Goal: Information Seeking & Learning: Check status

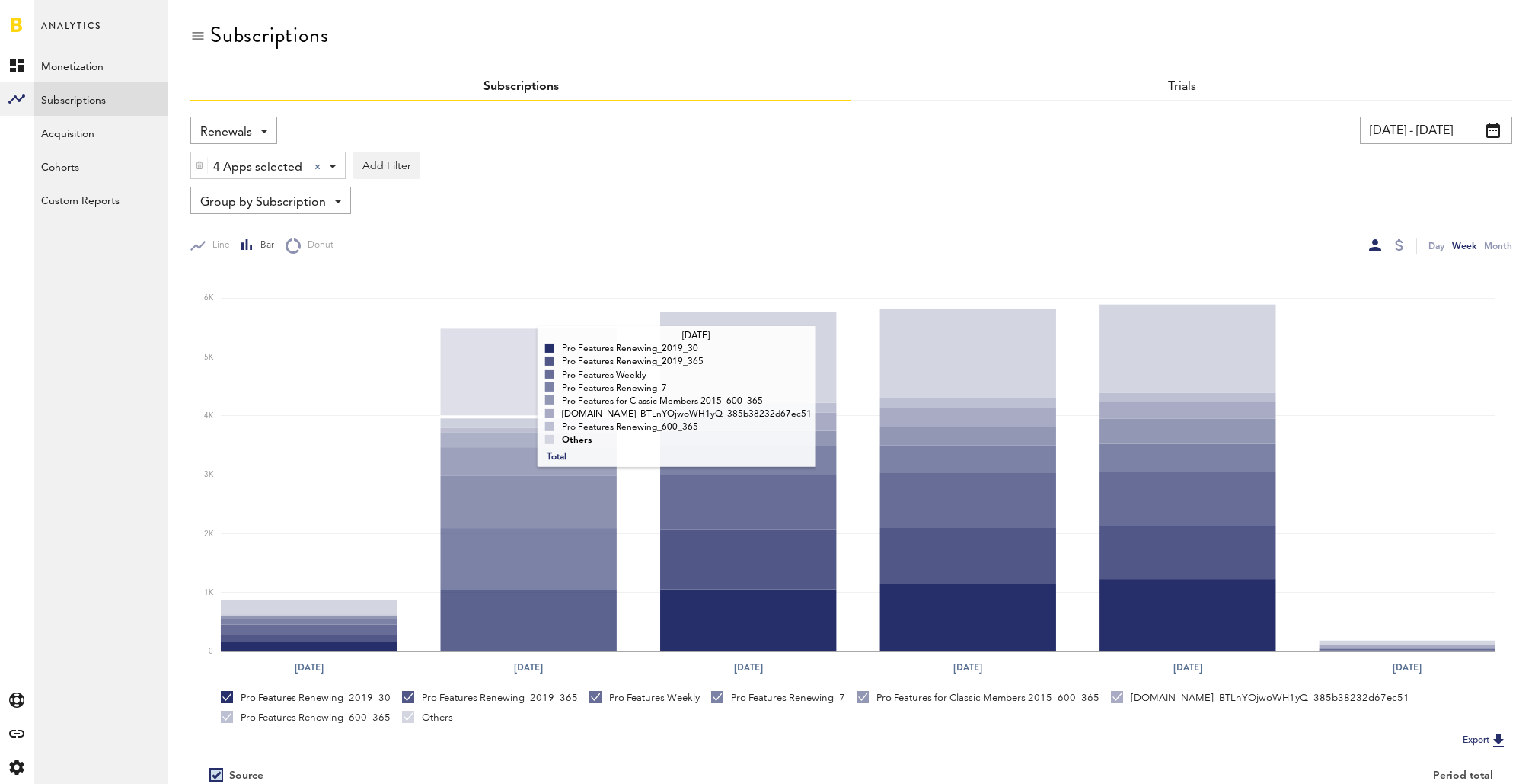
scroll to position [227, 0]
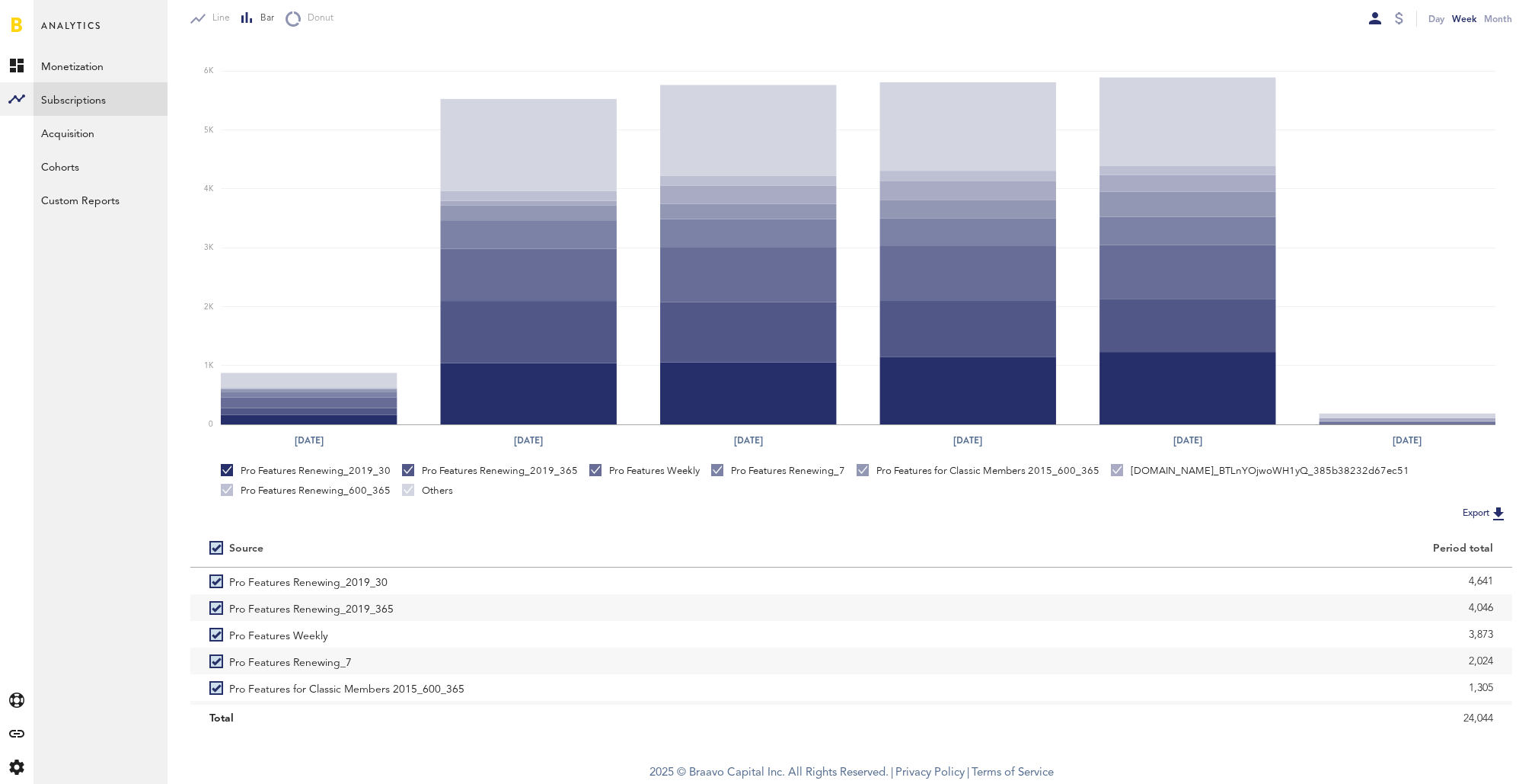
click at [217, 547] on label at bounding box center [219, 547] width 20 height 0
checkbox input "false"
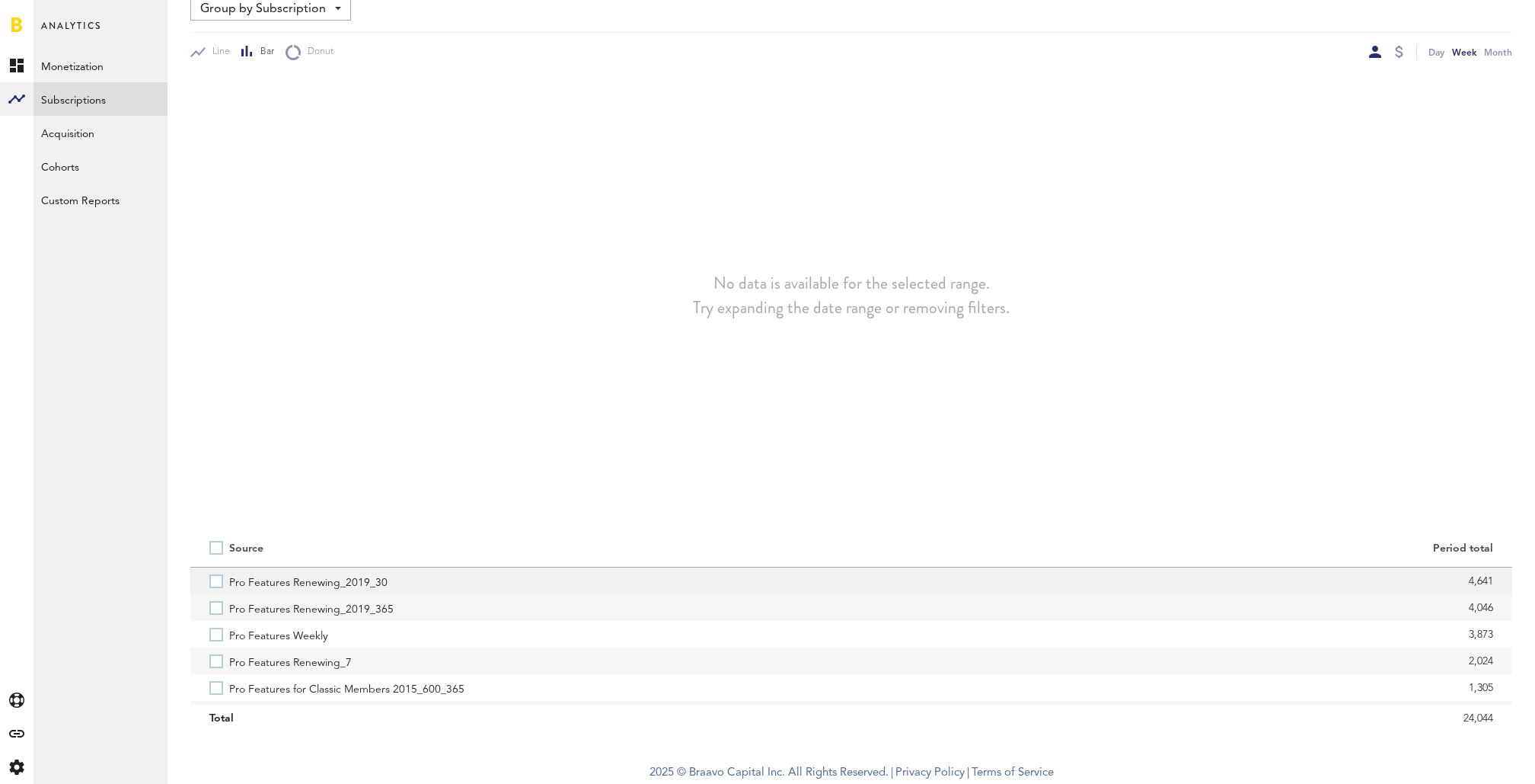
click at [216, 587] on label "Pro Features Renewing_2019_30" at bounding box center [520, 581] width 623 height 26
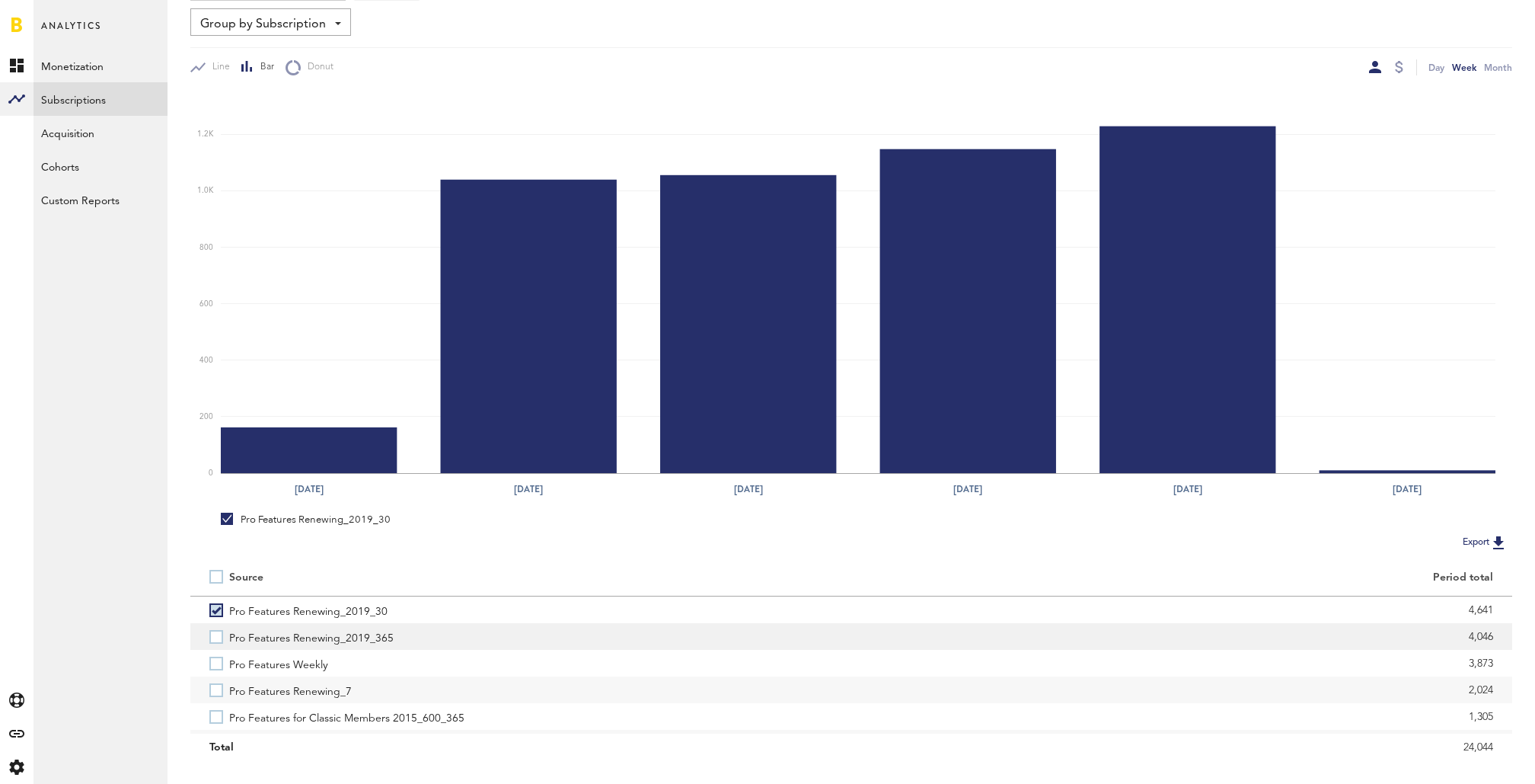
click at [217, 636] on label "Pro Features Renewing_2019_365" at bounding box center [520, 636] width 623 height 26
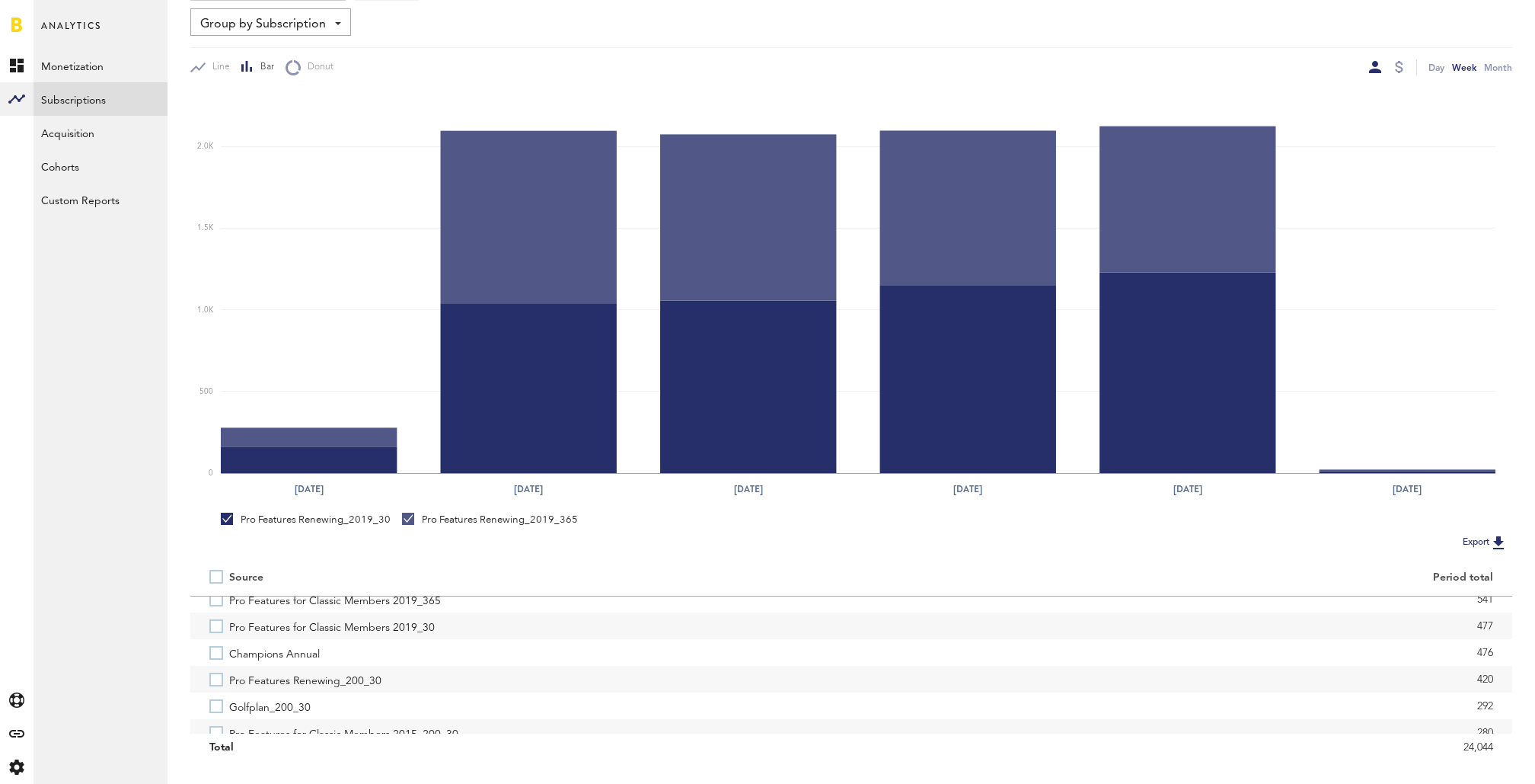
scroll to position [286, 0]
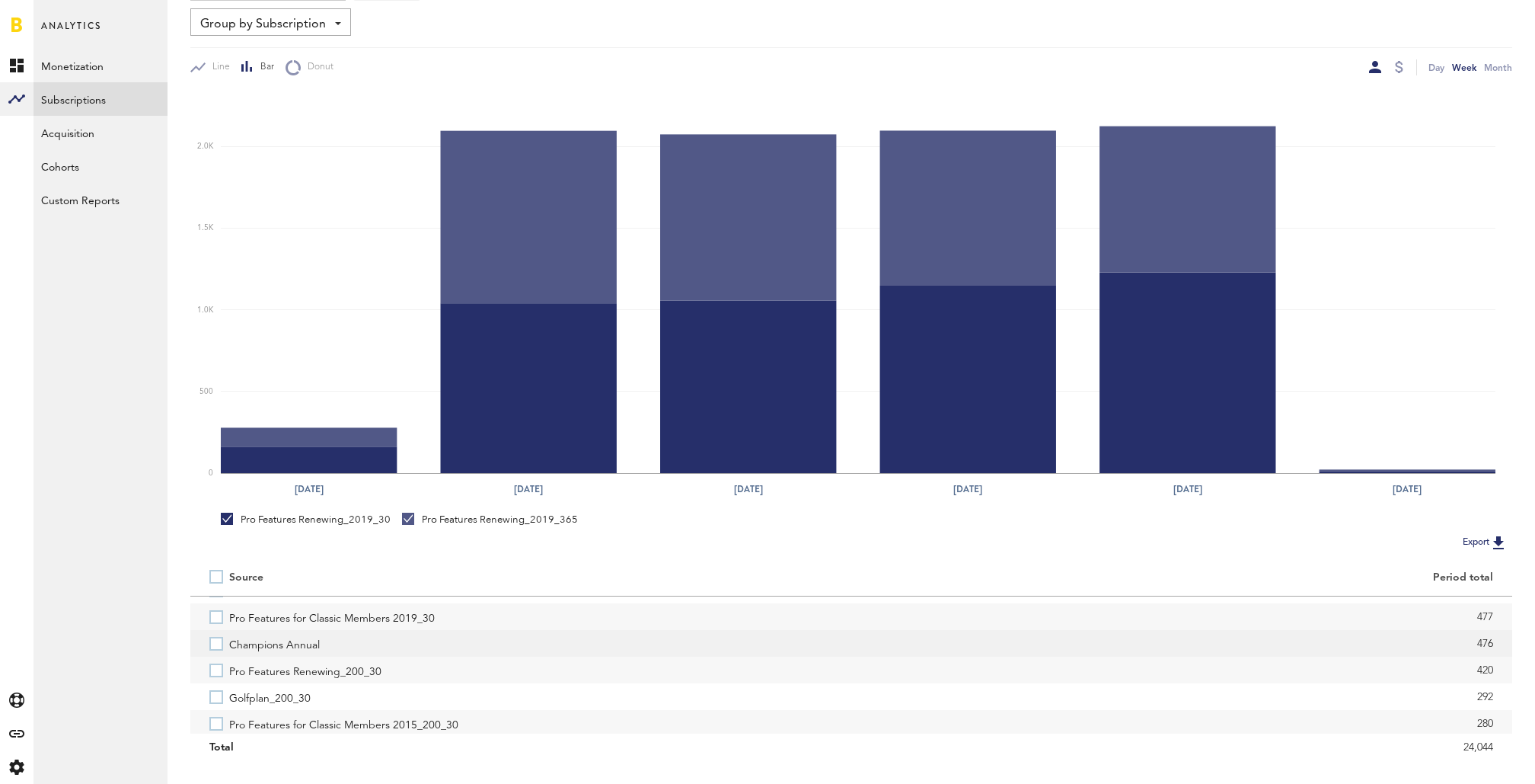
click at [217, 636] on label "Champions Annual" at bounding box center [520, 643] width 623 height 26
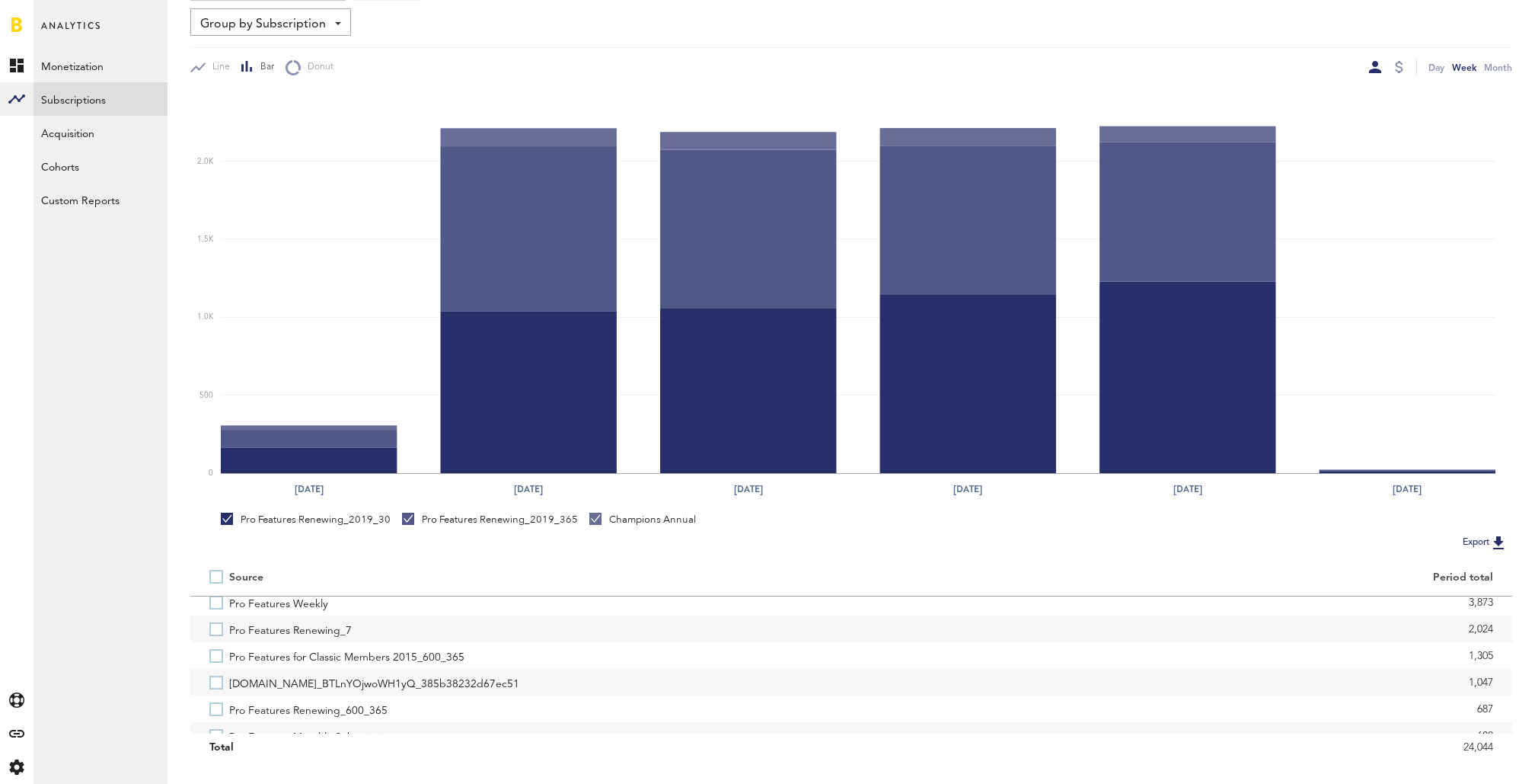
scroll to position [56, 0]
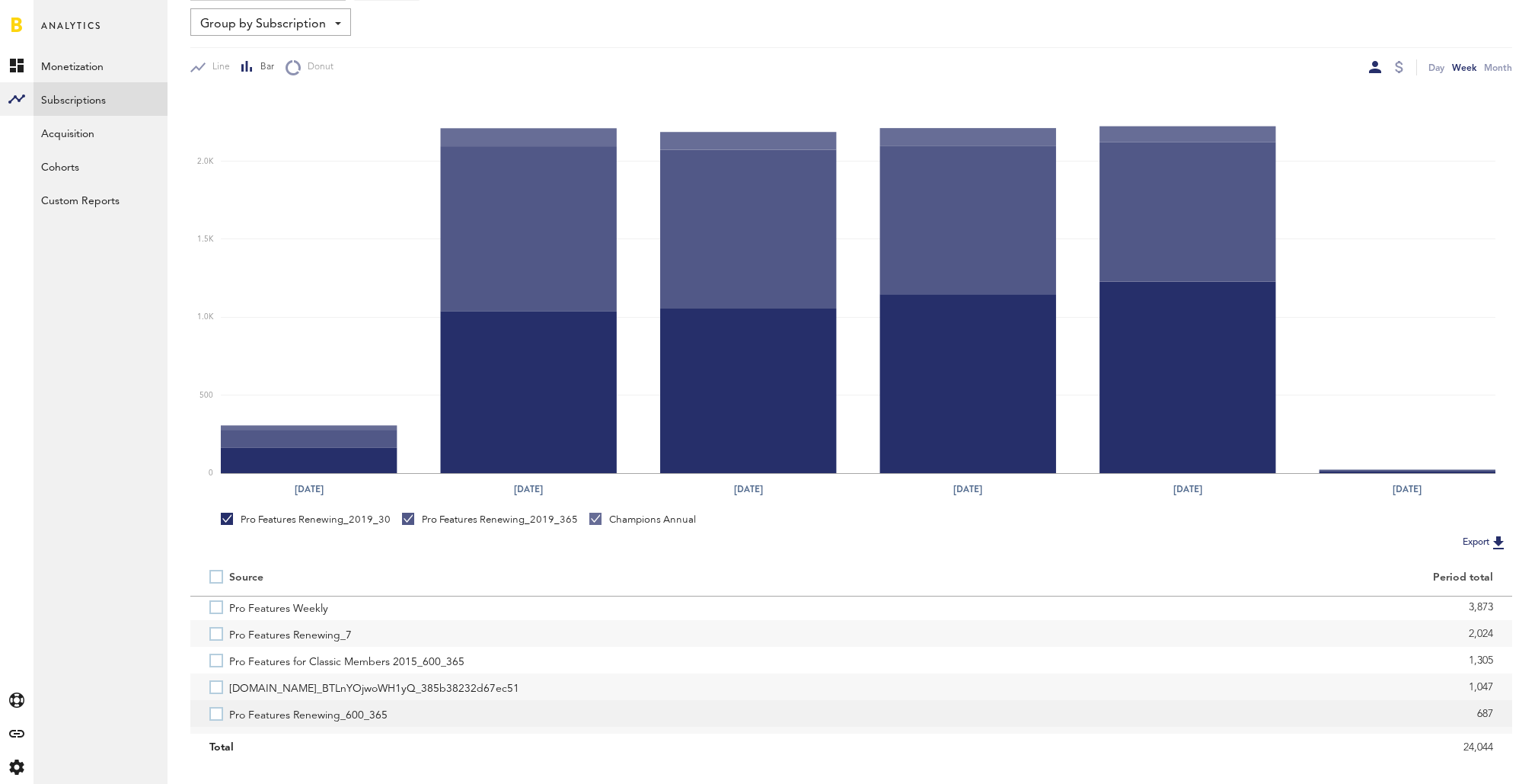
click at [217, 713] on label "Pro Features Renewing_600_365" at bounding box center [520, 713] width 623 height 26
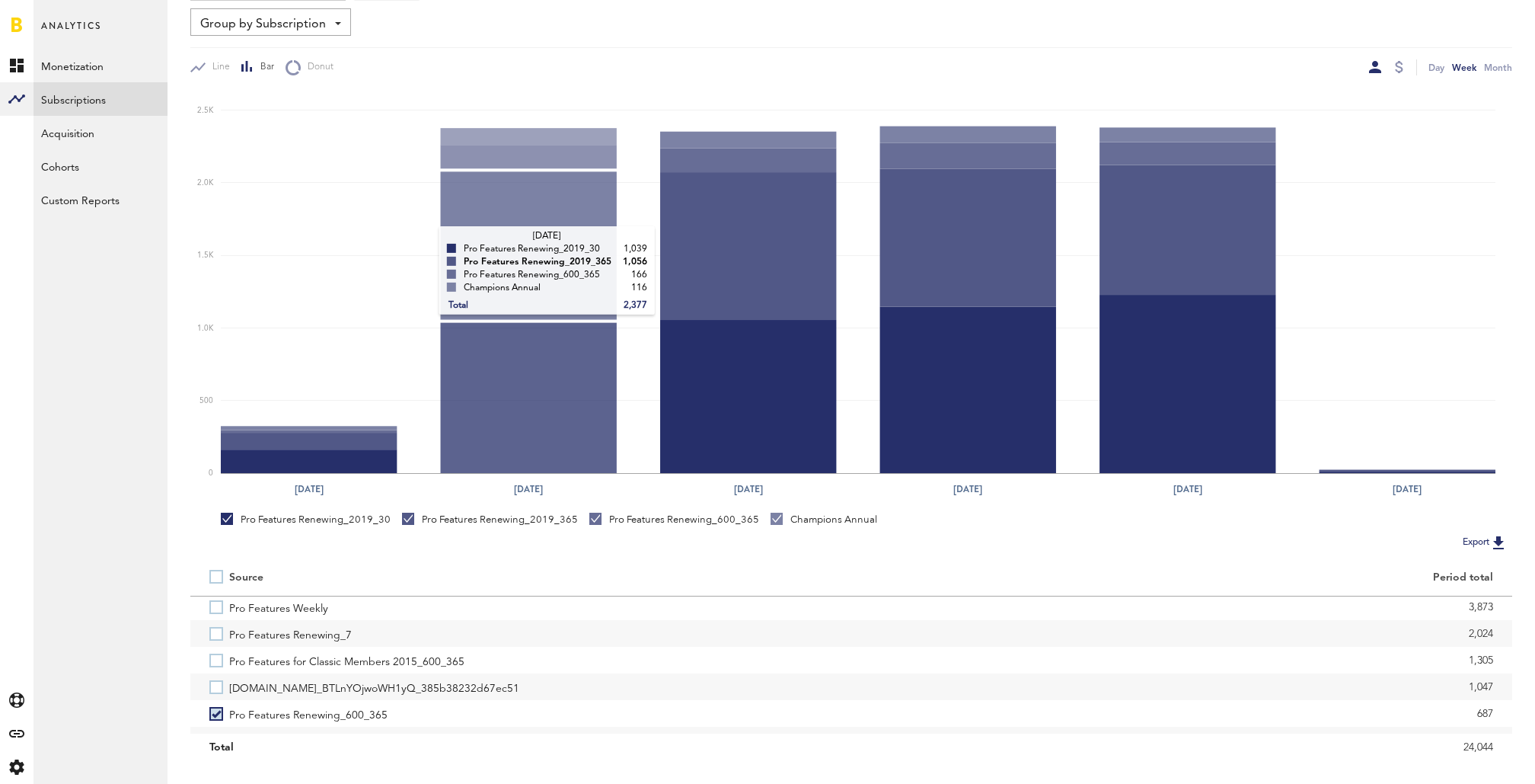
scroll to position [0, 0]
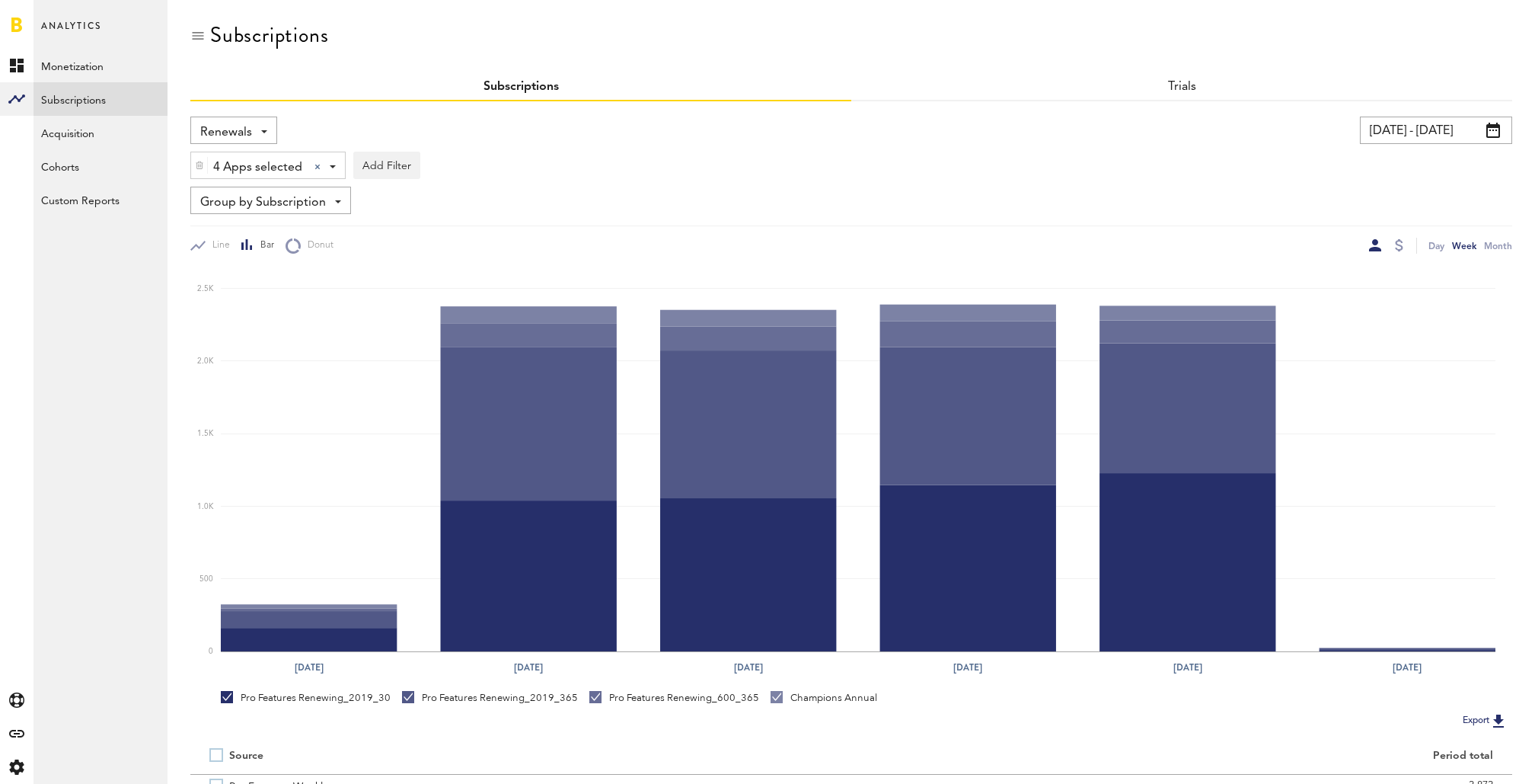
click at [258, 134] on div "Renewals Revenue MRR Actives Trial Status Billing Retries New Subscriptions Ren…" at bounding box center [233, 130] width 87 height 27
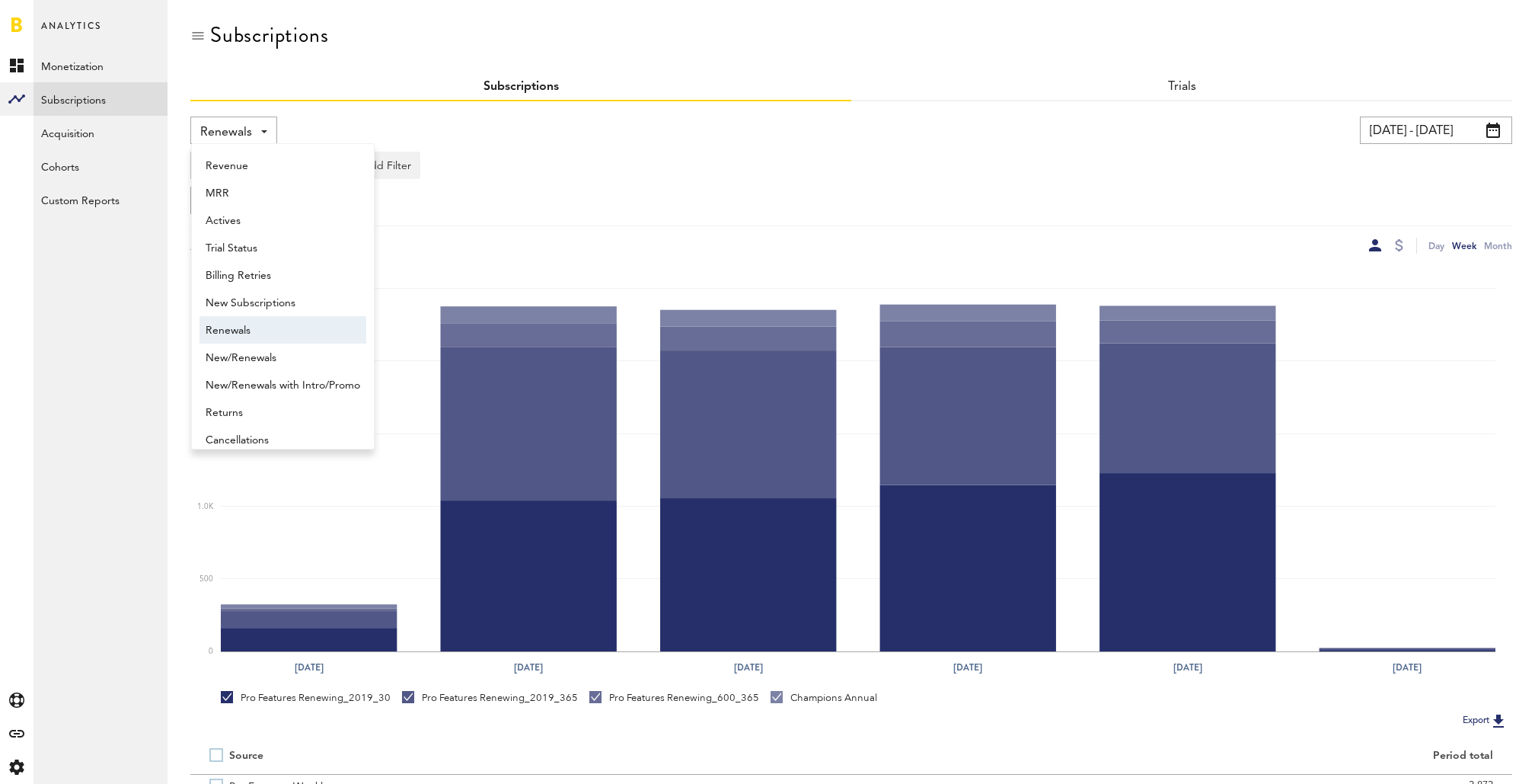
scroll to position [12, 0]
click at [274, 284] on span "New Subscriptions" at bounding box center [283, 290] width 155 height 26
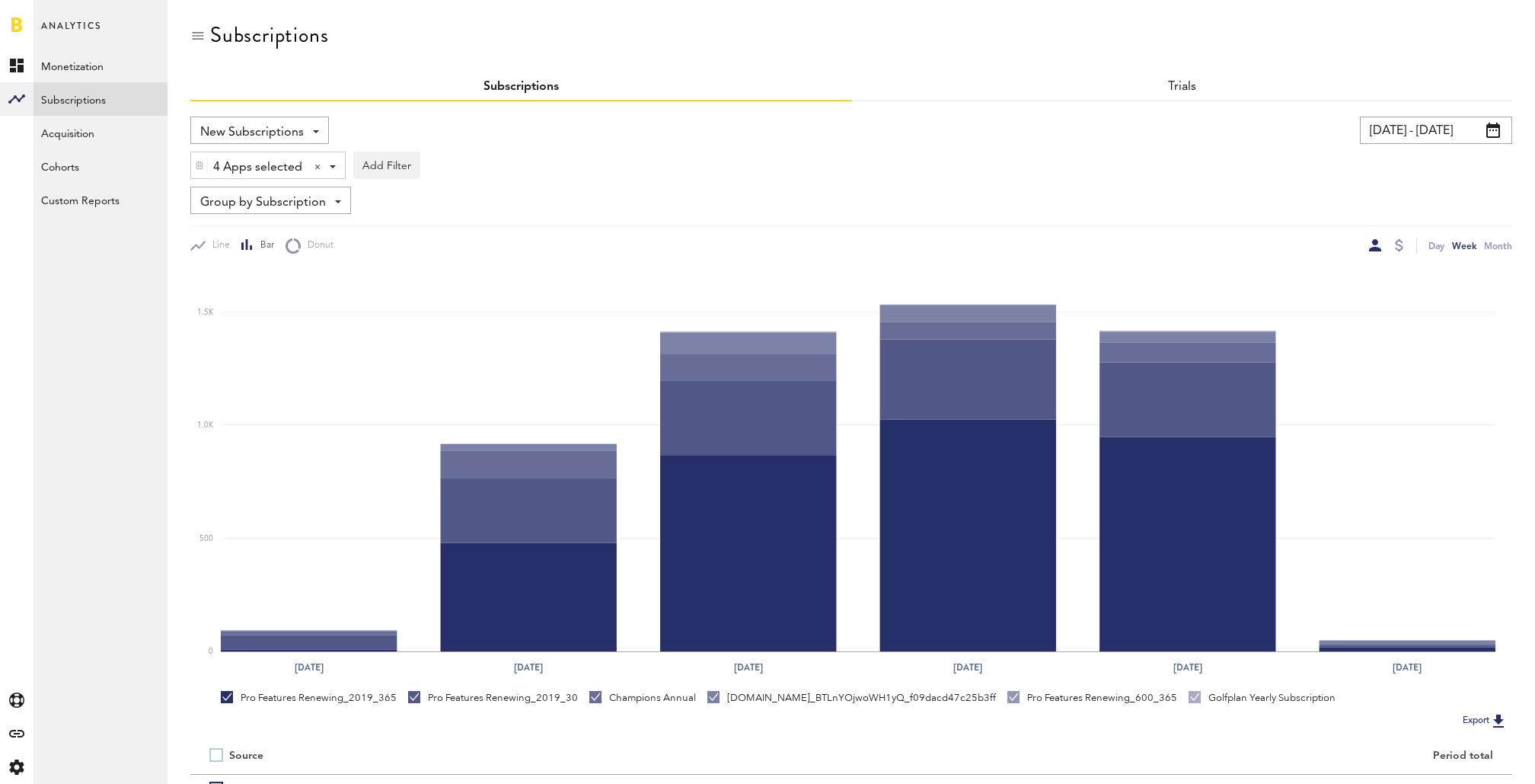
click at [276, 203] on span "Group by Subscription" at bounding box center [263, 202] width 126 height 26
click at [284, 243] on span "Group by Platform" at bounding box center [283, 236] width 154 height 26
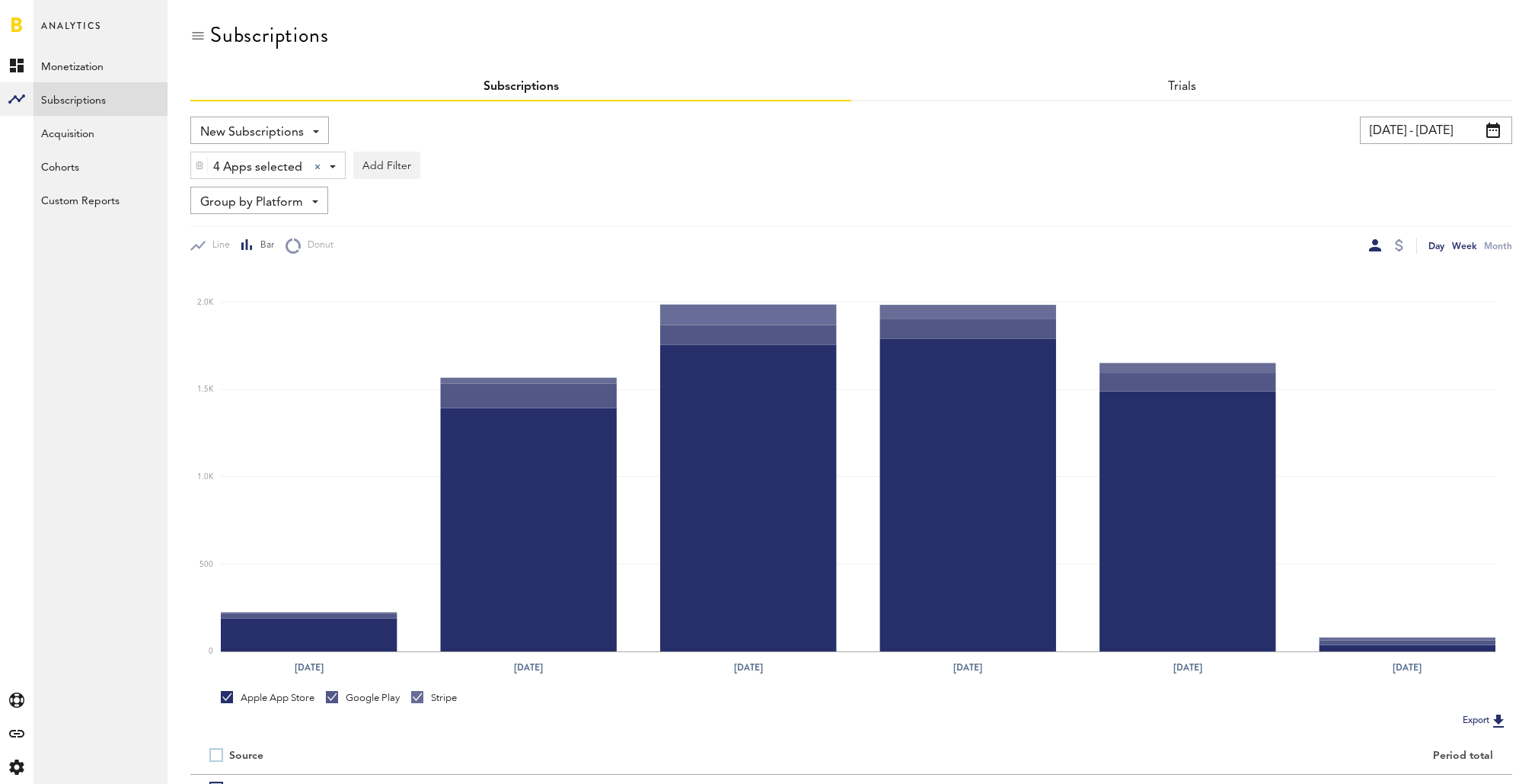
click at [1429, 246] on div "Day" at bounding box center [1436, 245] width 16 height 16
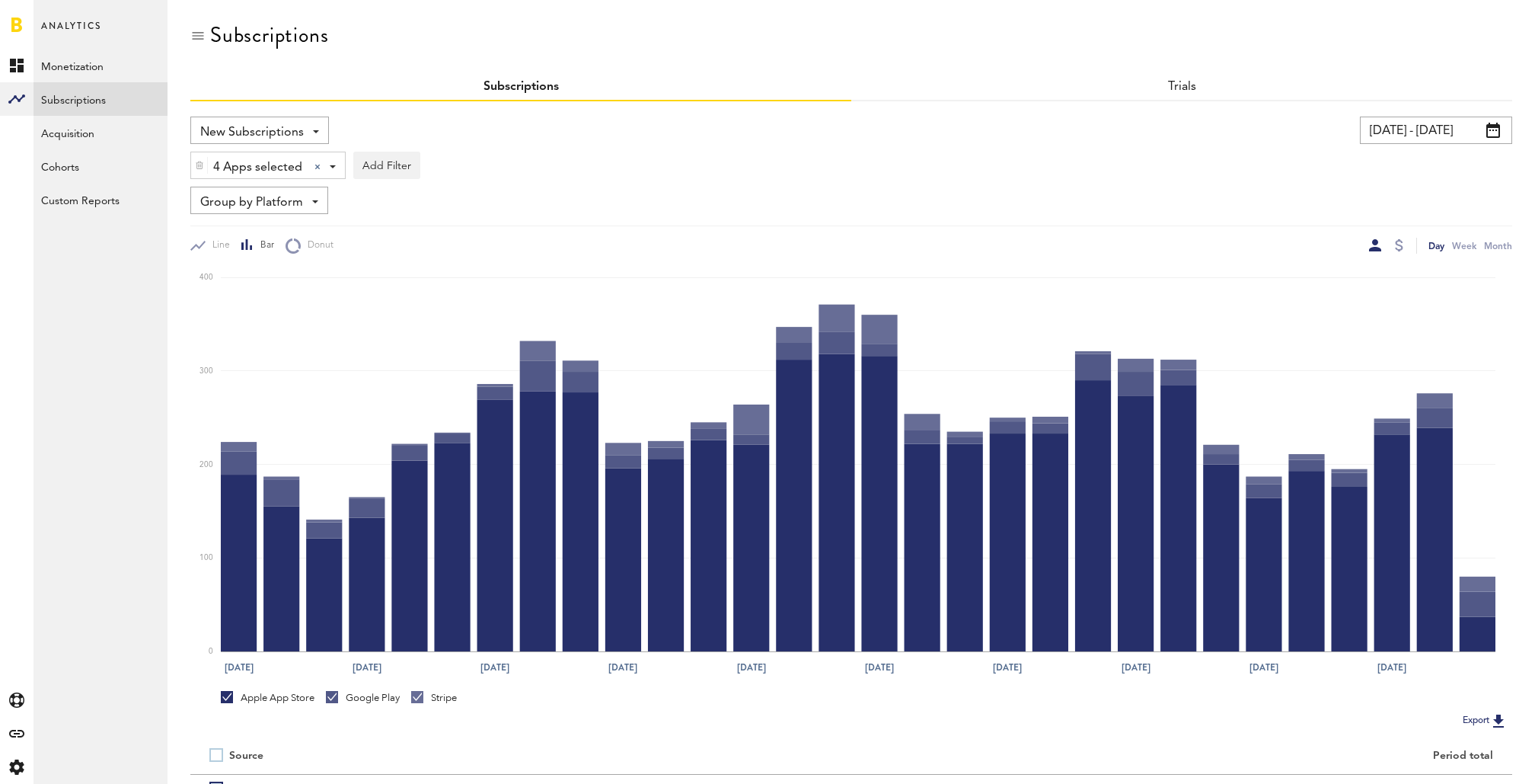
click at [1394, 239] on div at bounding box center [1399, 245] width 12 height 16
click at [1398, 243] on div at bounding box center [1399, 245] width 8 height 12
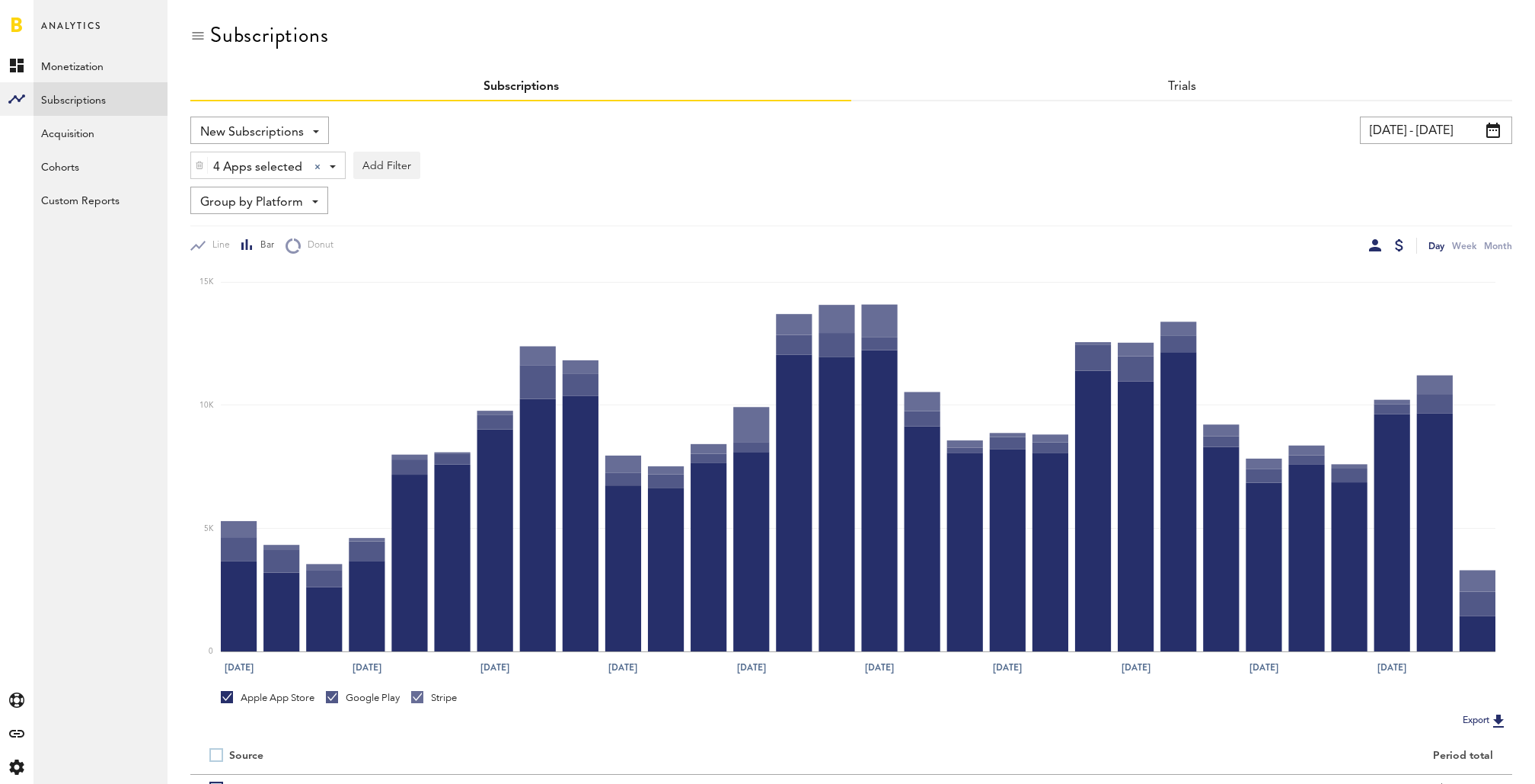
click at [1375, 242] on div at bounding box center [1375, 245] width 12 height 12
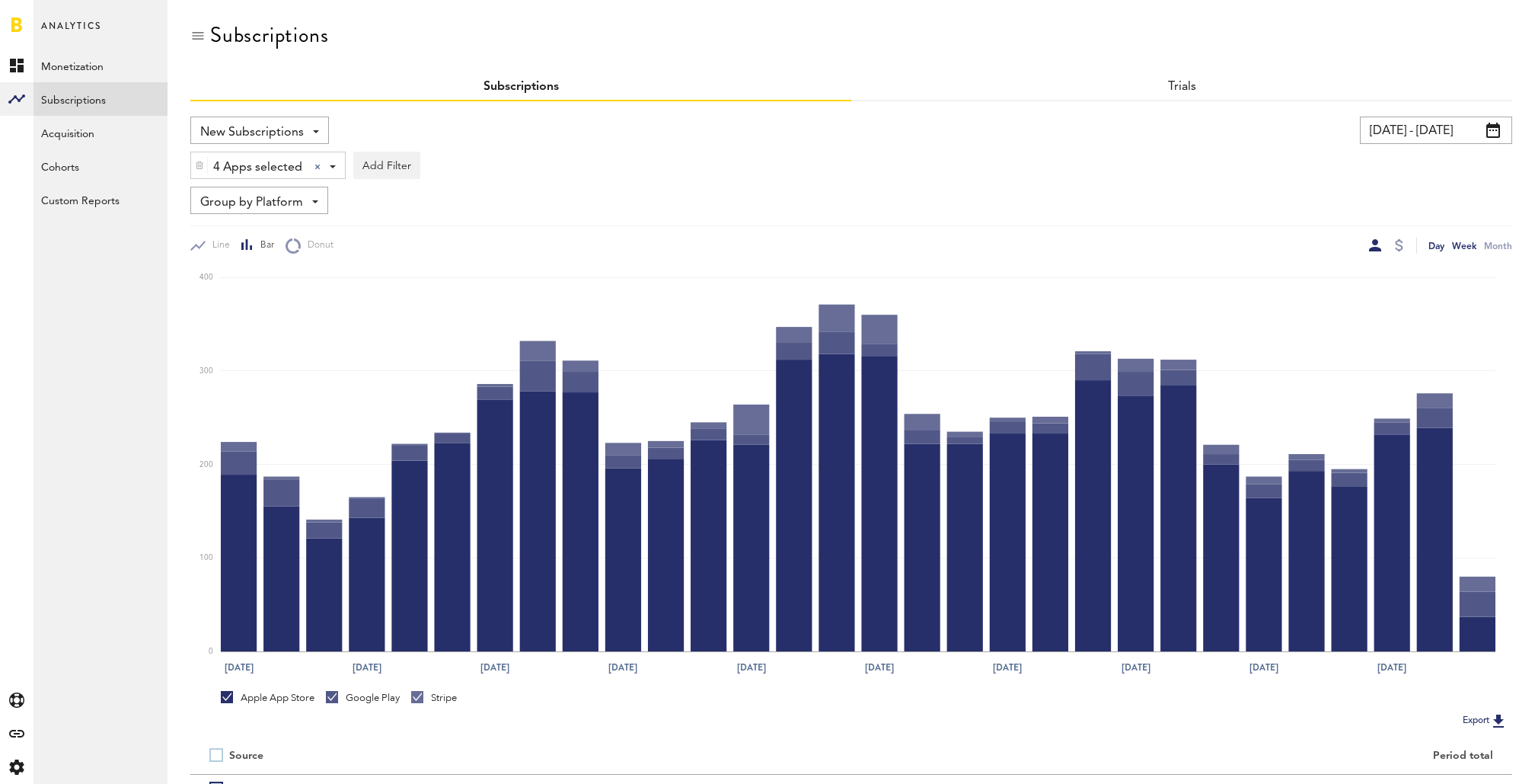
click at [1464, 246] on div "Week" at bounding box center [1464, 245] width 24 height 16
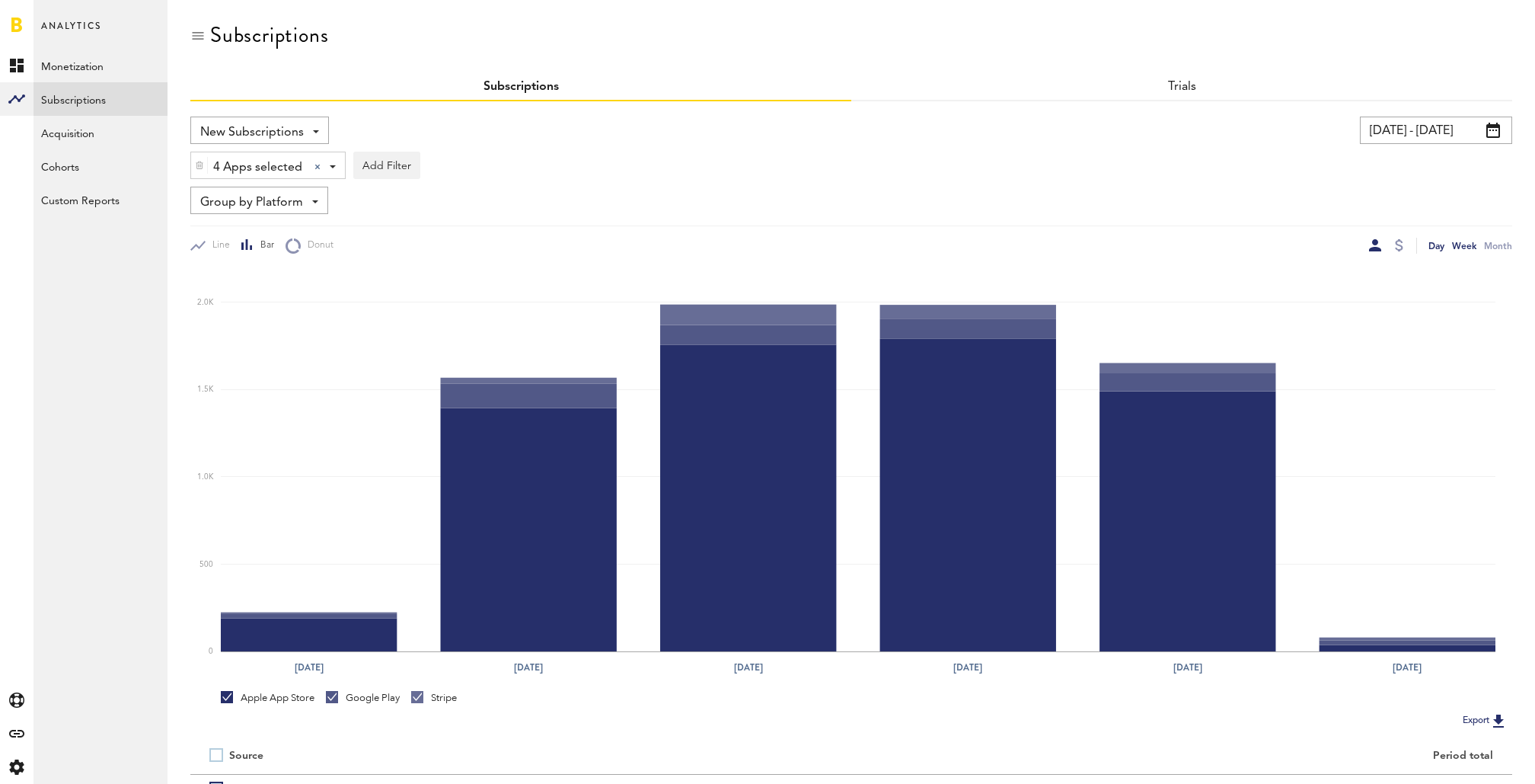
click at [1437, 249] on div "Day" at bounding box center [1436, 245] width 16 height 16
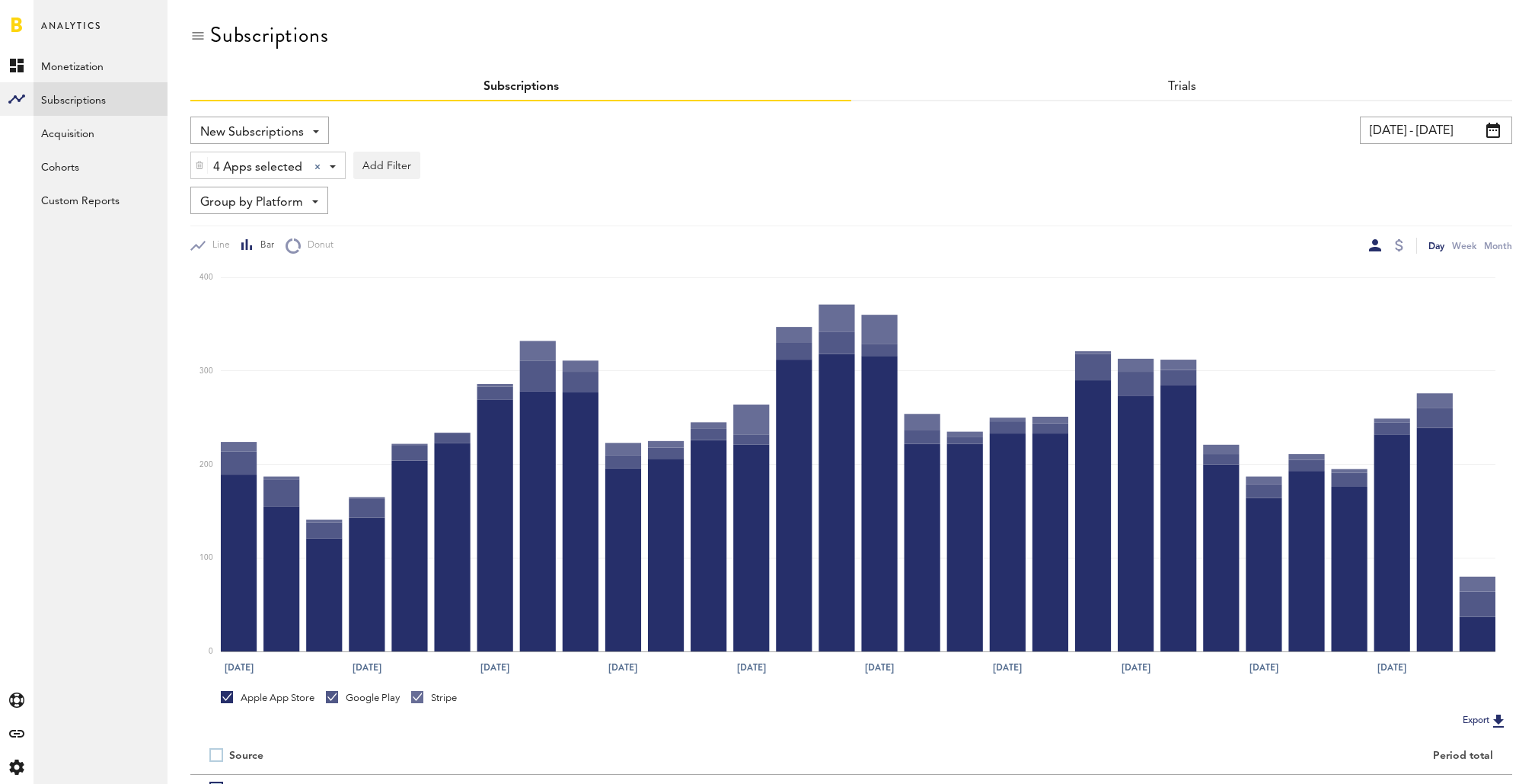
click at [285, 198] on span "Group by Platform" at bounding box center [251, 202] width 103 height 26
click at [279, 284] on span "Group by Subscription" at bounding box center [283, 290] width 154 height 26
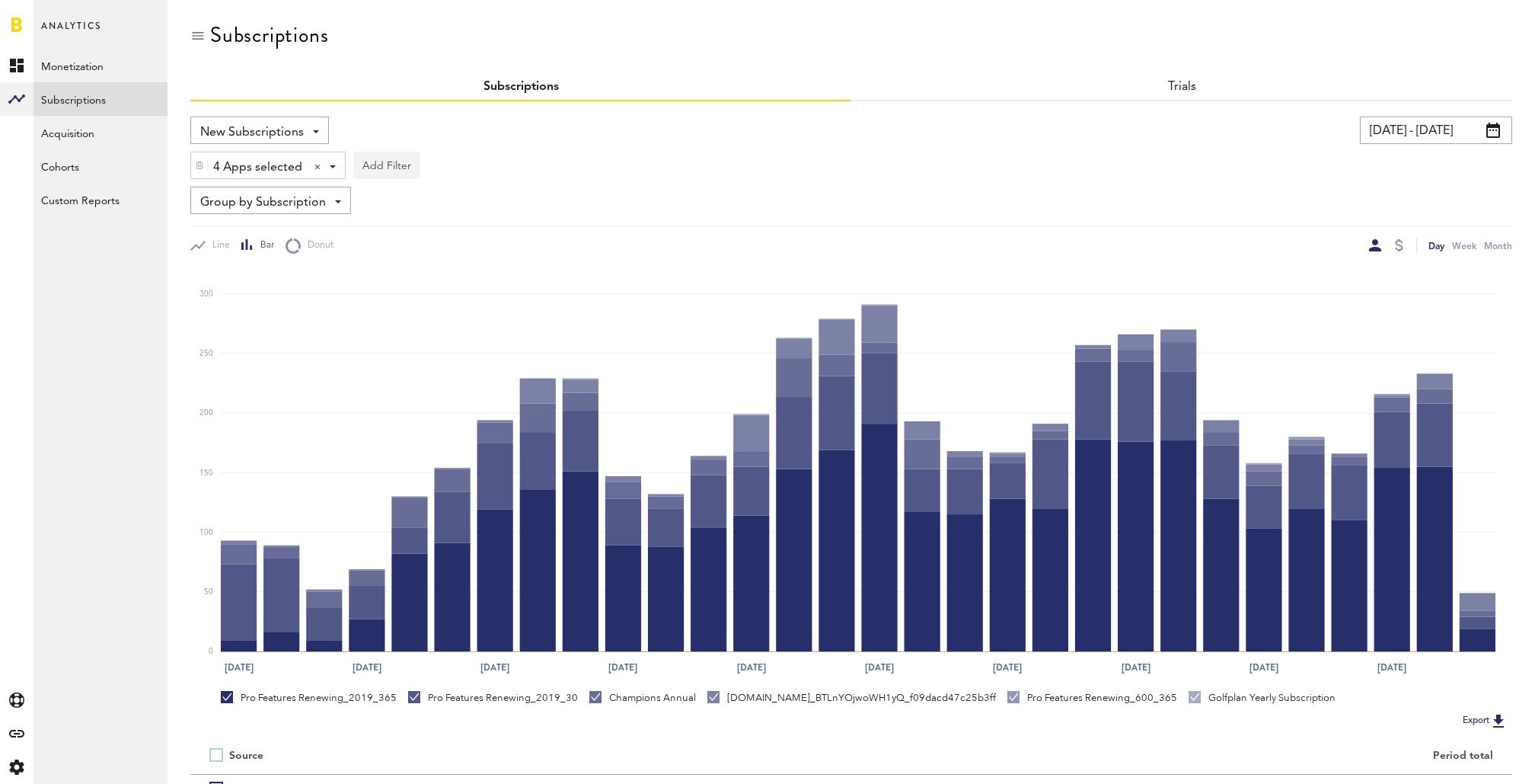
click at [383, 170] on button "Add Filter" at bounding box center [386, 165] width 67 height 27
click at [858, 174] on div "4 Apps selected 4 Apps selected All Active Inactive CoachNow: Skill Coaching Ap…" at bounding box center [851, 161] width 1322 height 35
click at [390, 163] on button "Add Filter" at bounding box center [386, 165] width 67 height 27
click at [438, 280] on li "Subscription durations" at bounding box center [423, 287] width 123 height 27
click at [442, 167] on div "Subscription durations" at bounding box center [443, 167] width 135 height 26
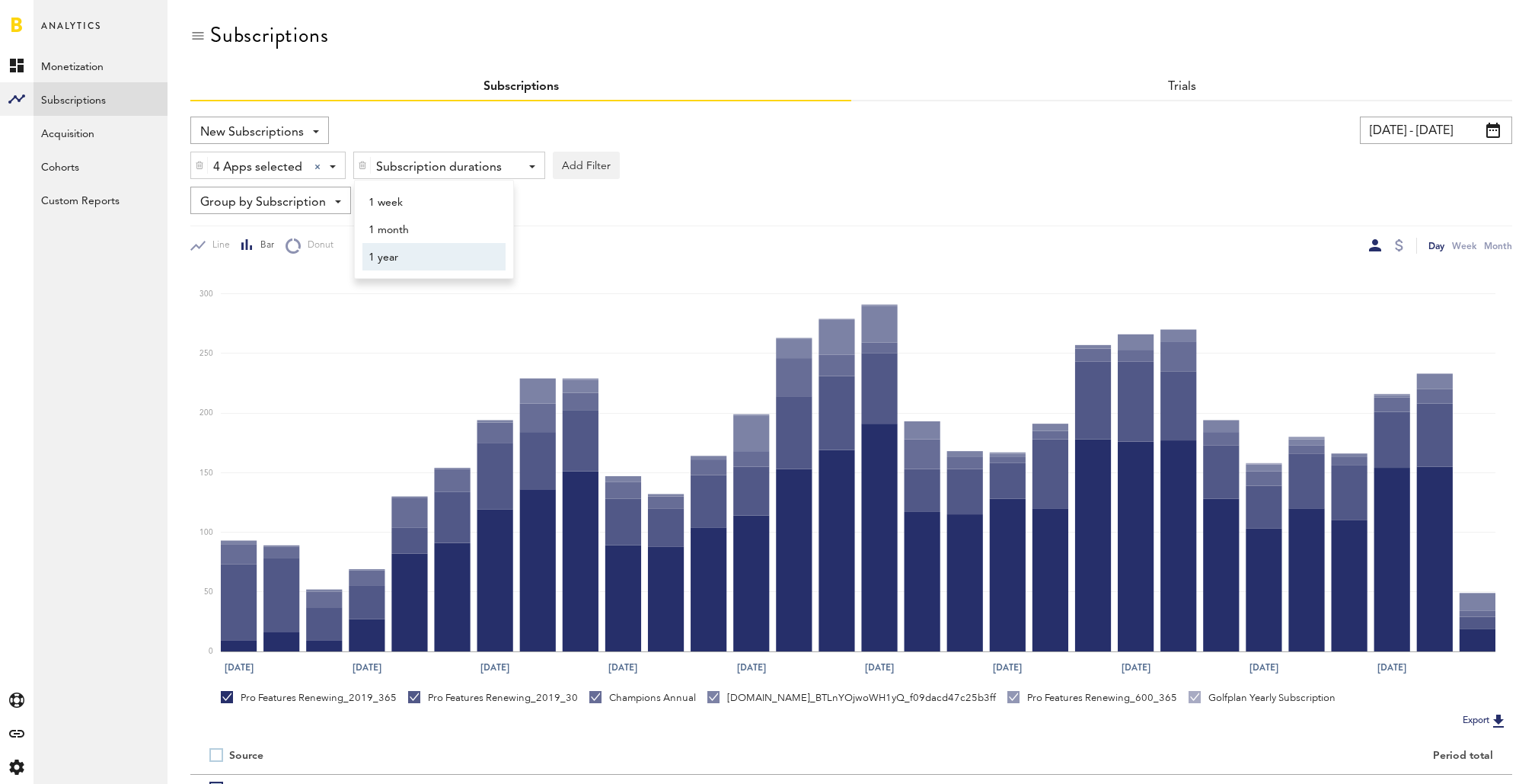
click at [435, 258] on span "1 year" at bounding box center [427, 257] width 117 height 26
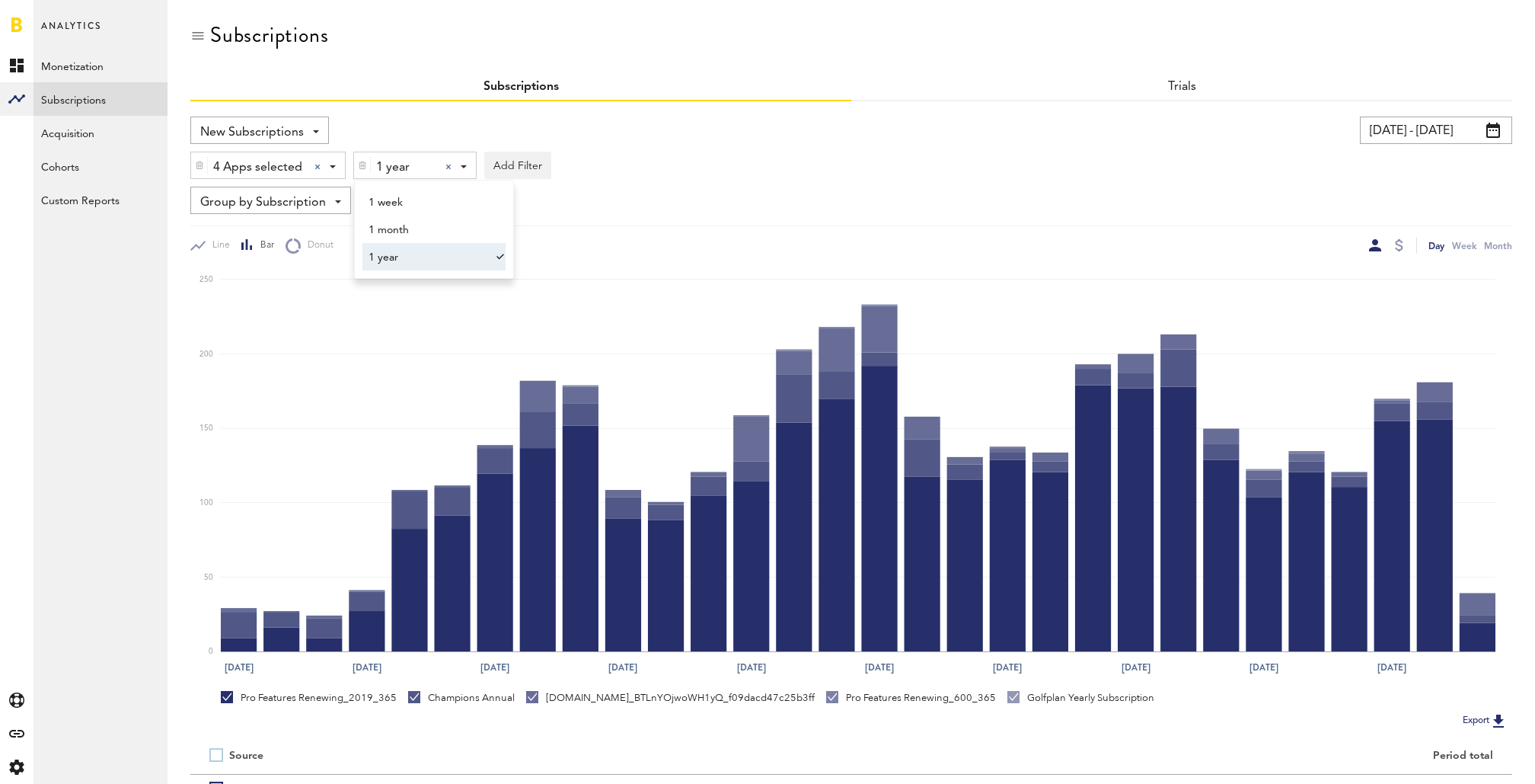
click at [669, 208] on div "Group by Subscription Group by Platform Group by App Group by Subscription Grou…" at bounding box center [851, 200] width 1322 height 27
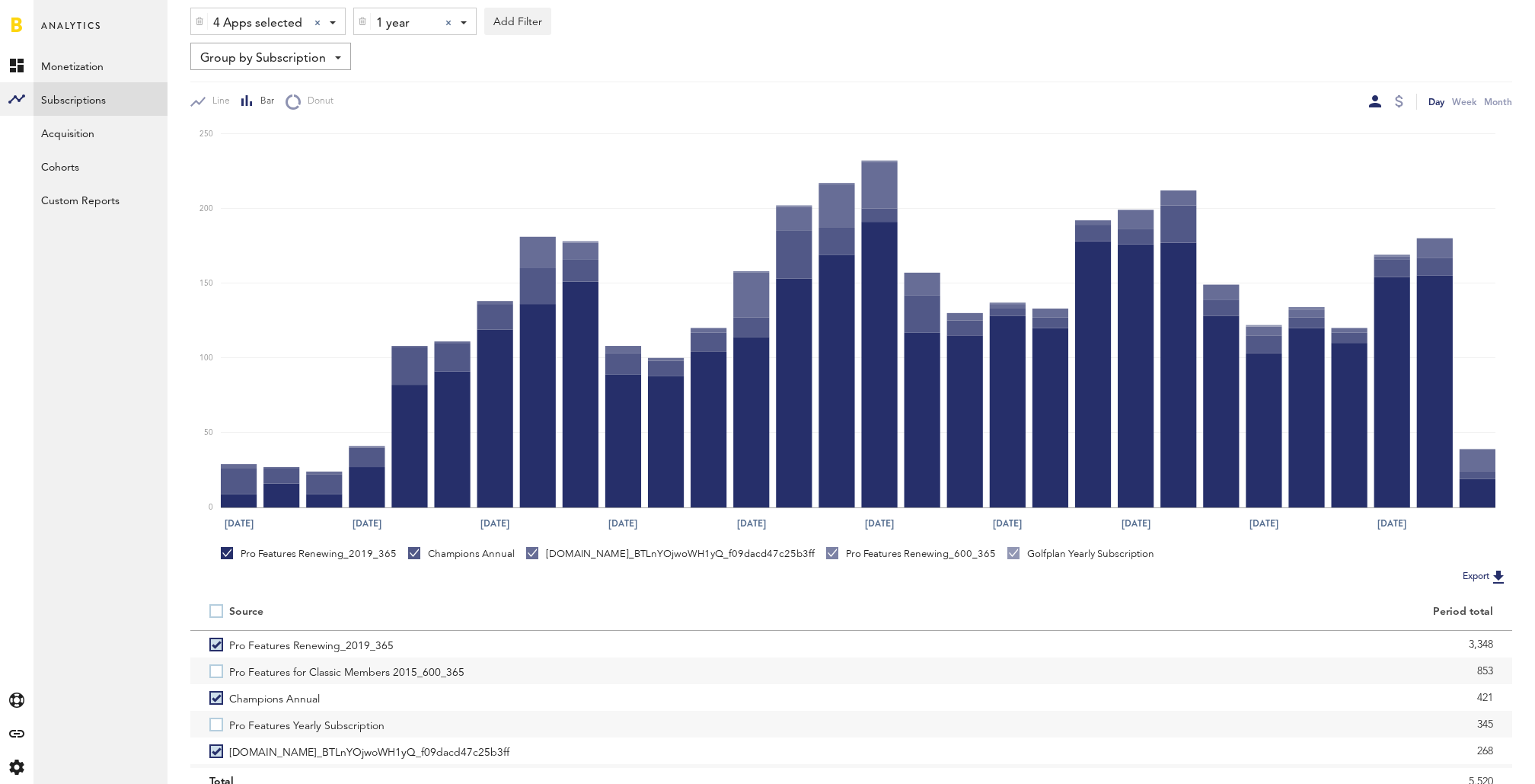
scroll to position [207, 0]
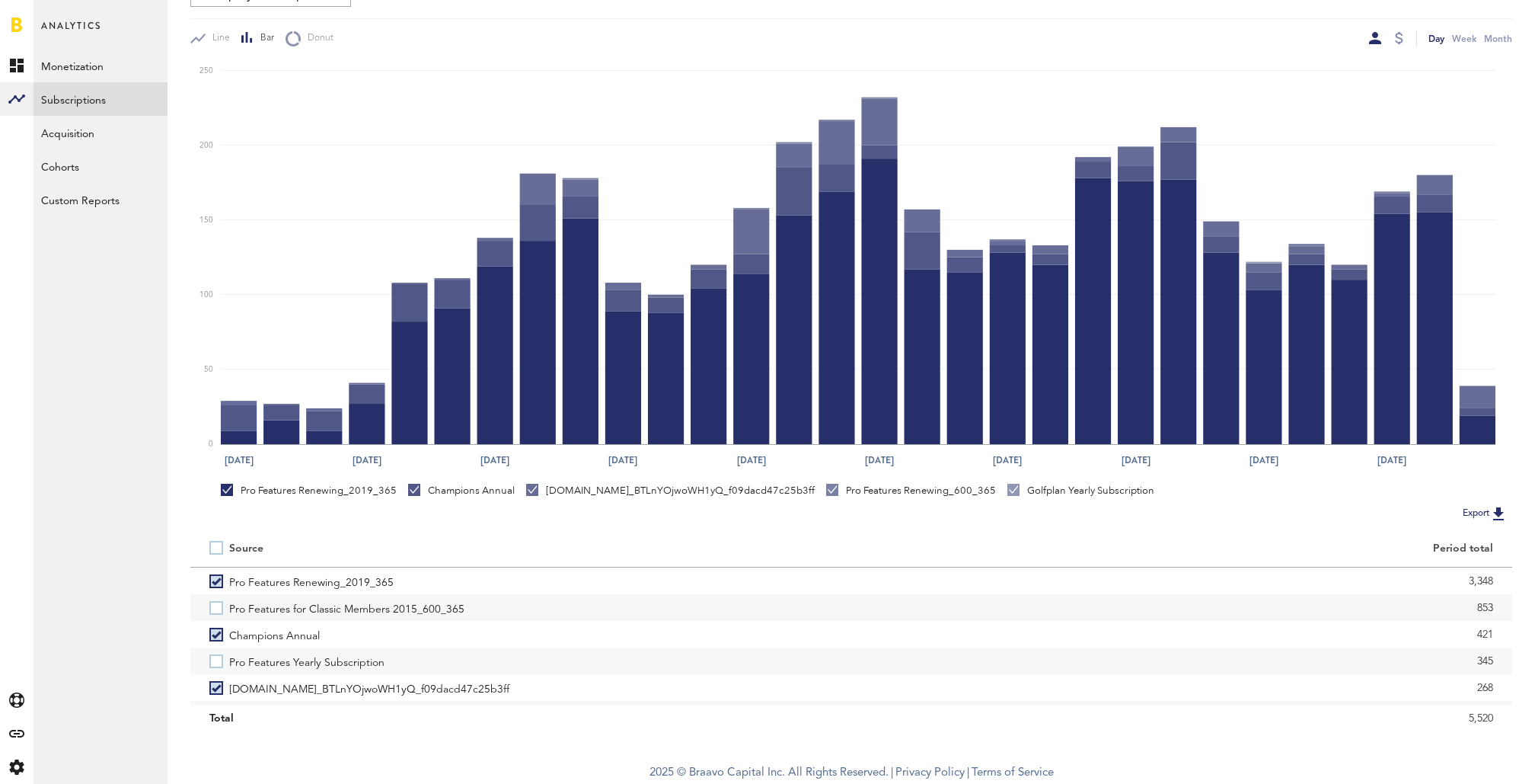
click at [218, 547] on label at bounding box center [219, 547] width 20 height 0
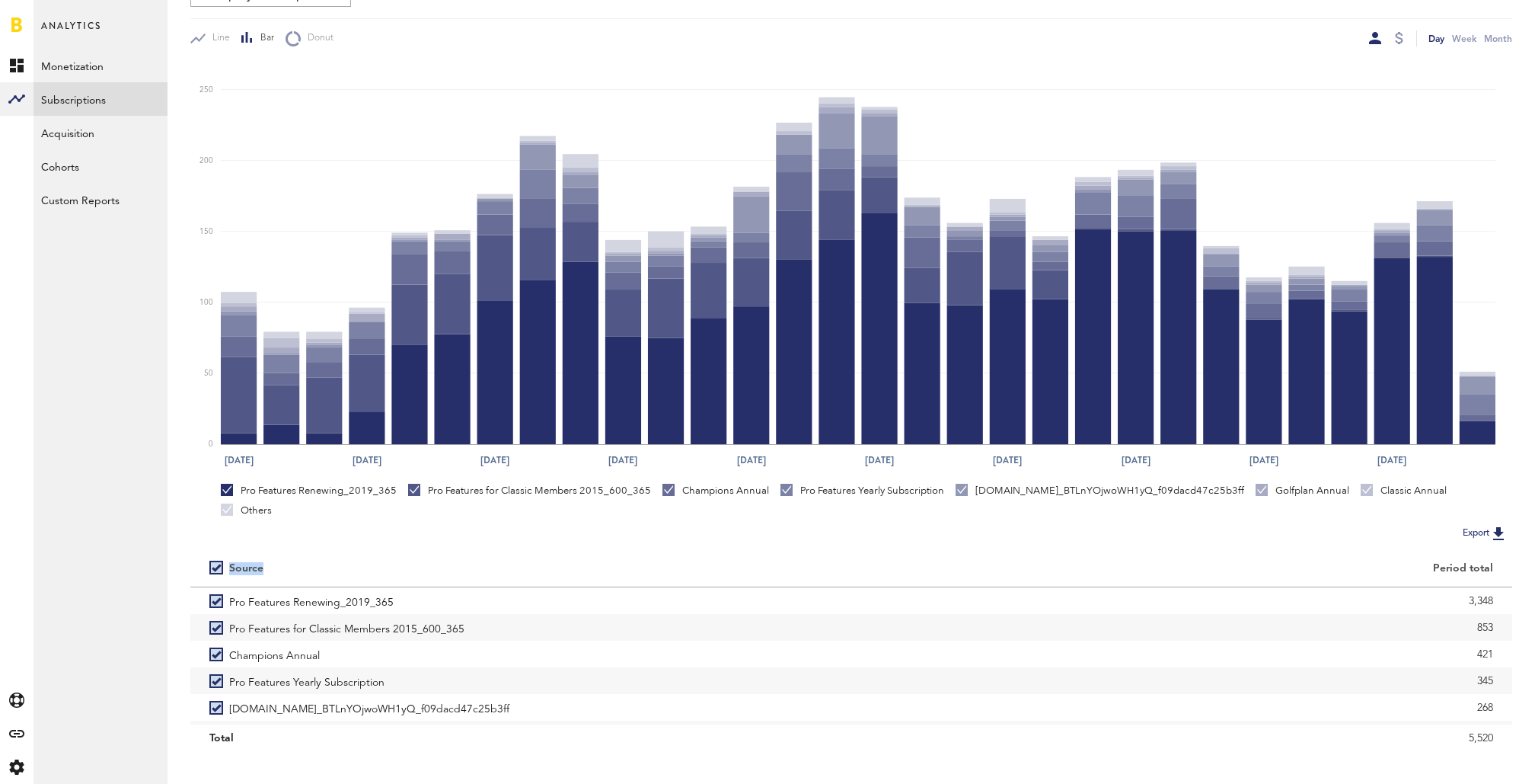
click at [218, 567] on label at bounding box center [219, 567] width 20 height 0
checkbox input "false"
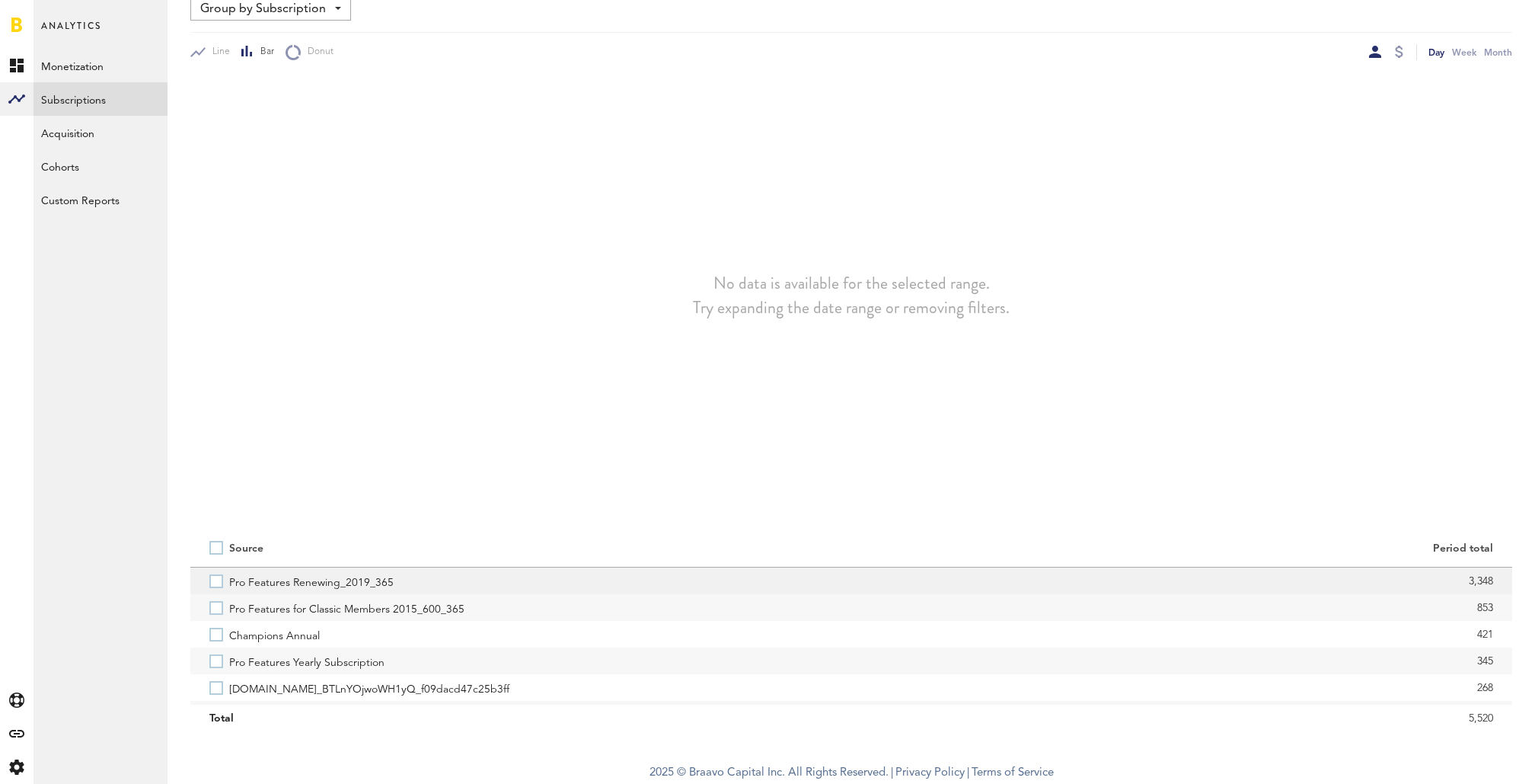
click at [222, 589] on label "Pro Features Renewing_2019_365" at bounding box center [520, 581] width 623 height 26
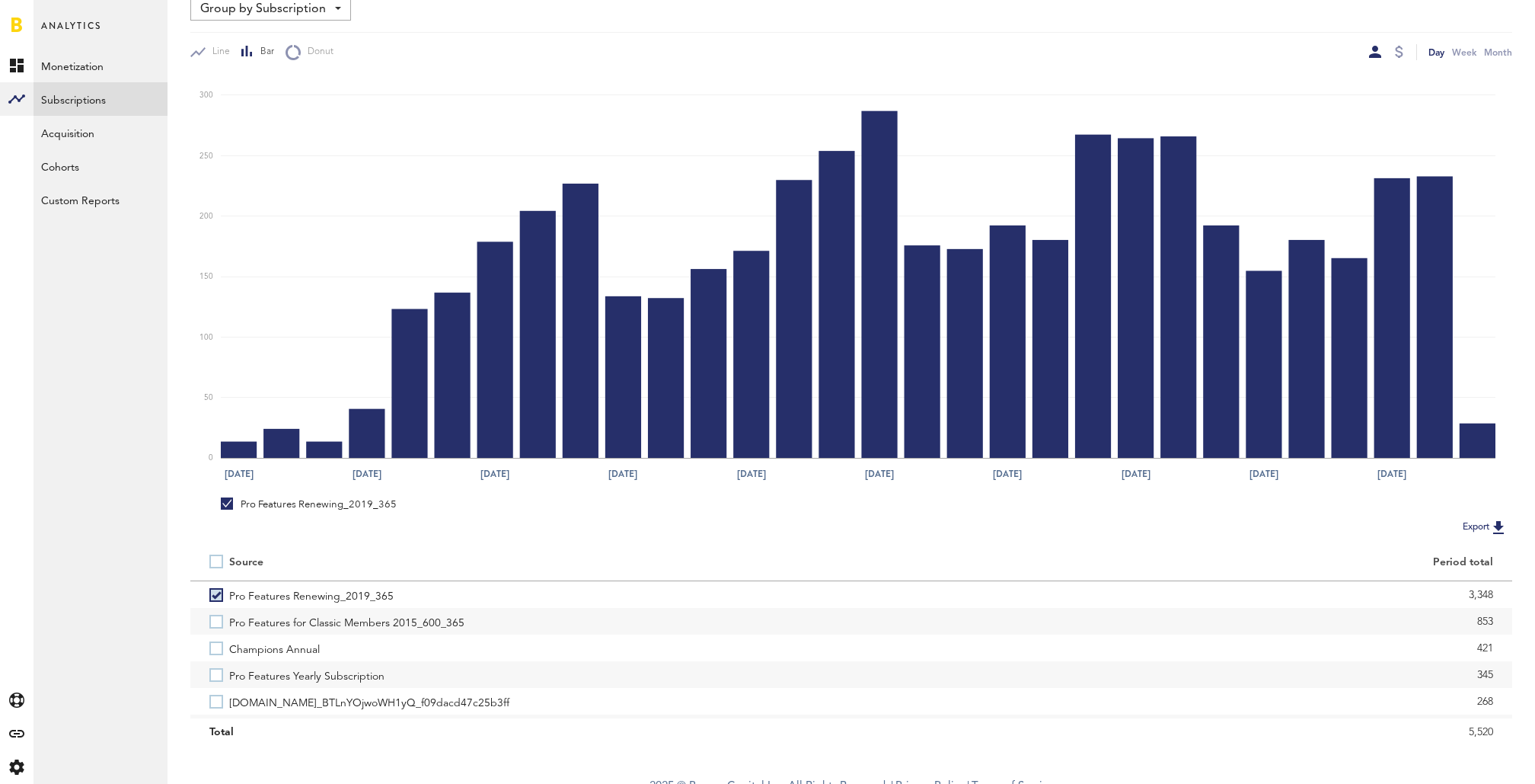
scroll to position [178, 0]
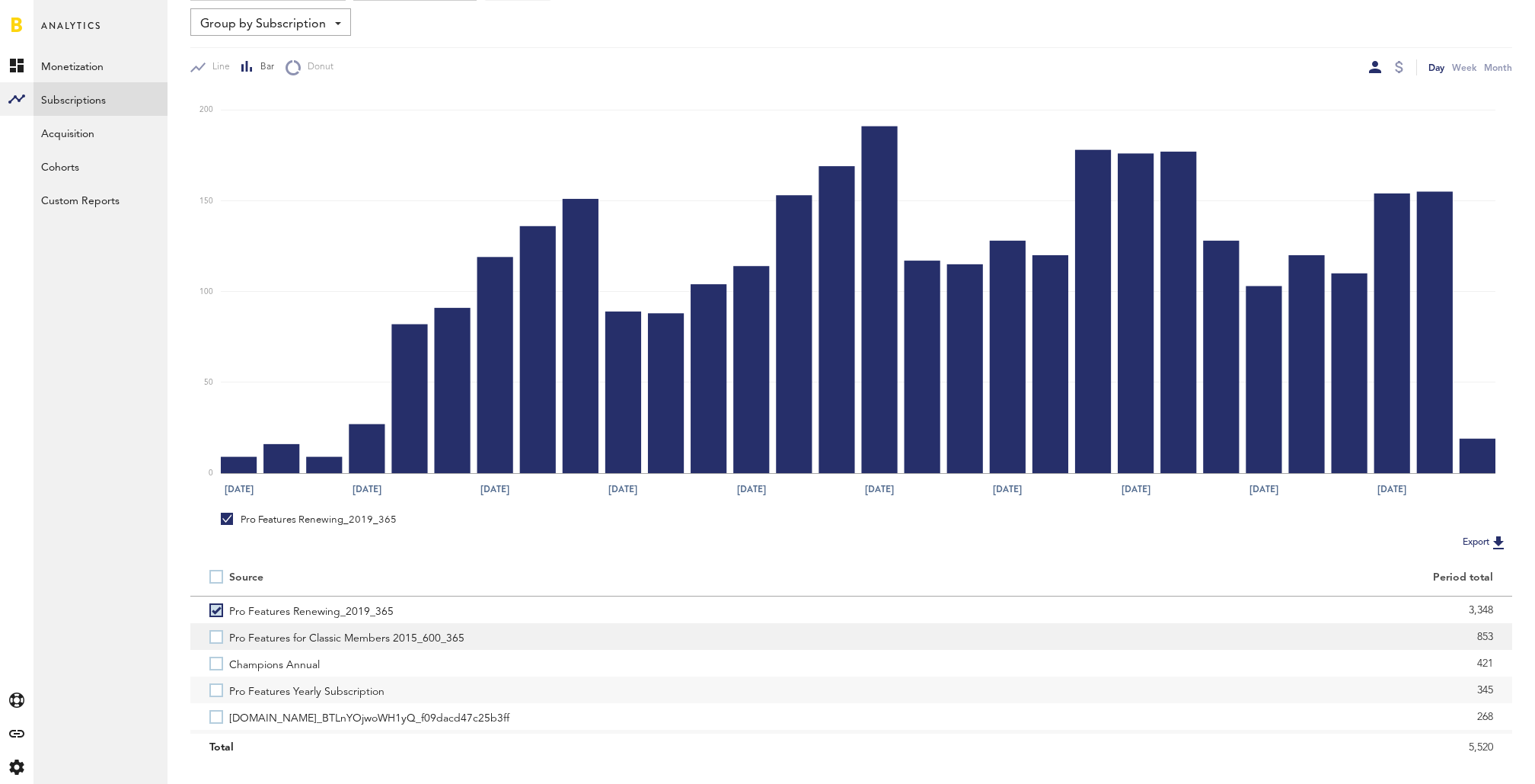
click at [222, 636] on label "Pro Features for Classic Members 2015_600_365" at bounding box center [520, 636] width 623 height 26
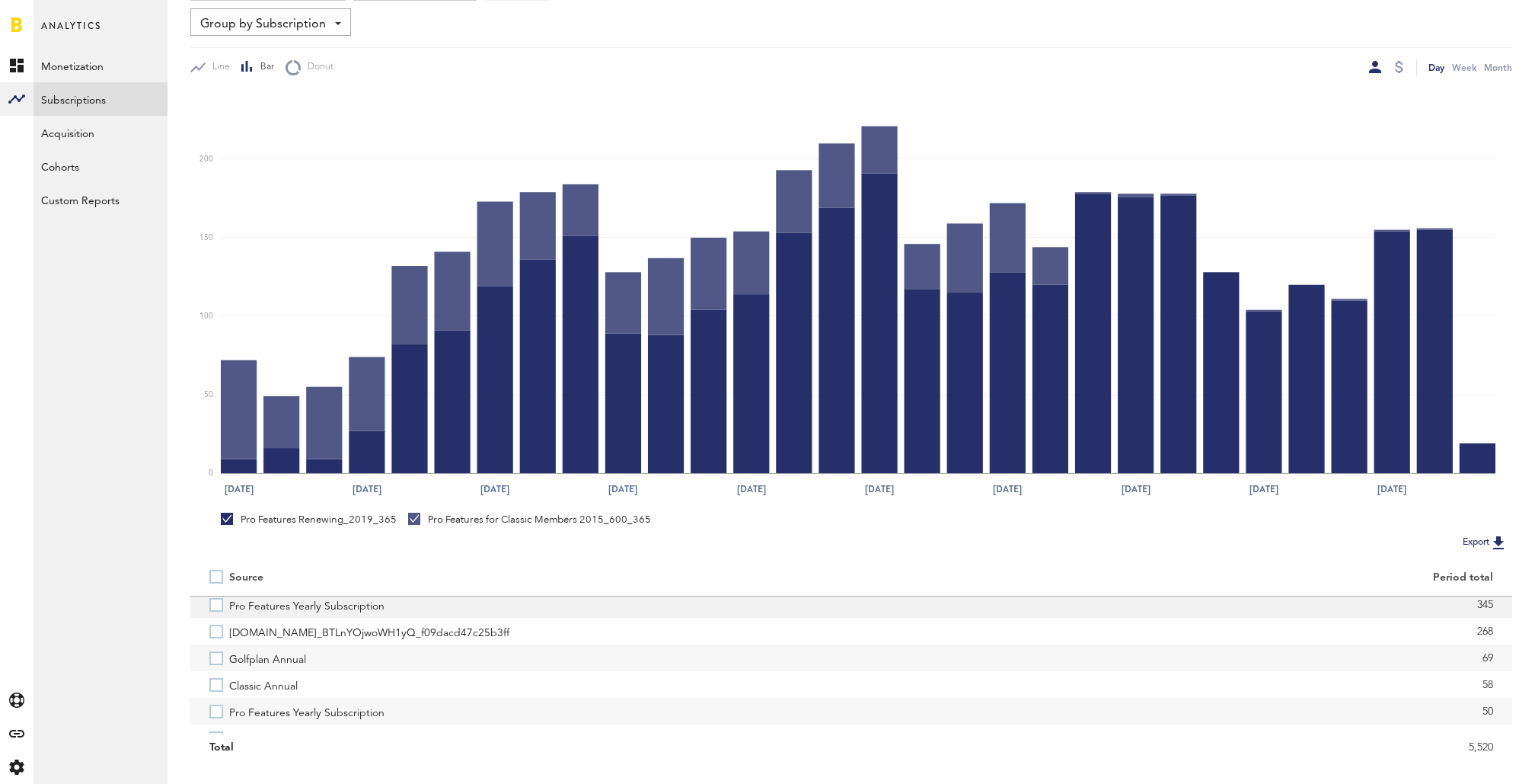
click at [225, 606] on label "Pro Features Yearly Subscription" at bounding box center [520, 605] width 623 height 26
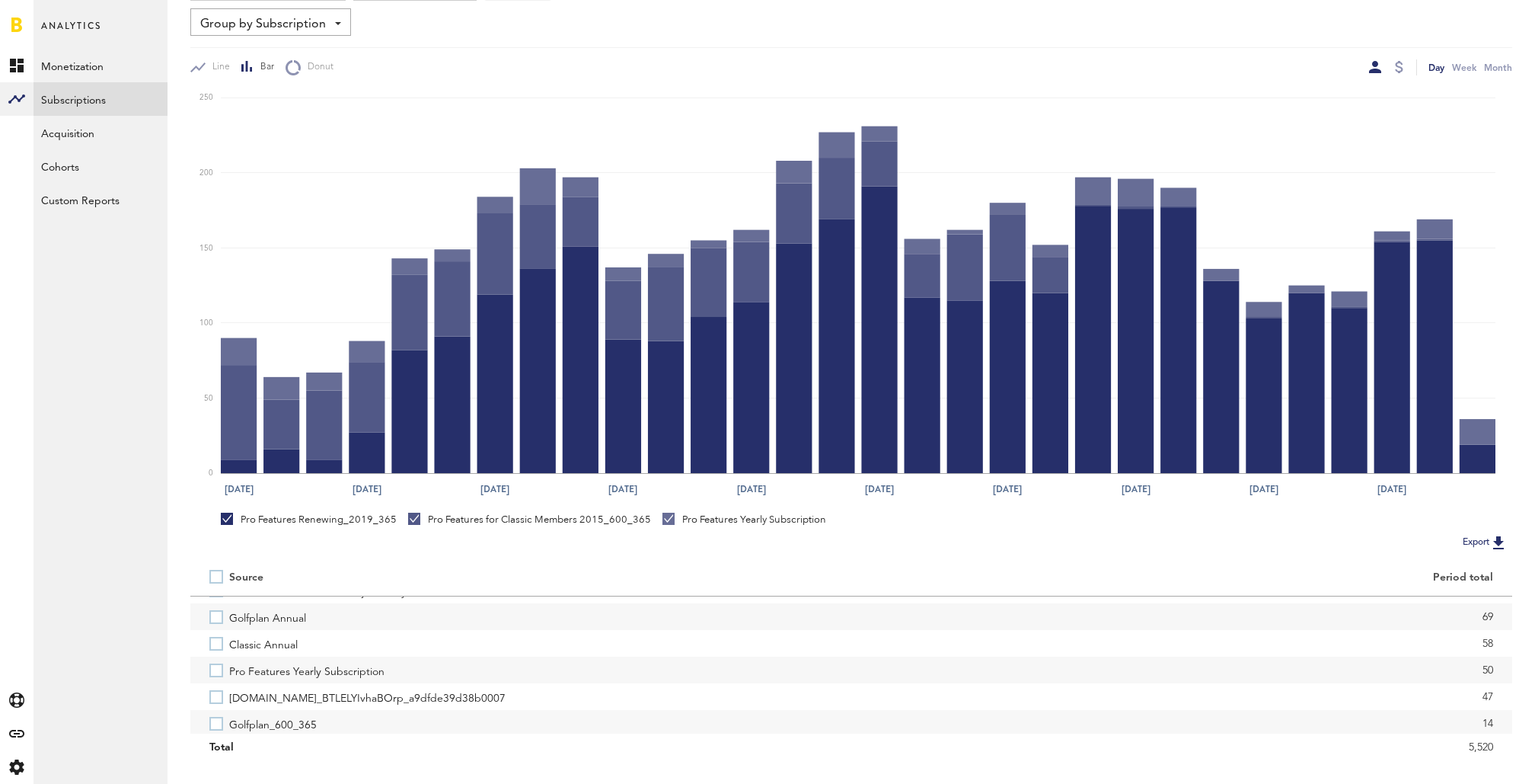
scroll to position [95, 0]
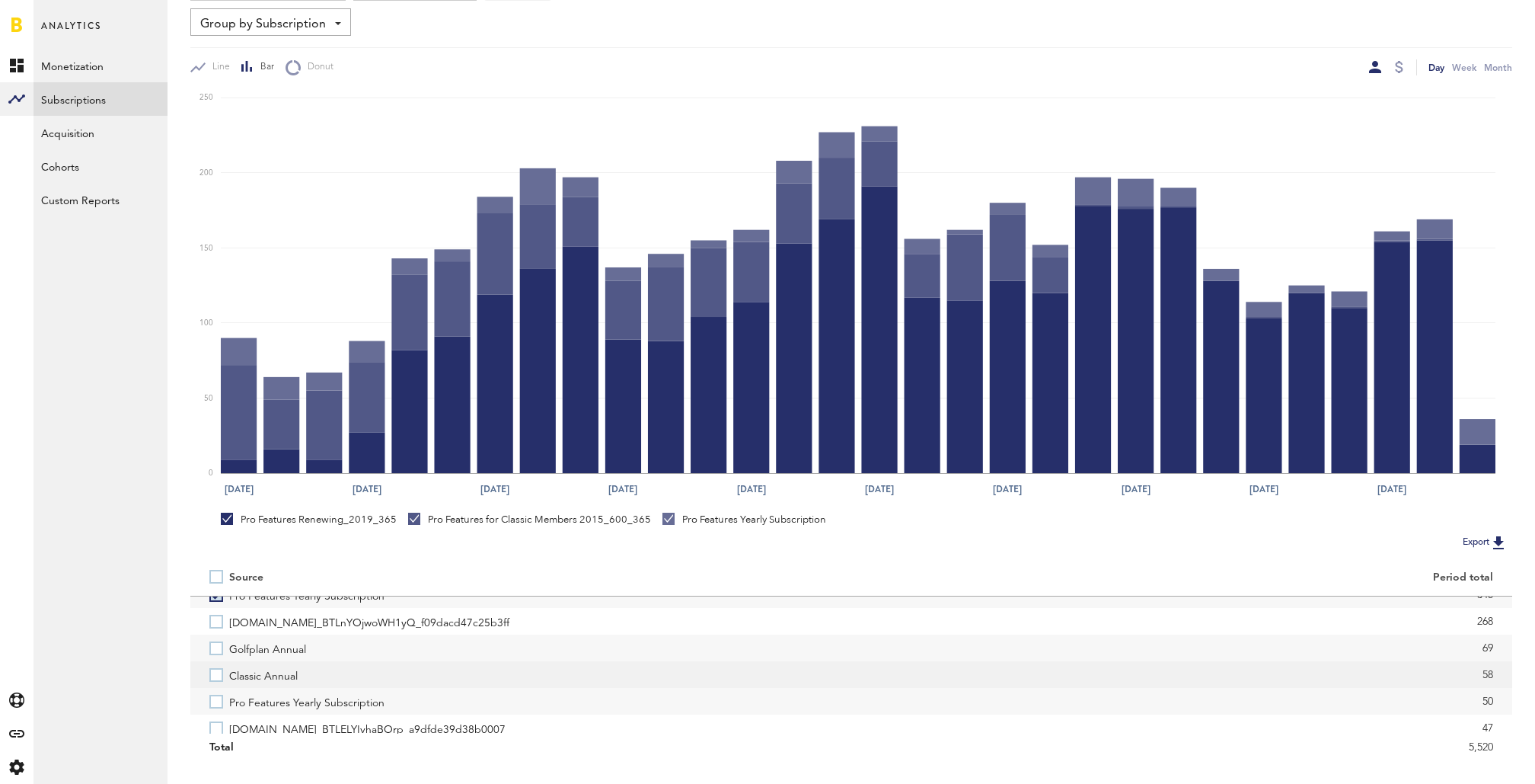
click at [220, 670] on label "Classic Annual" at bounding box center [520, 674] width 623 height 26
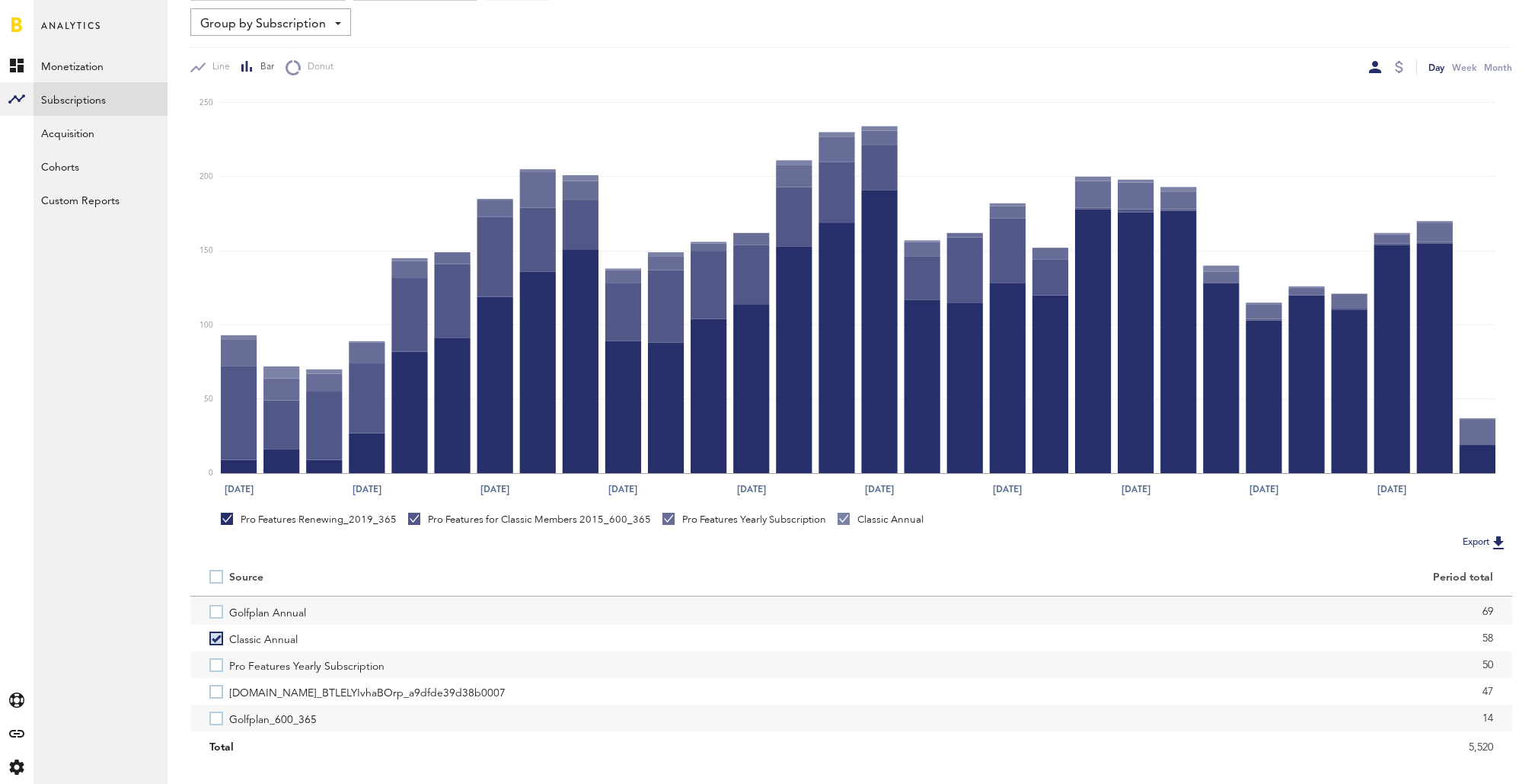
scroll to position [145, 0]
click at [220, 670] on label "14c.prod_BTLELYIvhaBOrp_a9dfde39d38b0007" at bounding box center [520, 678] width 623 height 26
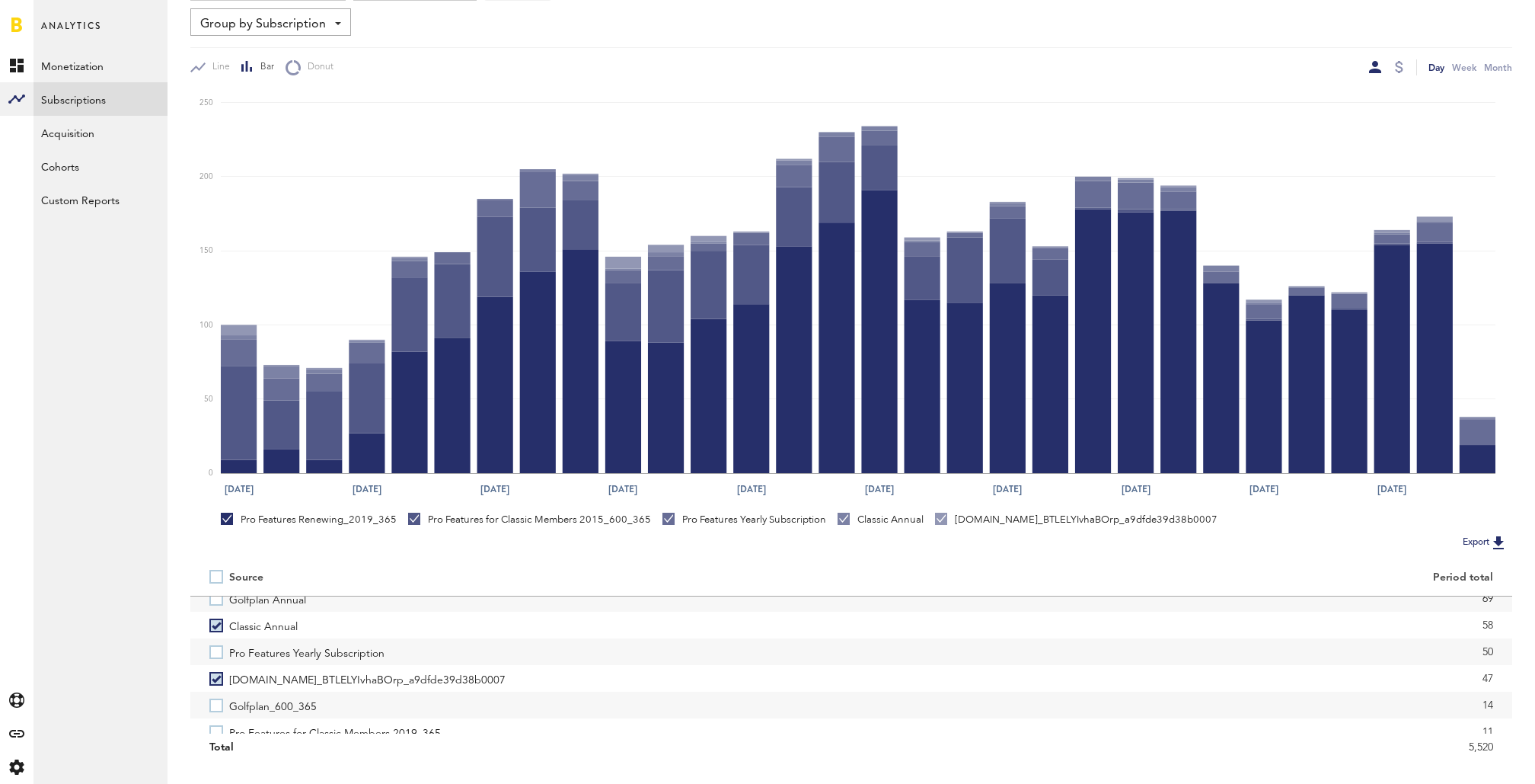
click at [220, 670] on label "14c.prod_BTLELYIvhaBOrp_a9dfde39d38b0007" at bounding box center [520, 678] width 623 height 26
click at [220, 656] on label "Pro Features Yearly Subscription" at bounding box center [520, 652] width 623 height 26
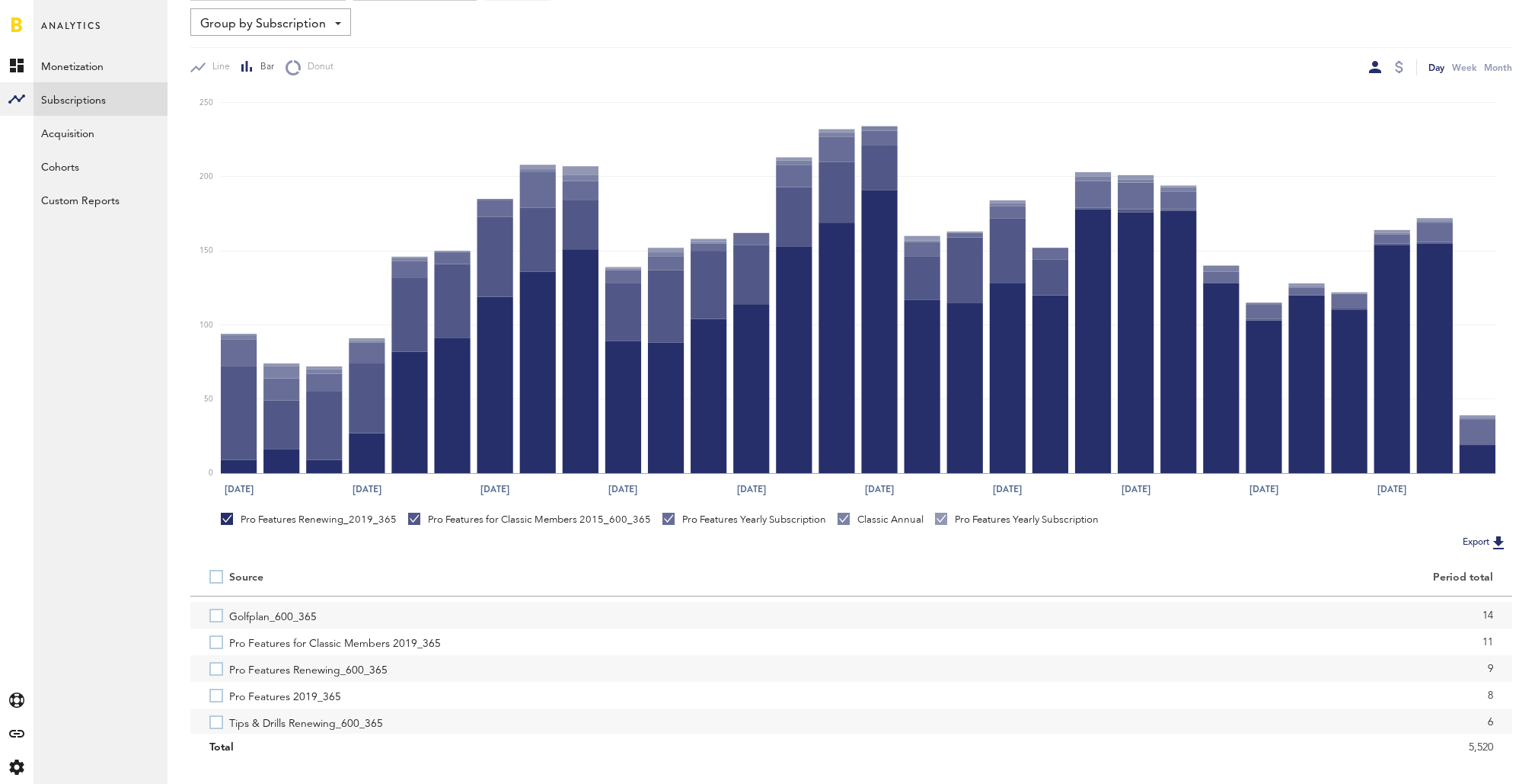
scroll to position [236, 0]
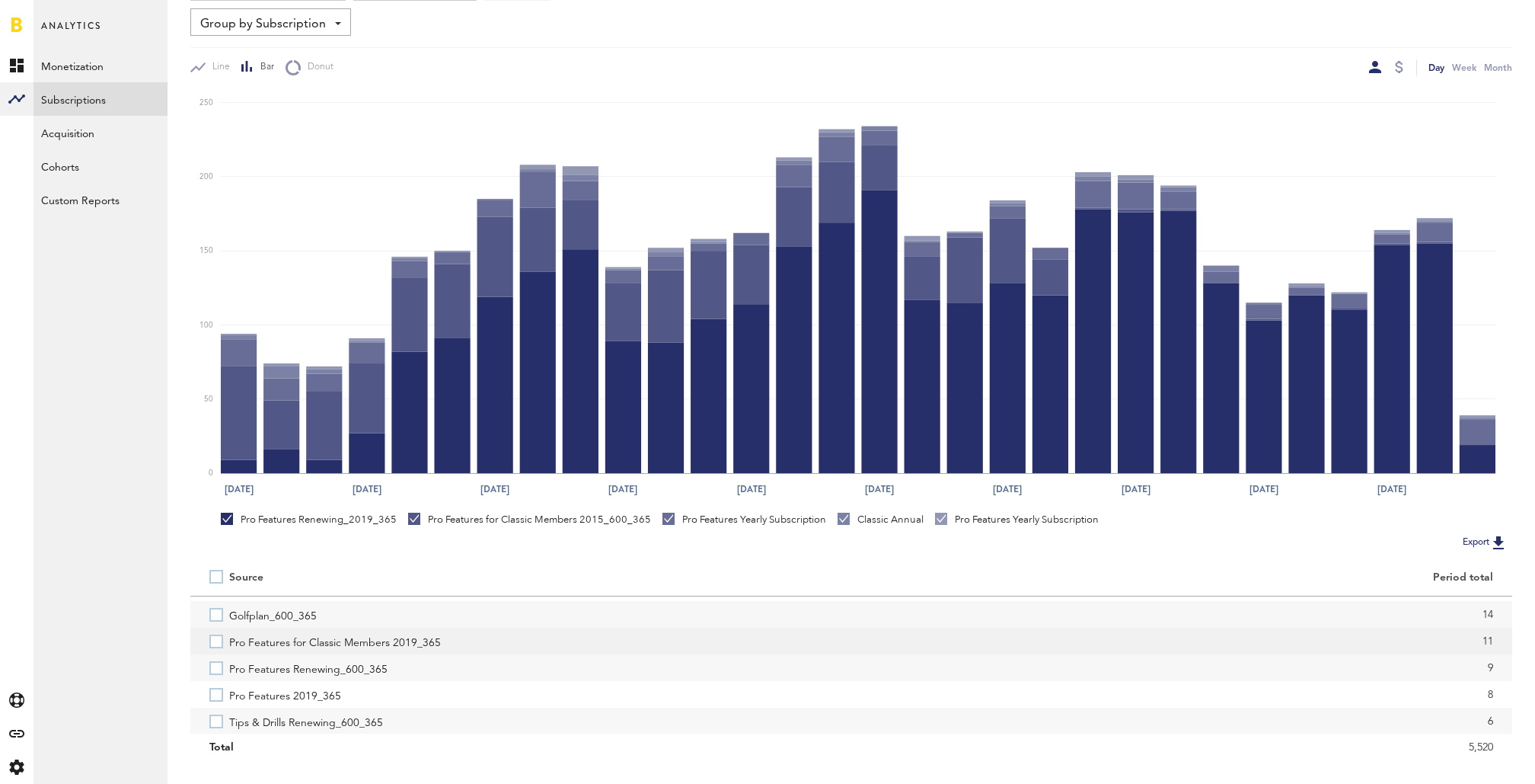
click at [220, 642] on label "Pro Features for Classic Members 2019_365" at bounding box center [520, 641] width 623 height 26
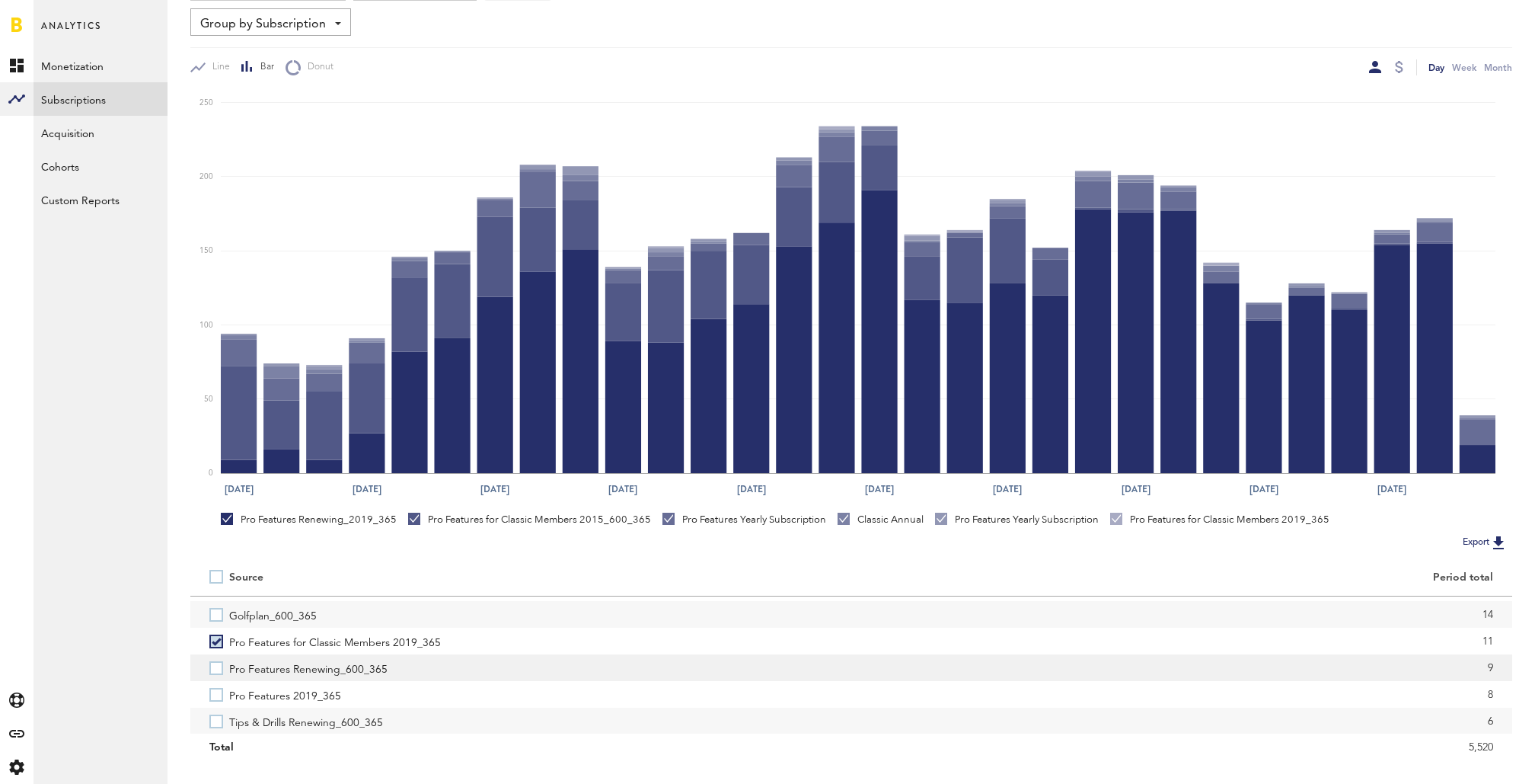
click at [220, 672] on label "Pro Features Renewing_600_365" at bounding box center [520, 667] width 623 height 26
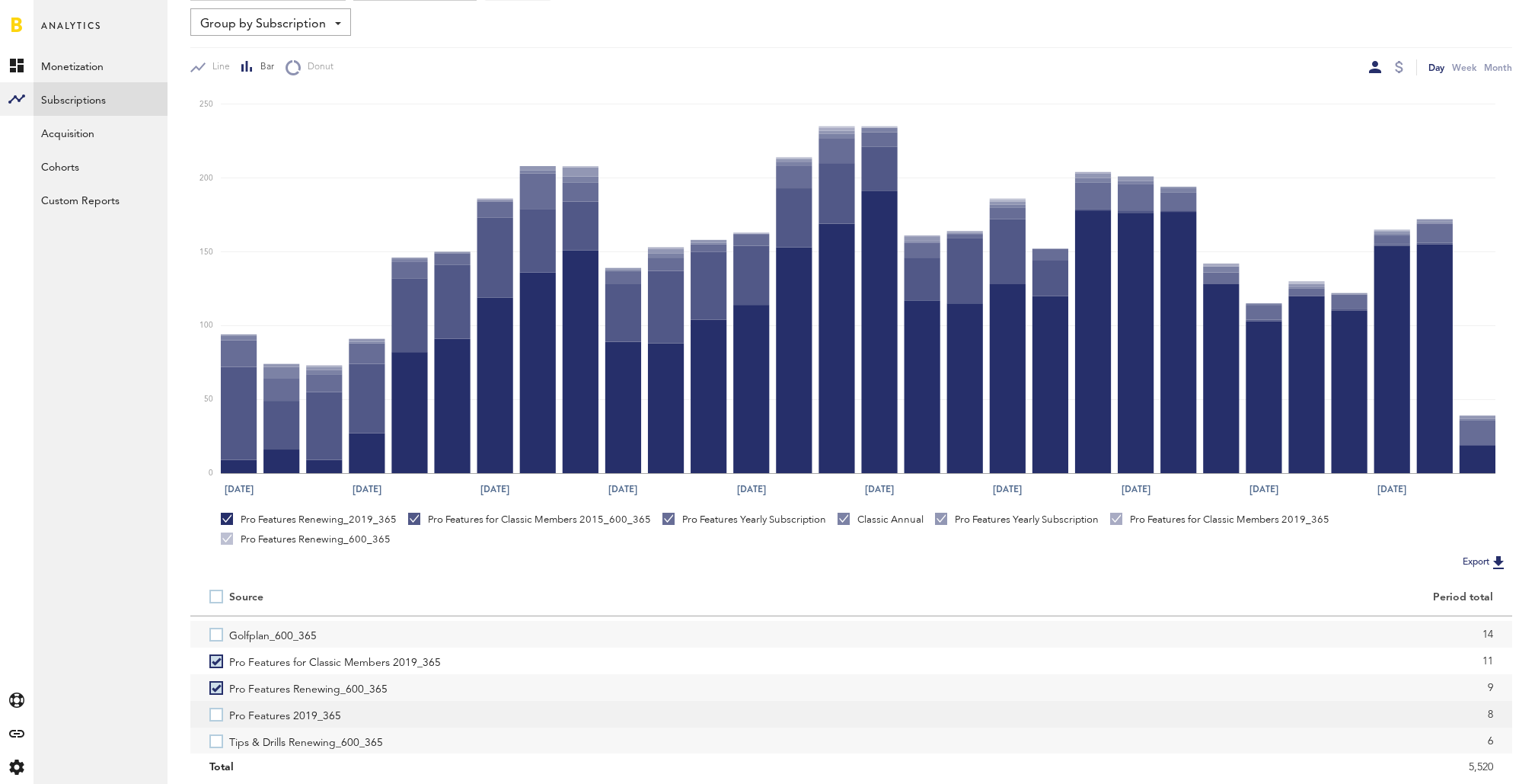
click at [220, 700] on label "Pro Features 2019_365" at bounding box center [520, 714] width 623 height 26
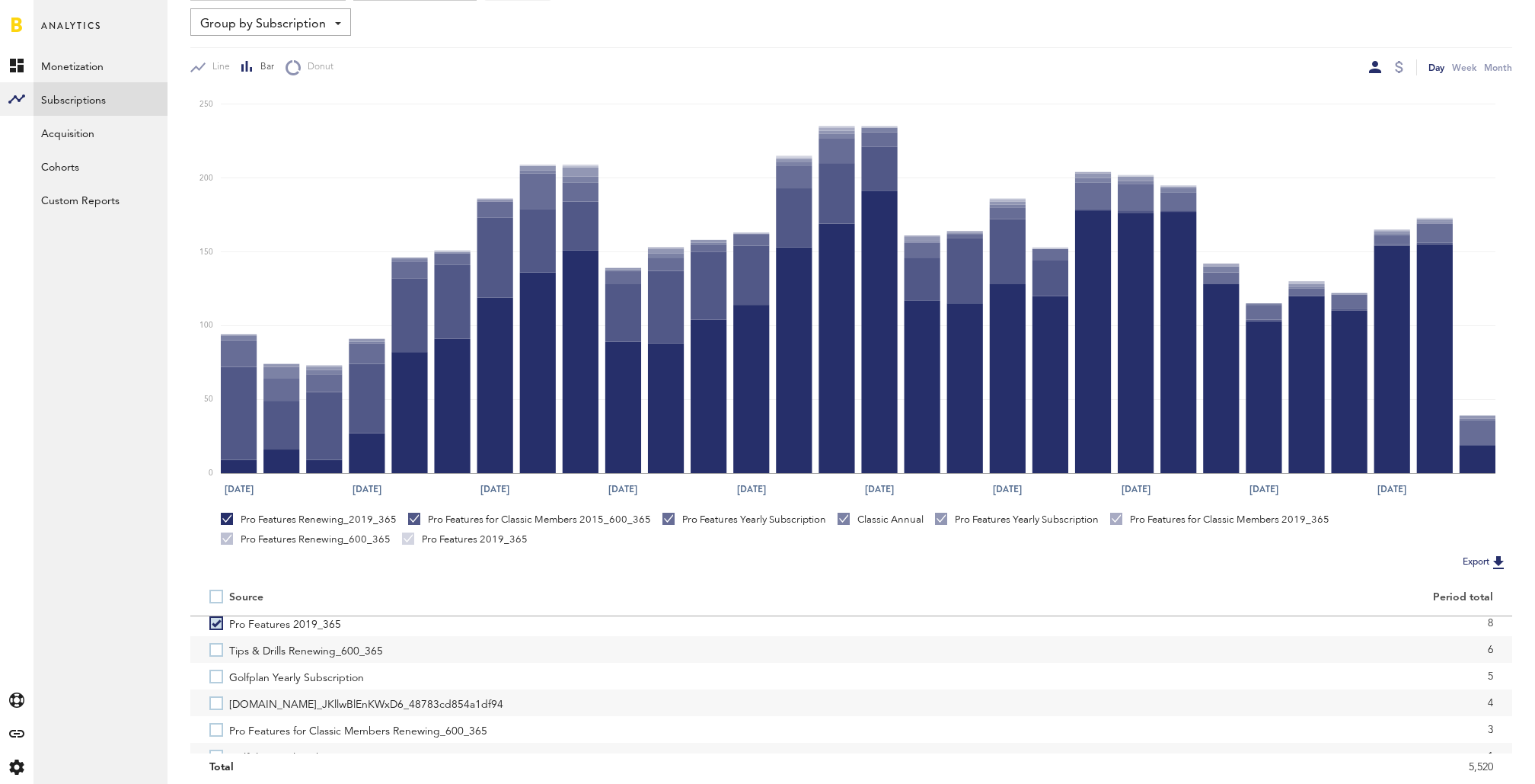
scroll to position [344, 0]
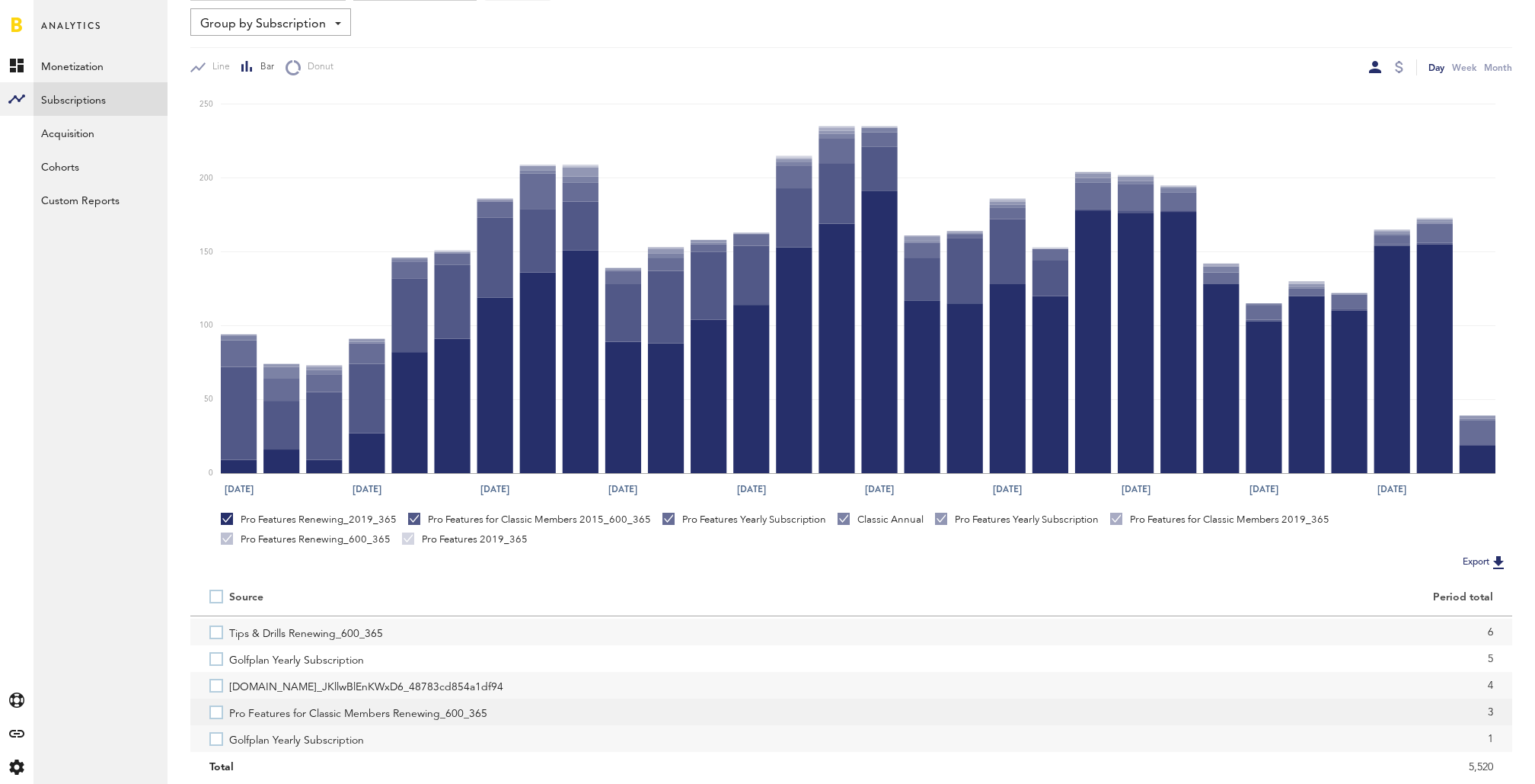
click at [217, 710] on label "Pro Features for Classic Members Renewing_600_365" at bounding box center [520, 711] width 623 height 26
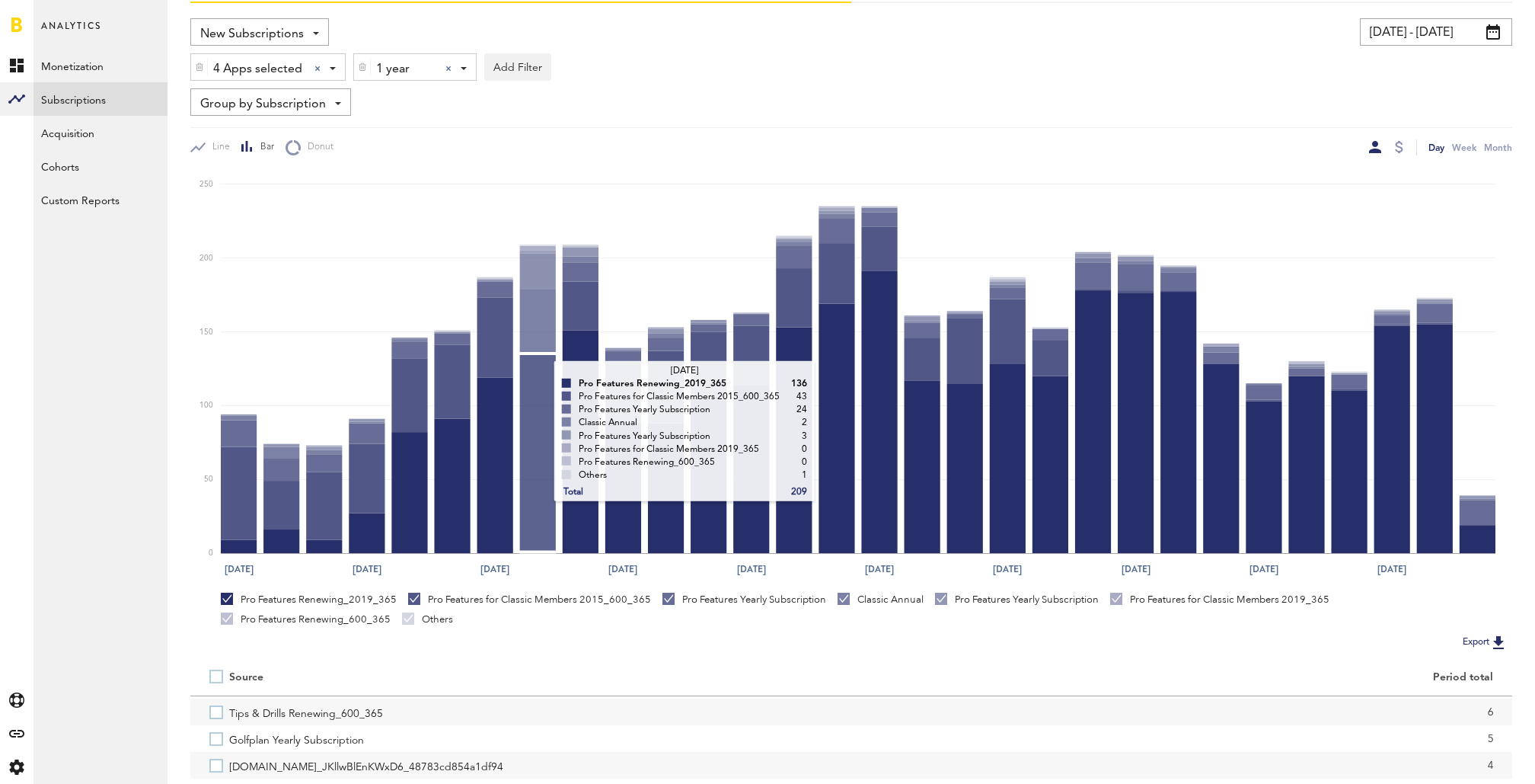
scroll to position [0, 0]
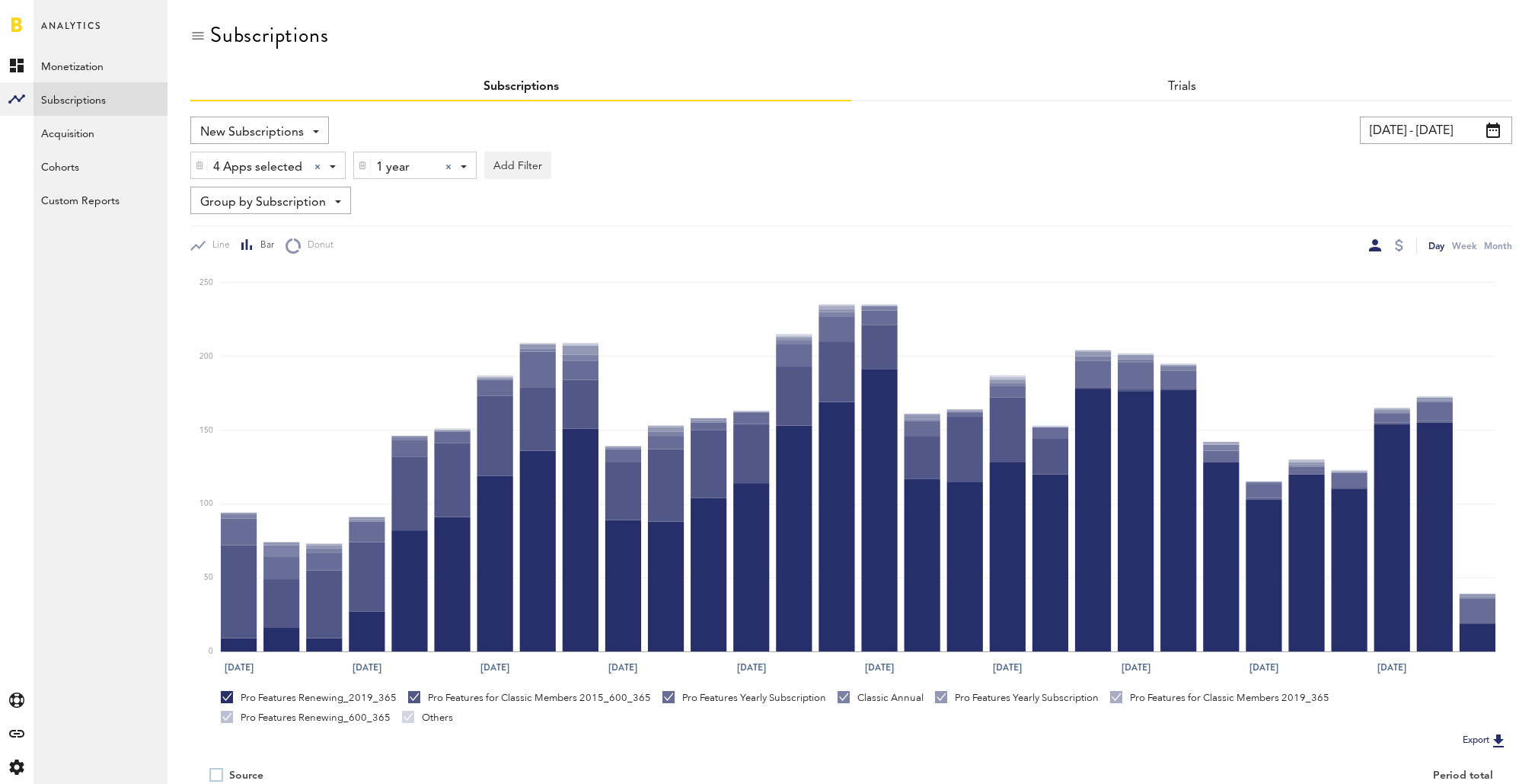
click at [446, 165] on div at bounding box center [448, 166] width 6 height 6
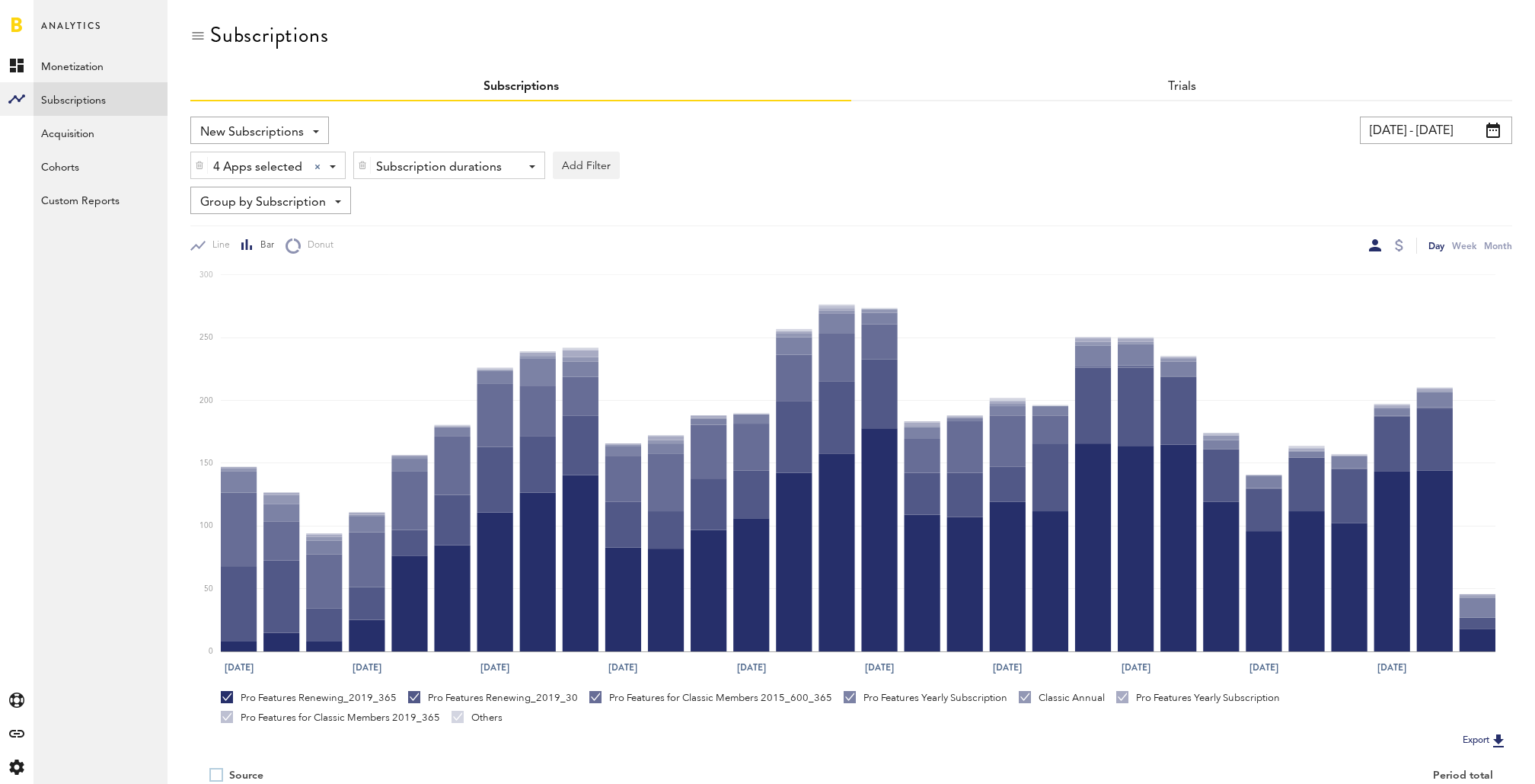
click at [444, 165] on div "Subscription durations" at bounding box center [443, 167] width 135 height 26
click at [438, 224] on span "1 month" at bounding box center [427, 229] width 117 height 26
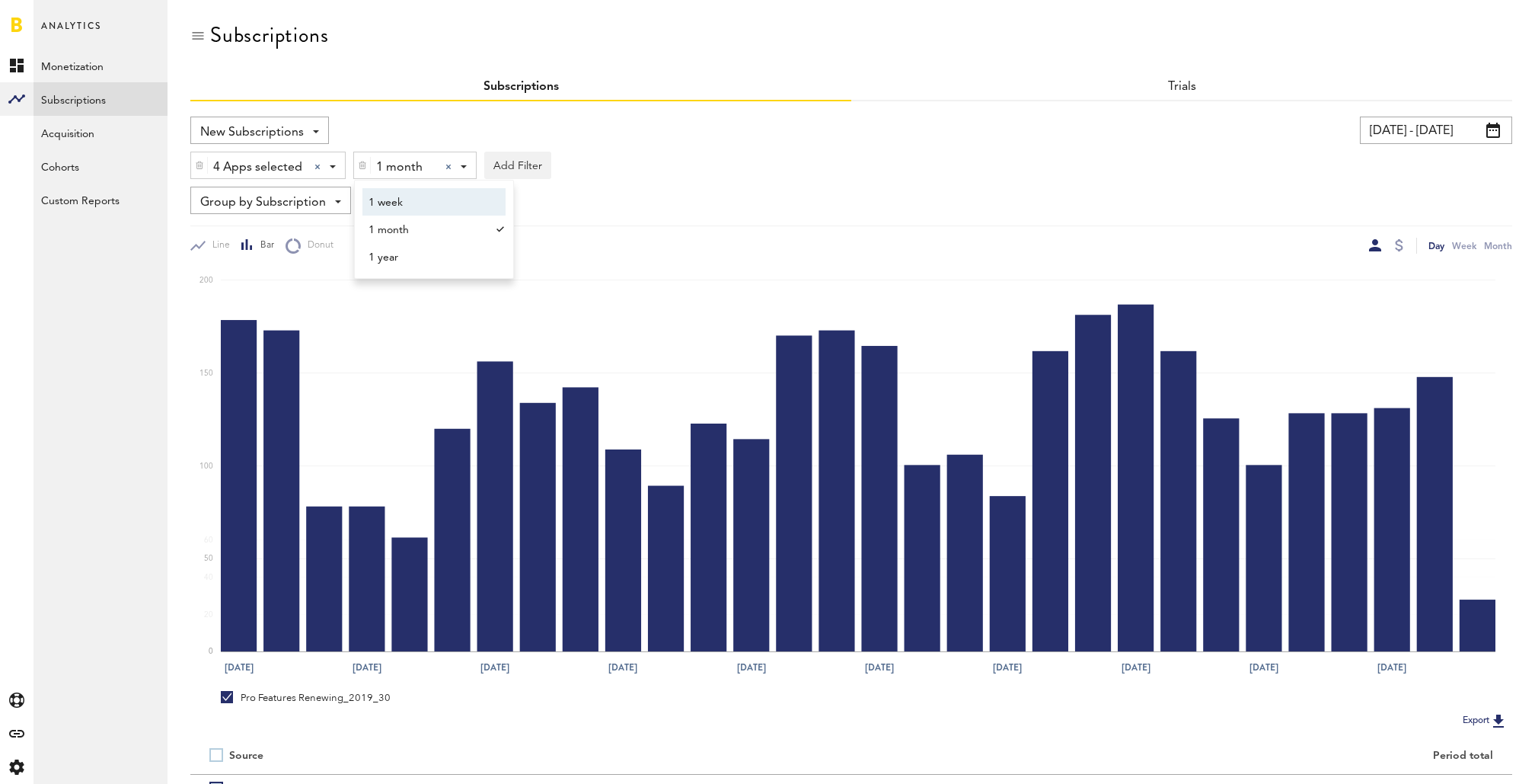
click at [852, 203] on div "Group by Subscription Group by Platform Group by App Group by Subscription Grou…" at bounding box center [851, 200] width 1322 height 27
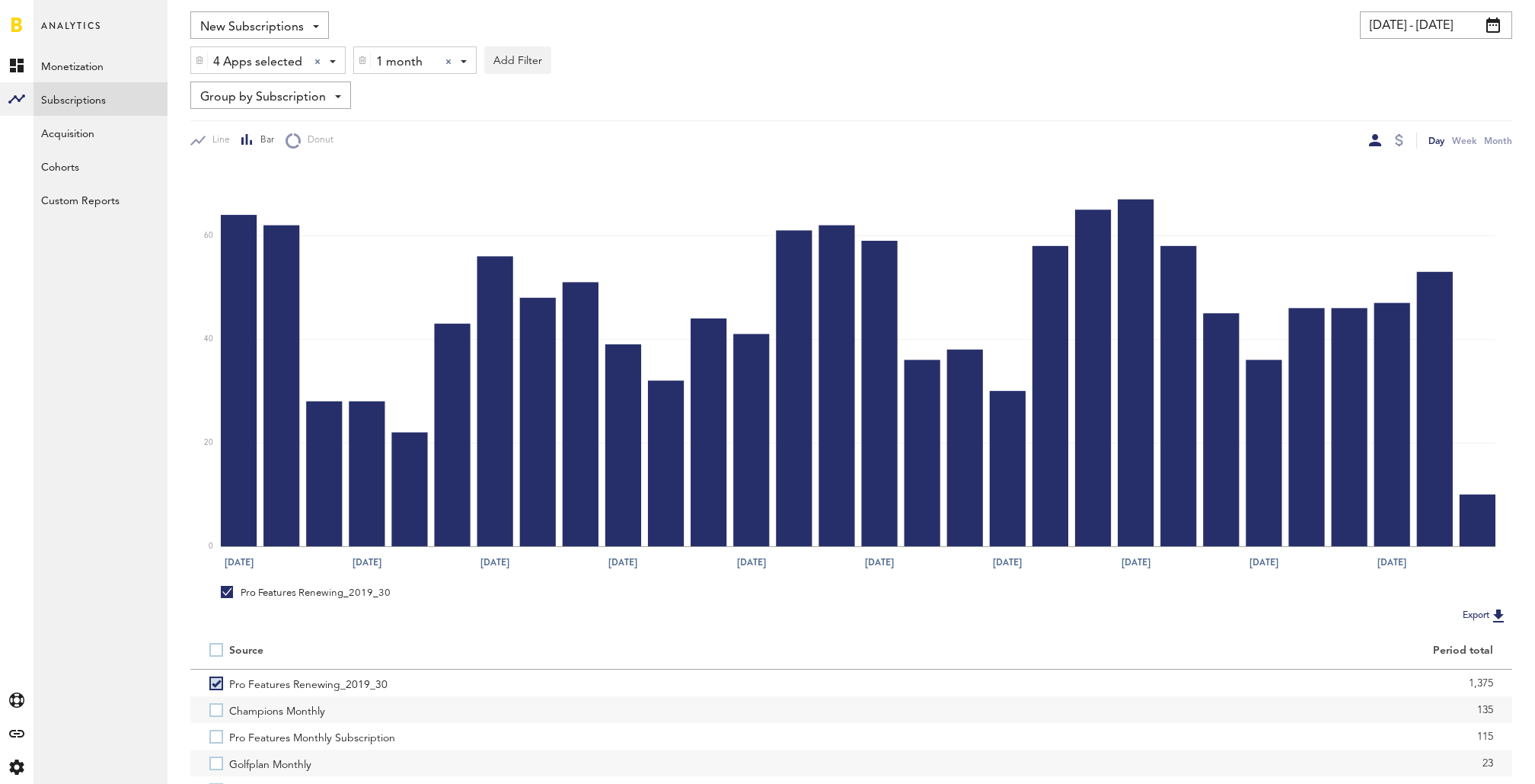
scroll to position [207, 0]
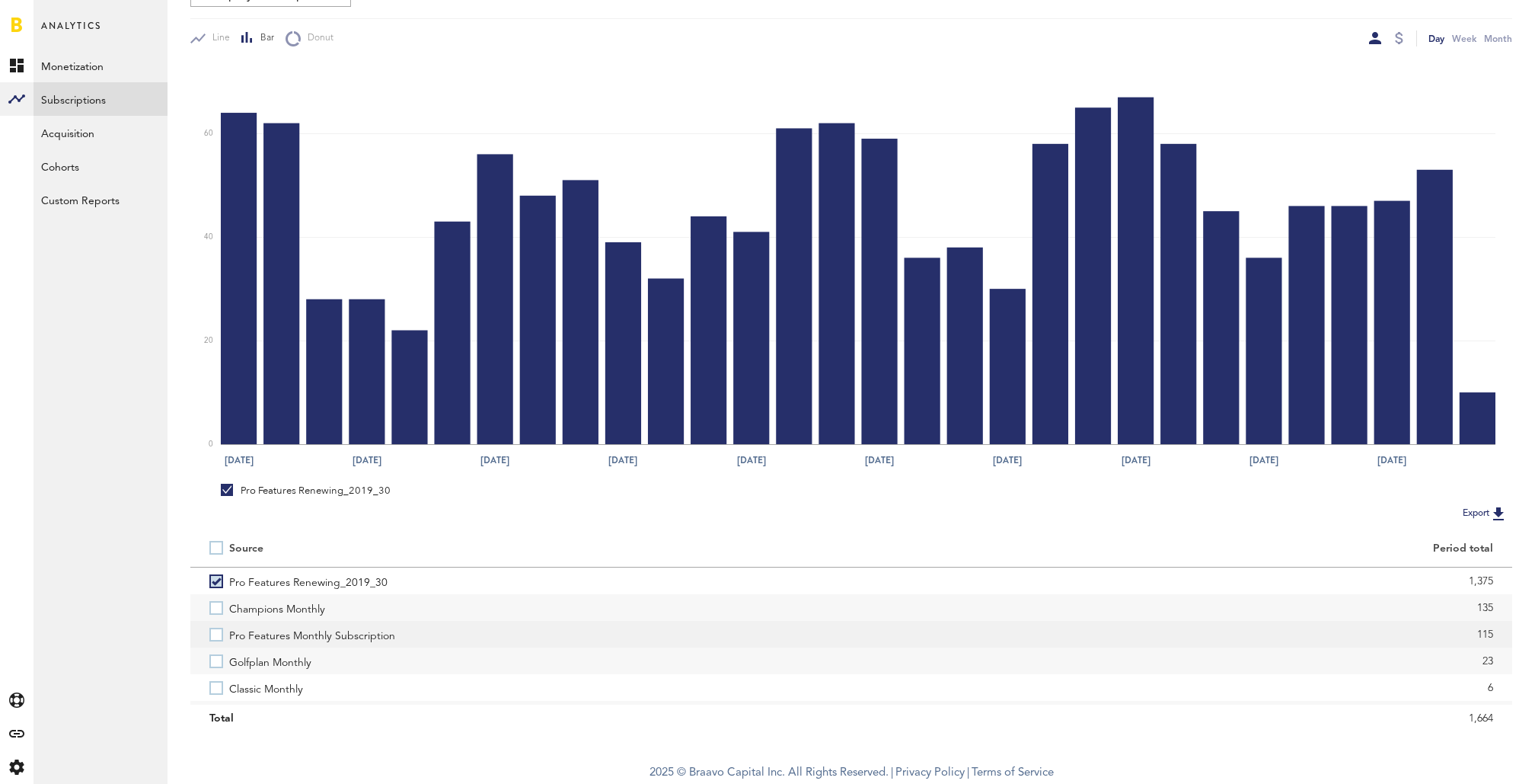
click at [214, 632] on label "Pro Features Monthly Subscription" at bounding box center [520, 633] width 623 height 26
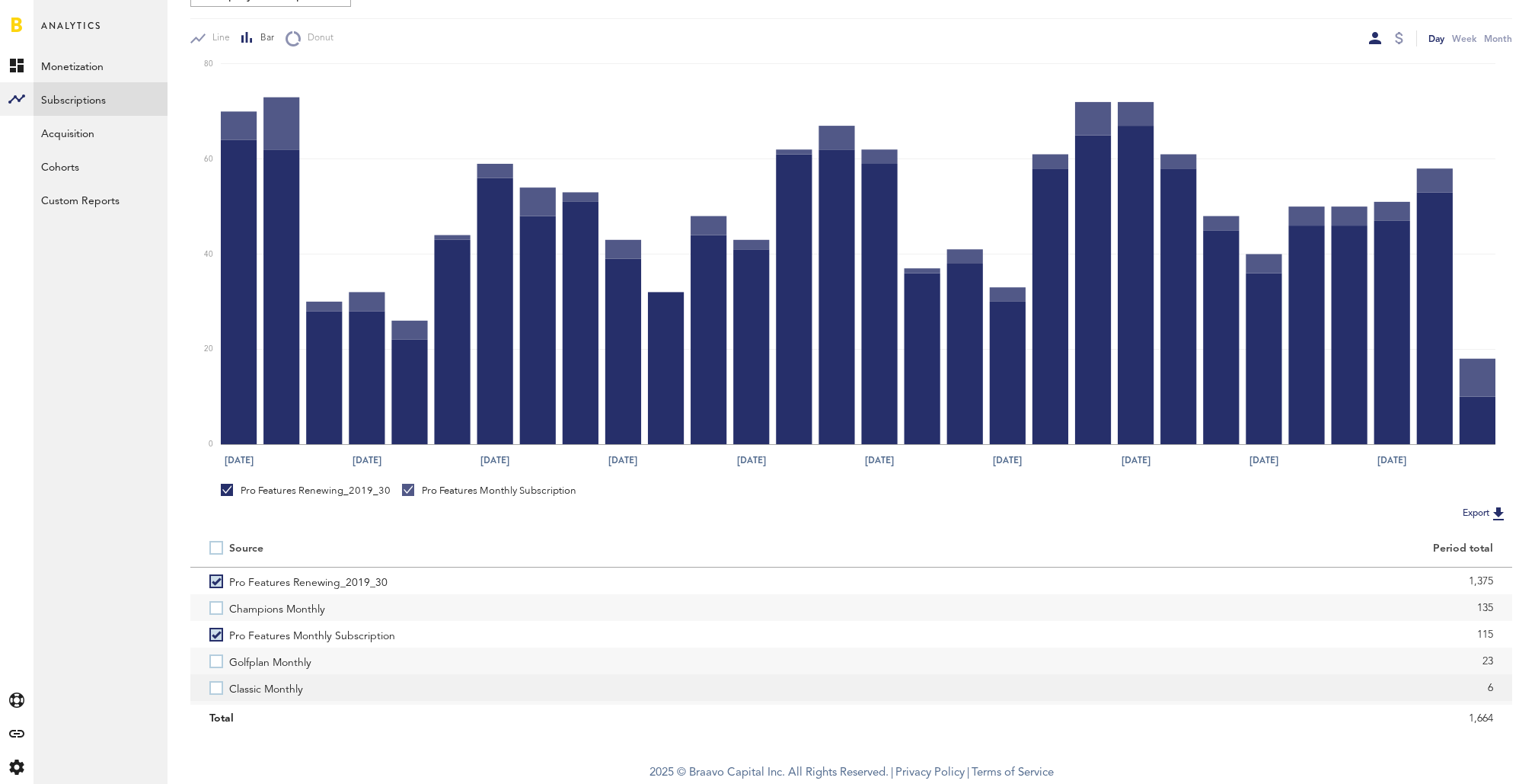
click at [217, 691] on label "Classic Monthly" at bounding box center [520, 687] width 623 height 26
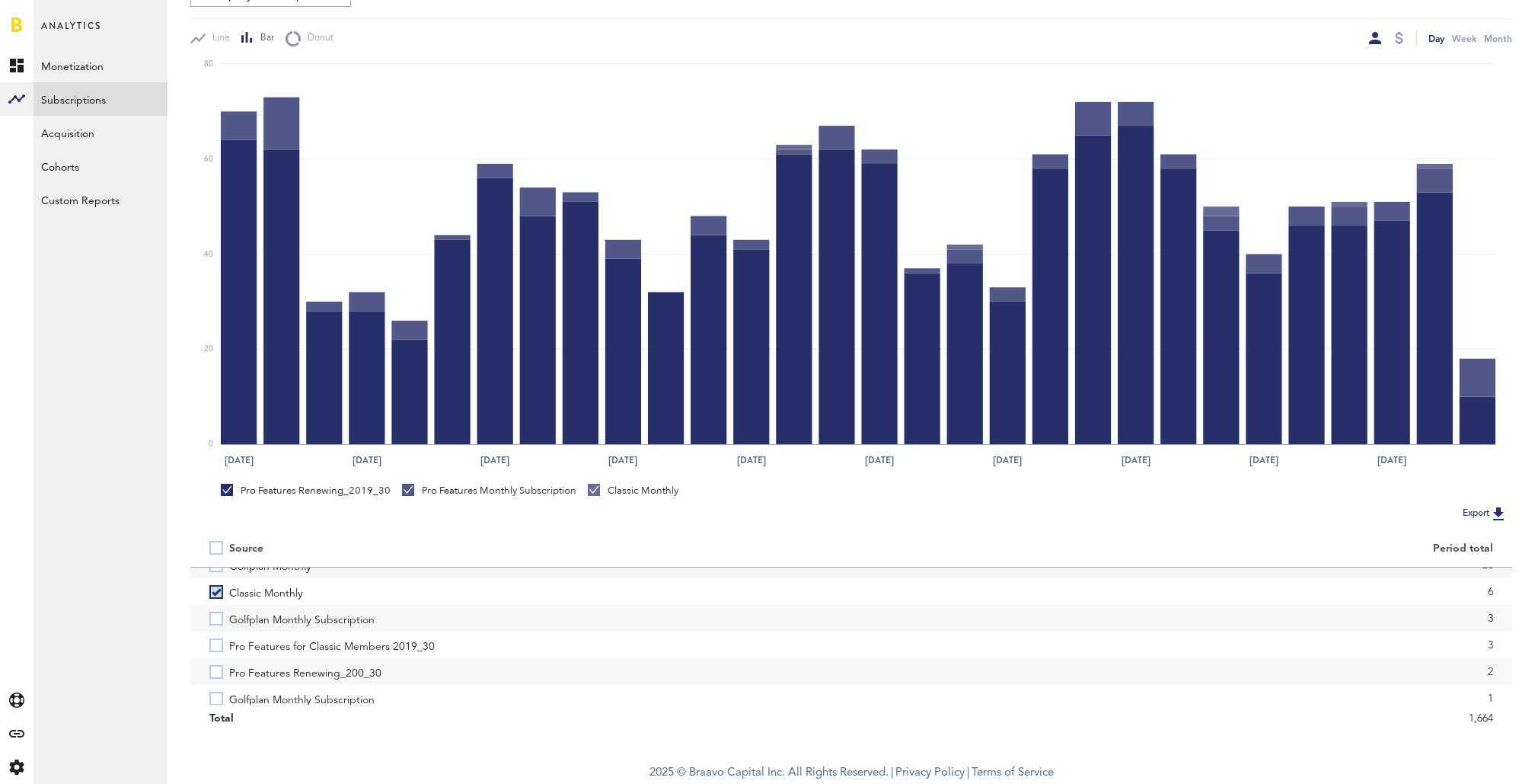
scroll to position [113, 0]
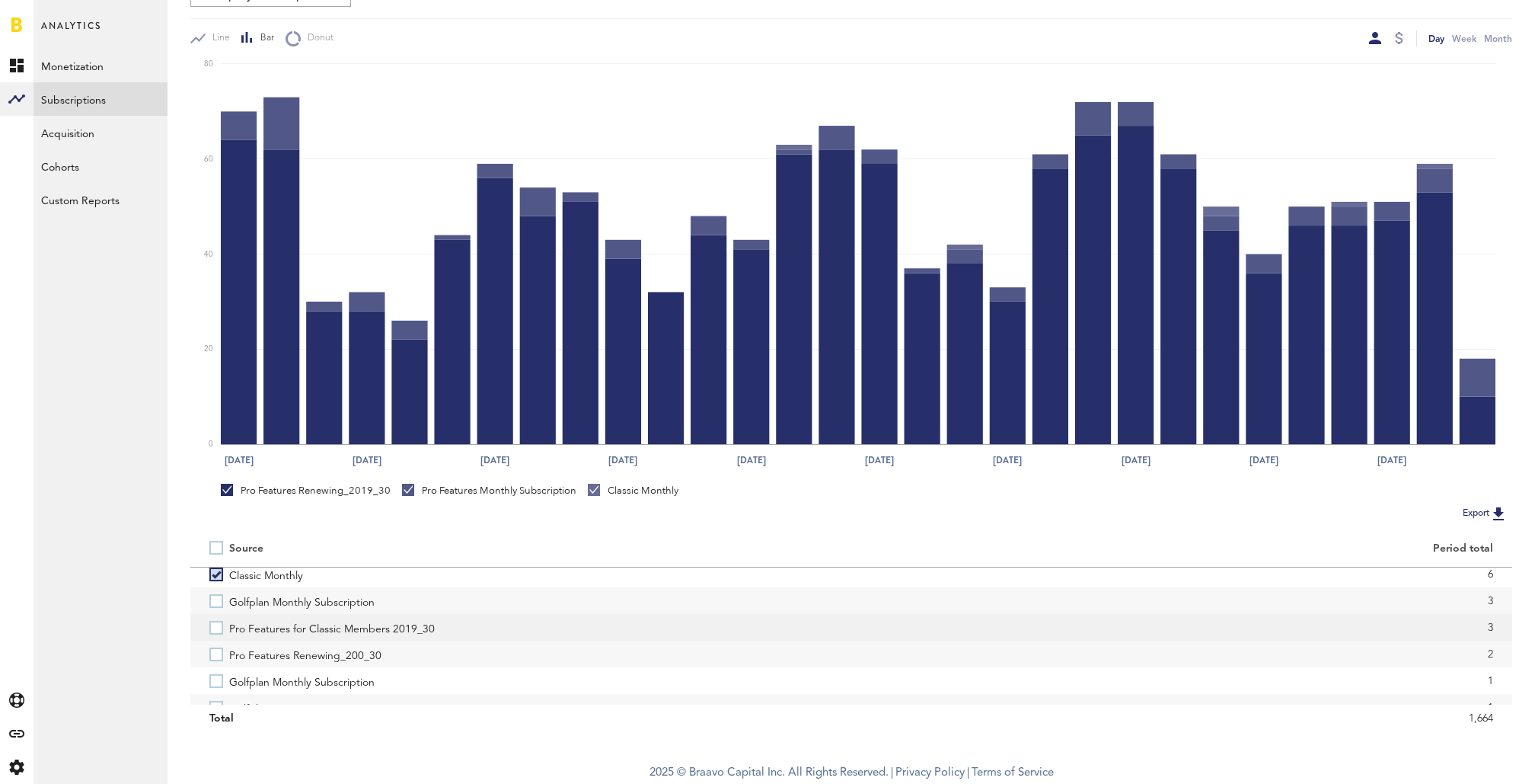
click at [216, 627] on label "Pro Features for Classic Members 2019_30" at bounding box center [520, 627] width 623 height 26
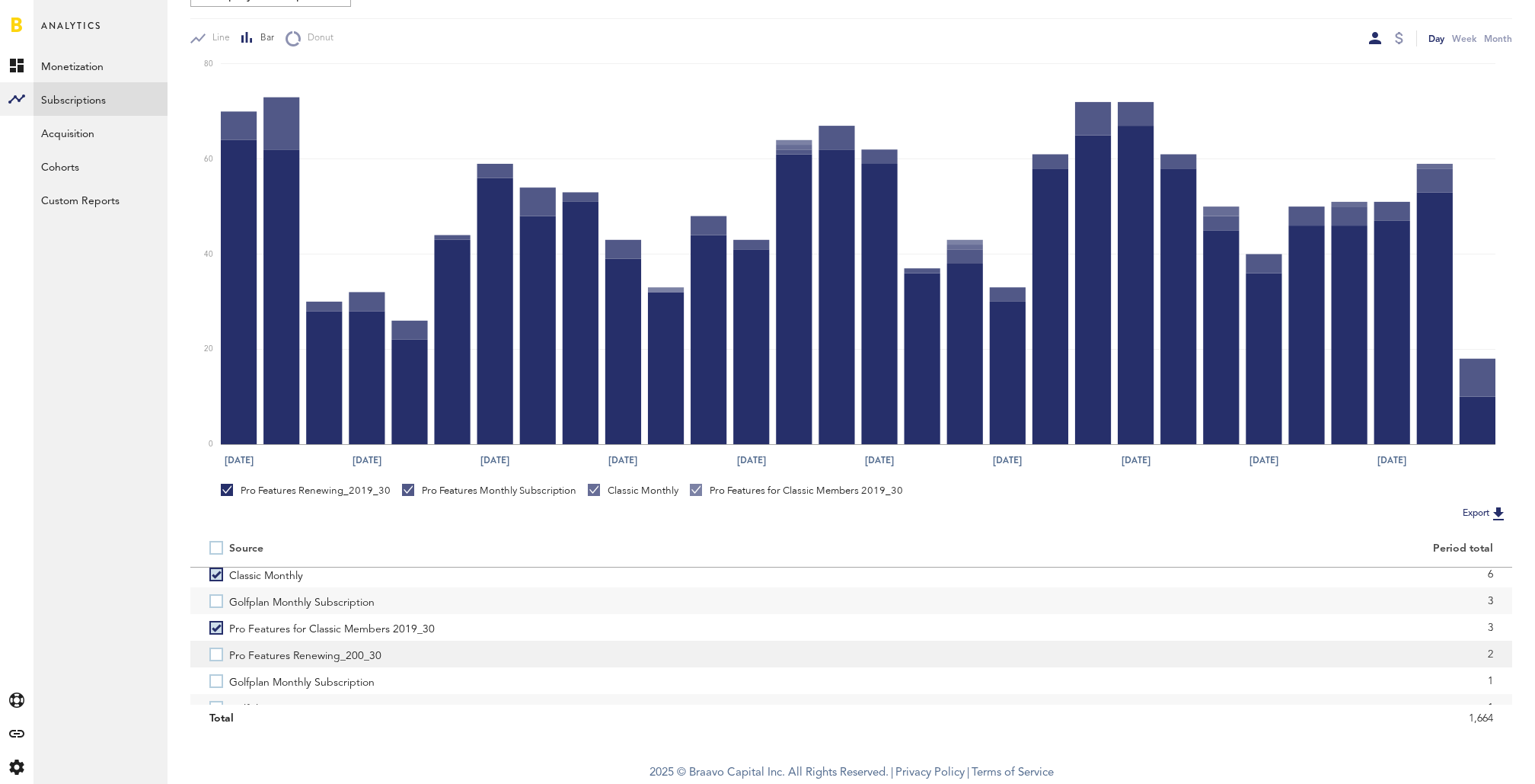
click at [218, 658] on label "Pro Features Renewing_200_30" at bounding box center [520, 653] width 623 height 26
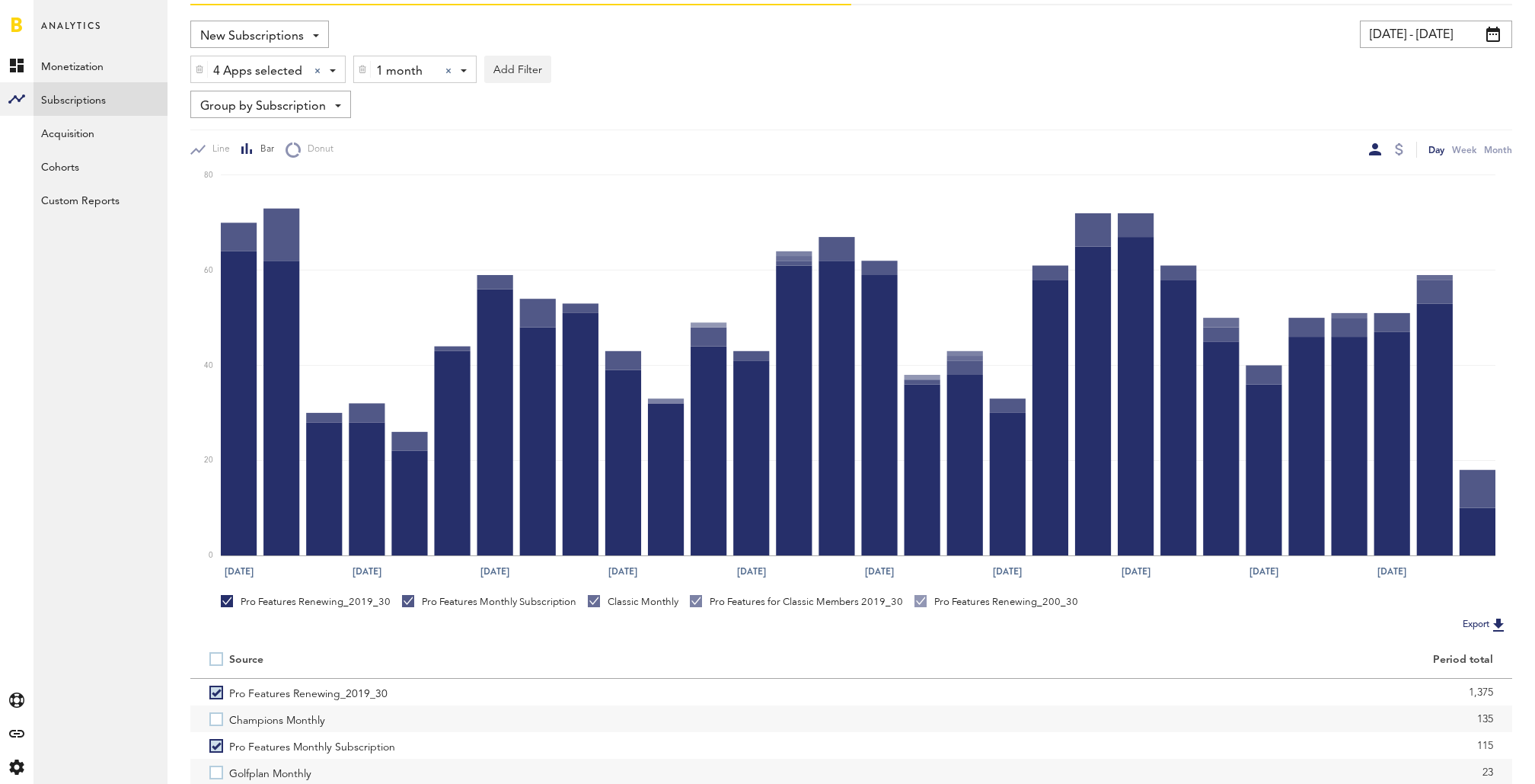
scroll to position [0, 0]
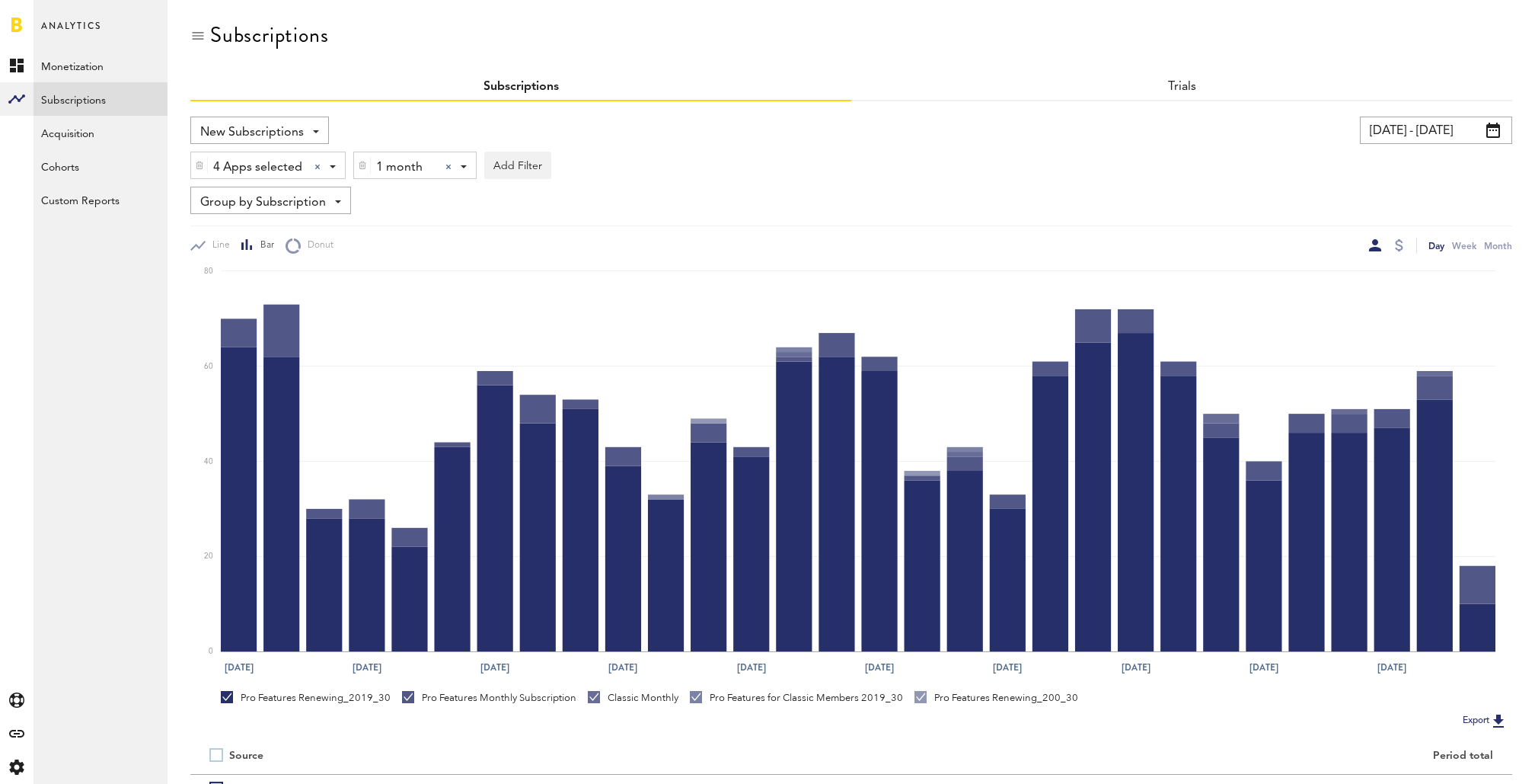
click at [447, 164] on div at bounding box center [448, 166] width 6 height 6
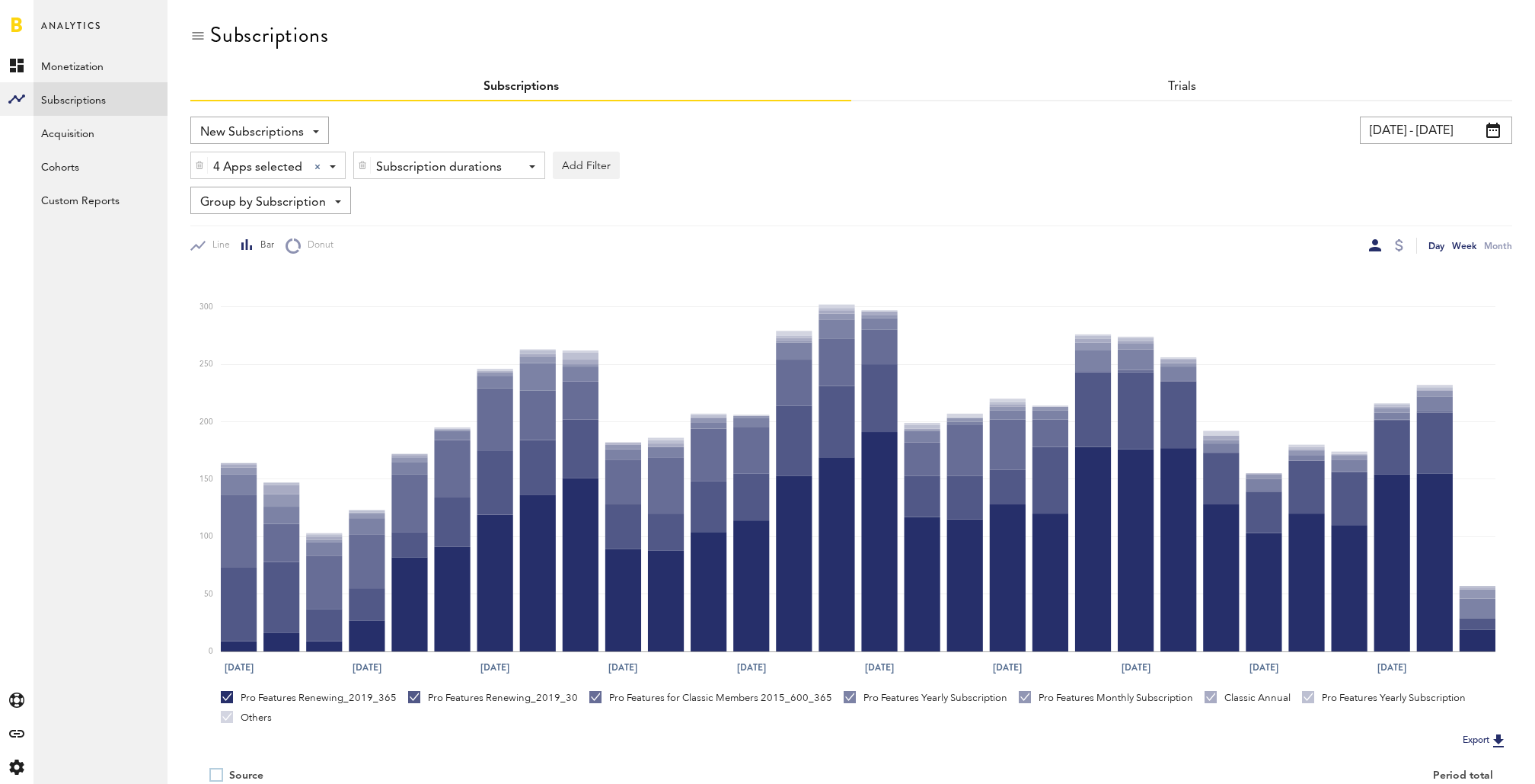
click at [1461, 241] on div "Week" at bounding box center [1464, 245] width 24 height 16
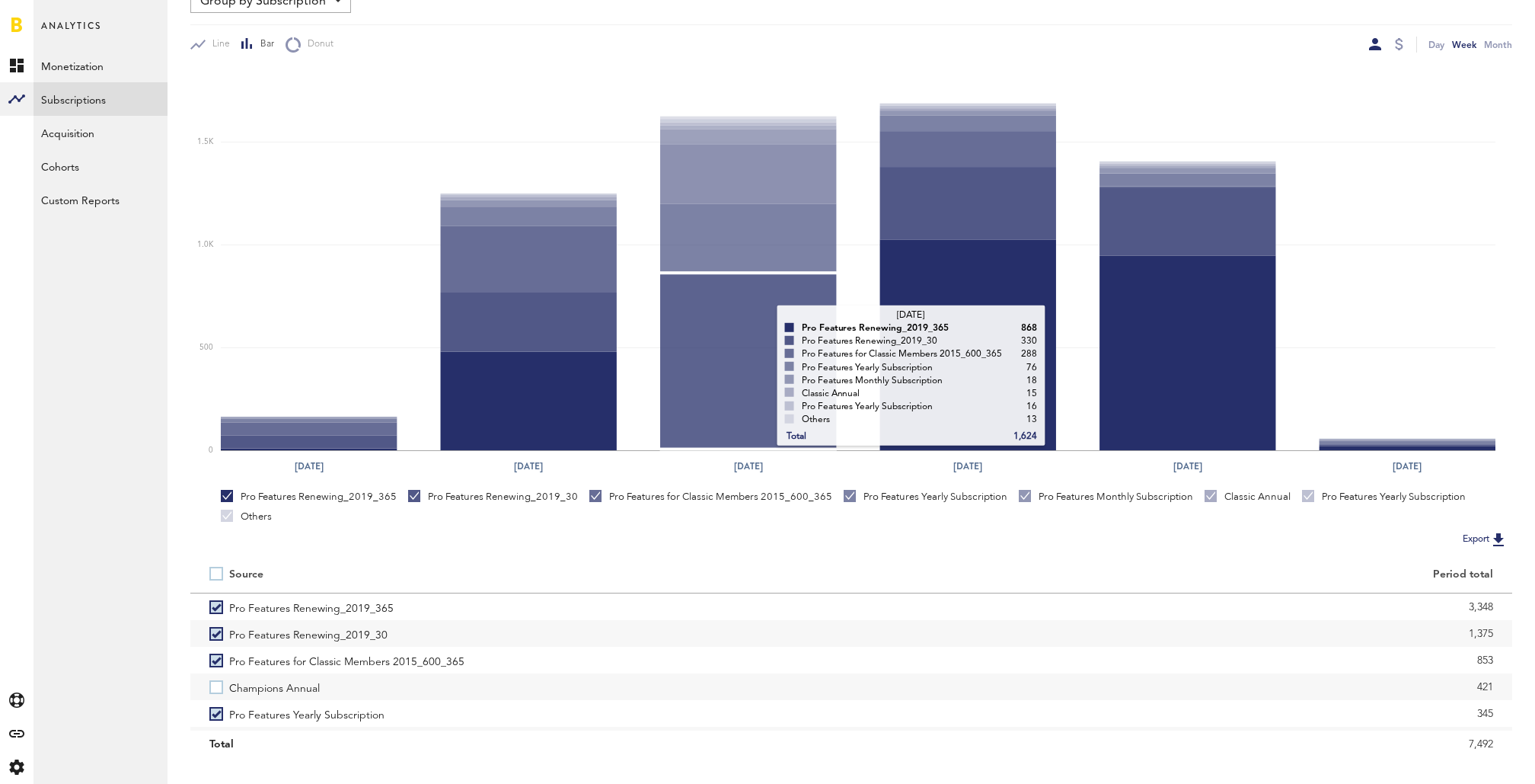
scroll to position [227, 0]
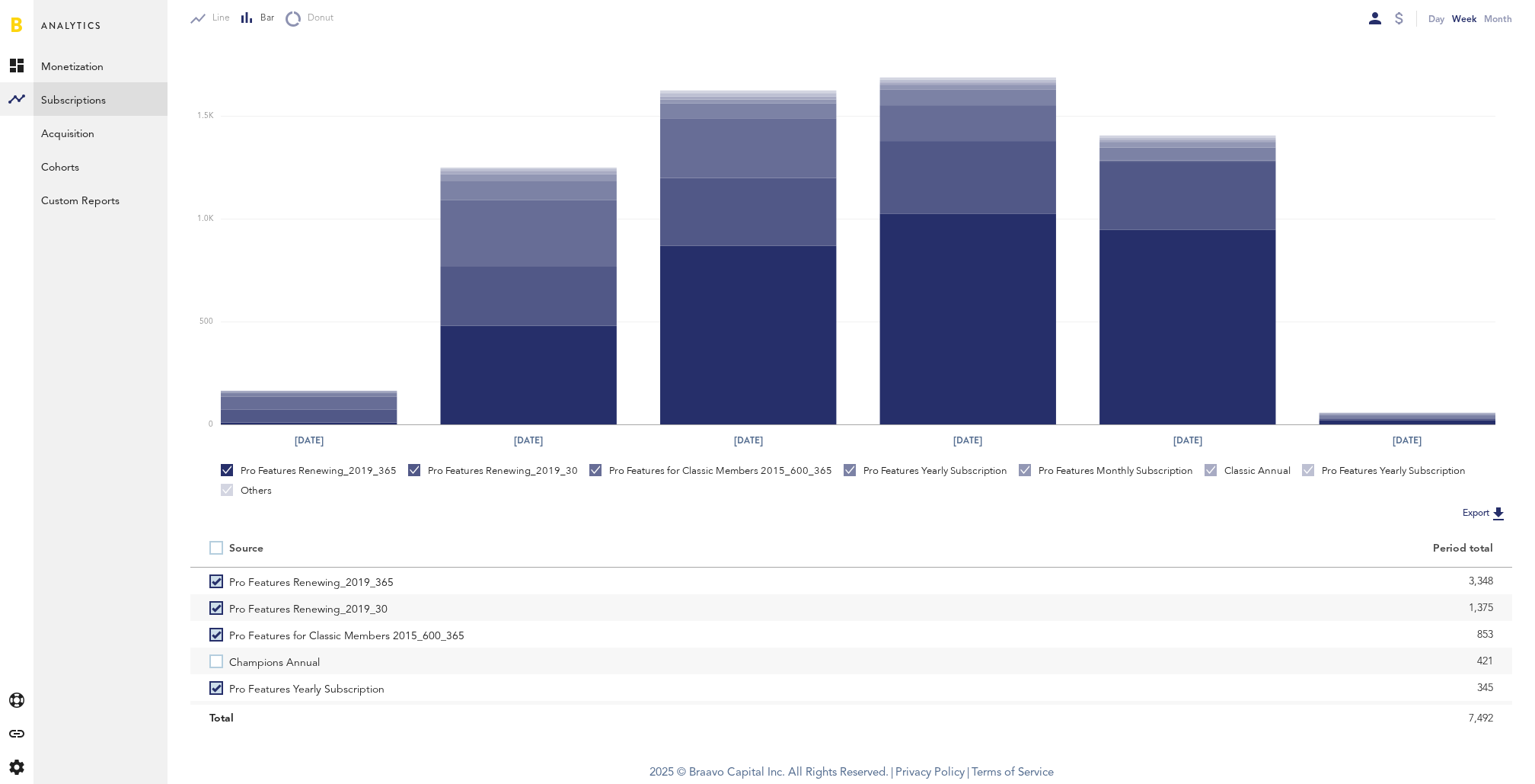
click at [221, 547] on label at bounding box center [219, 547] width 20 height 0
checkbox input "true"
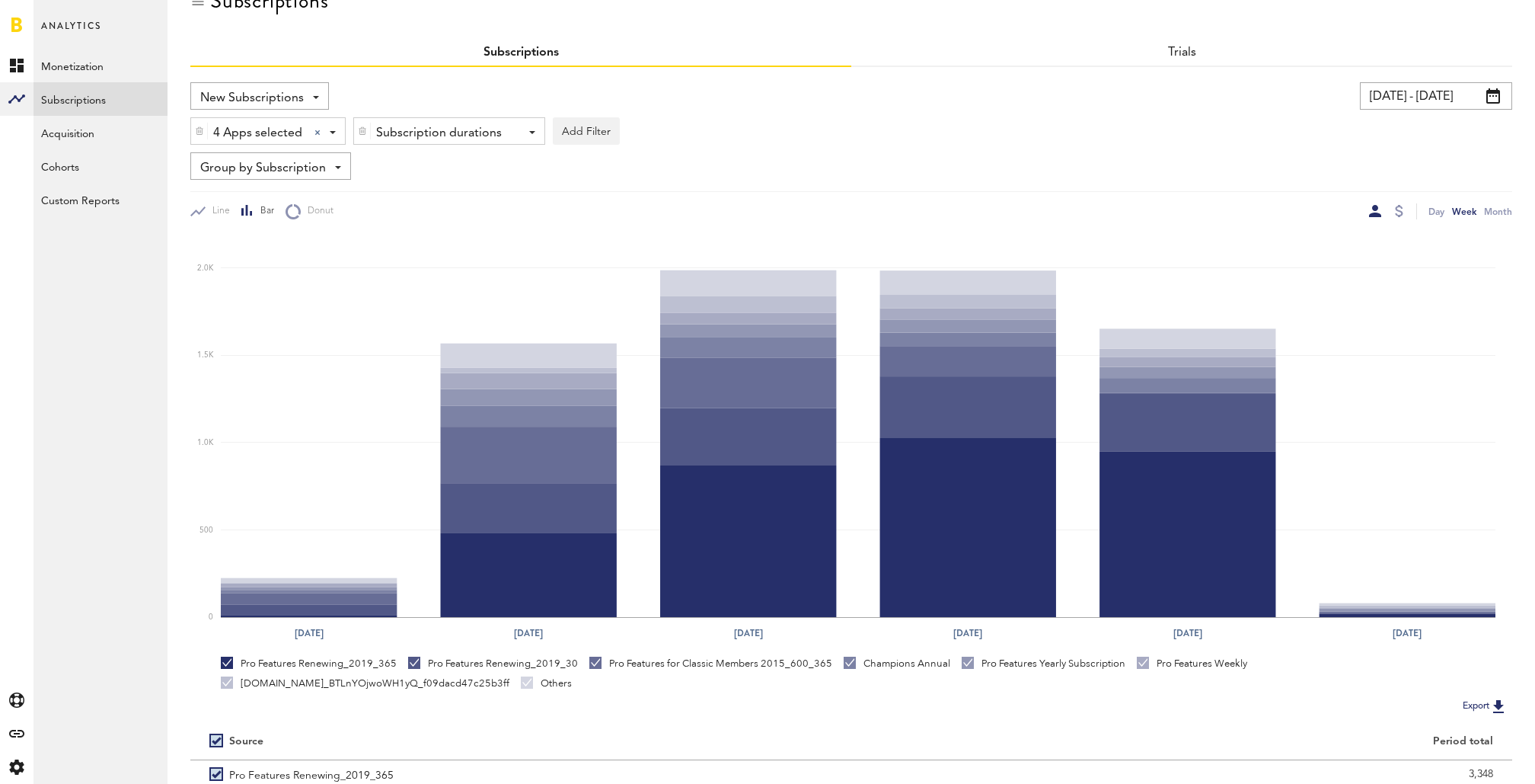
scroll to position [0, 0]
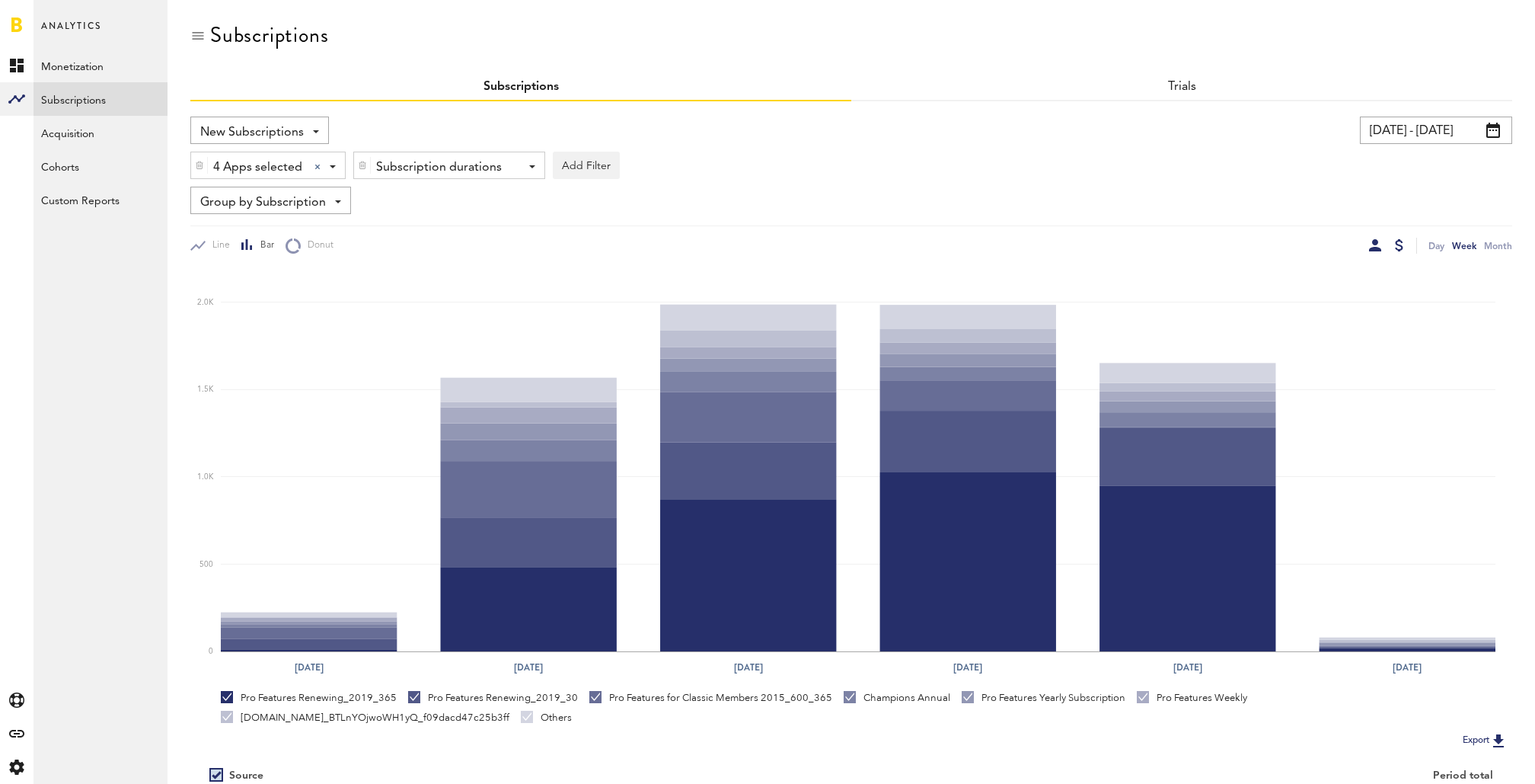
click at [1402, 245] on div at bounding box center [1399, 245] width 8 height 12
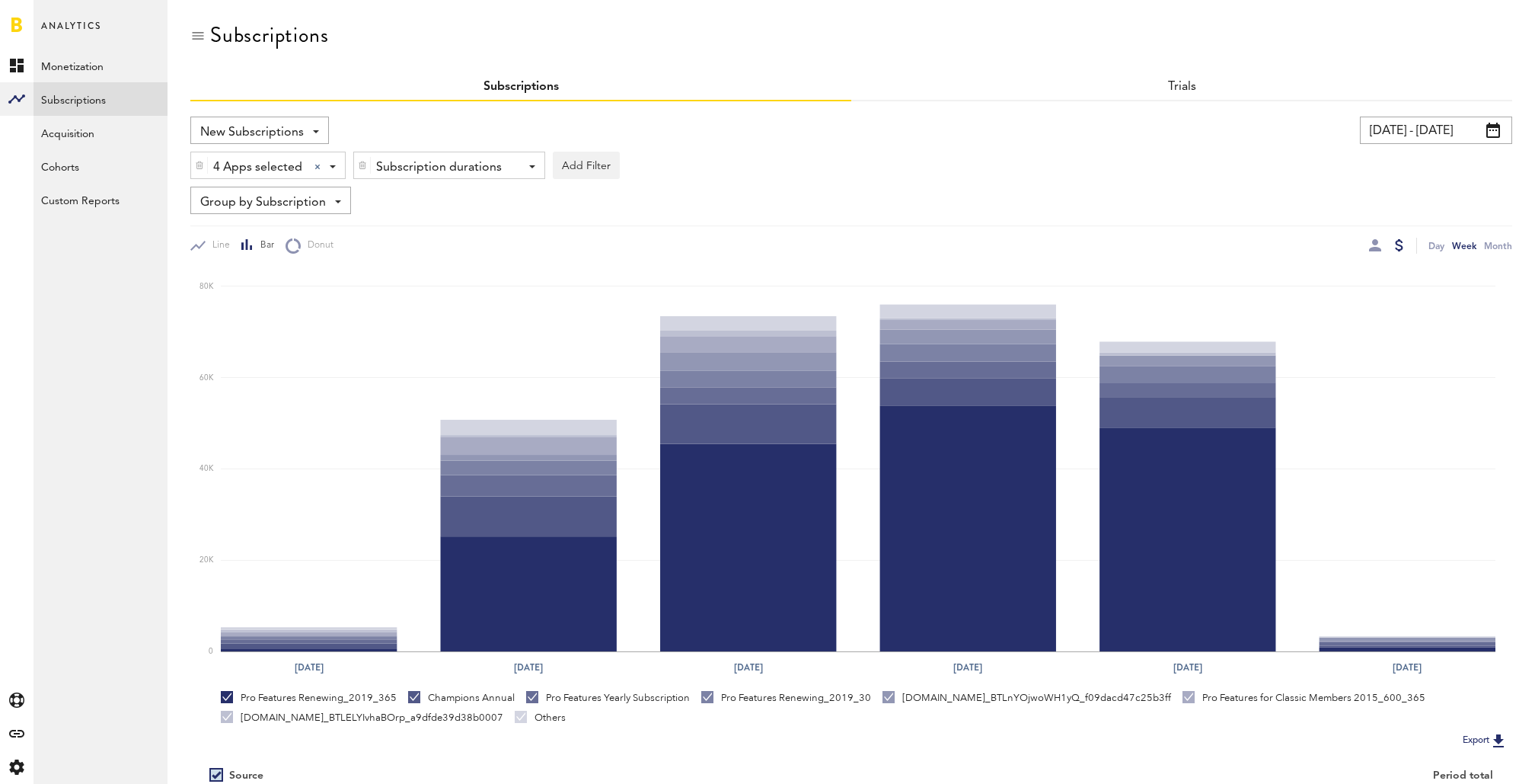
click at [1176, 79] on div "Trials" at bounding box center [1181, 87] width 661 height 27
click at [1191, 82] on link "Trials" at bounding box center [1182, 87] width 29 height 12
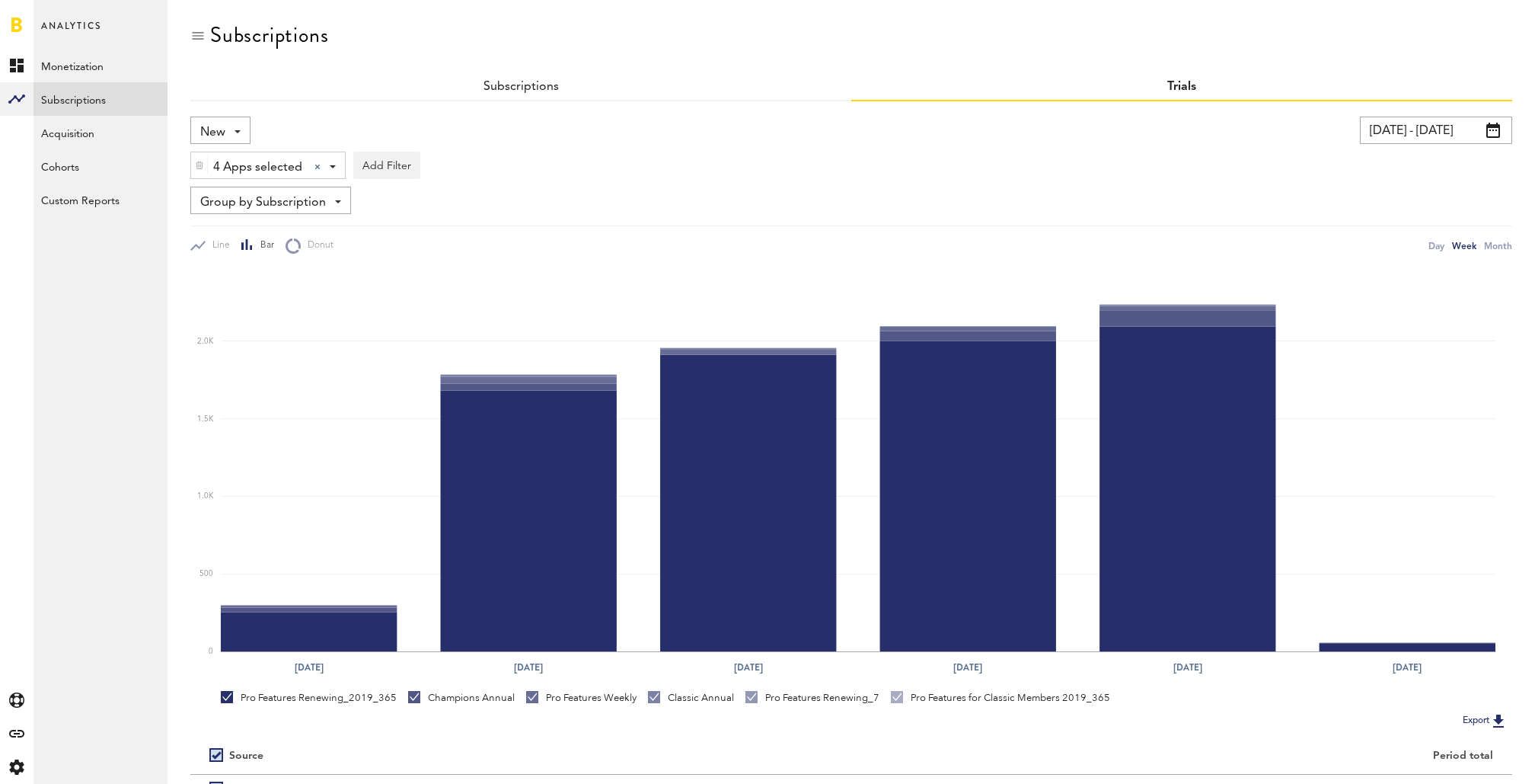
click at [226, 127] on div "New New Active Cancelled Conversion" at bounding box center [220, 130] width 60 height 27
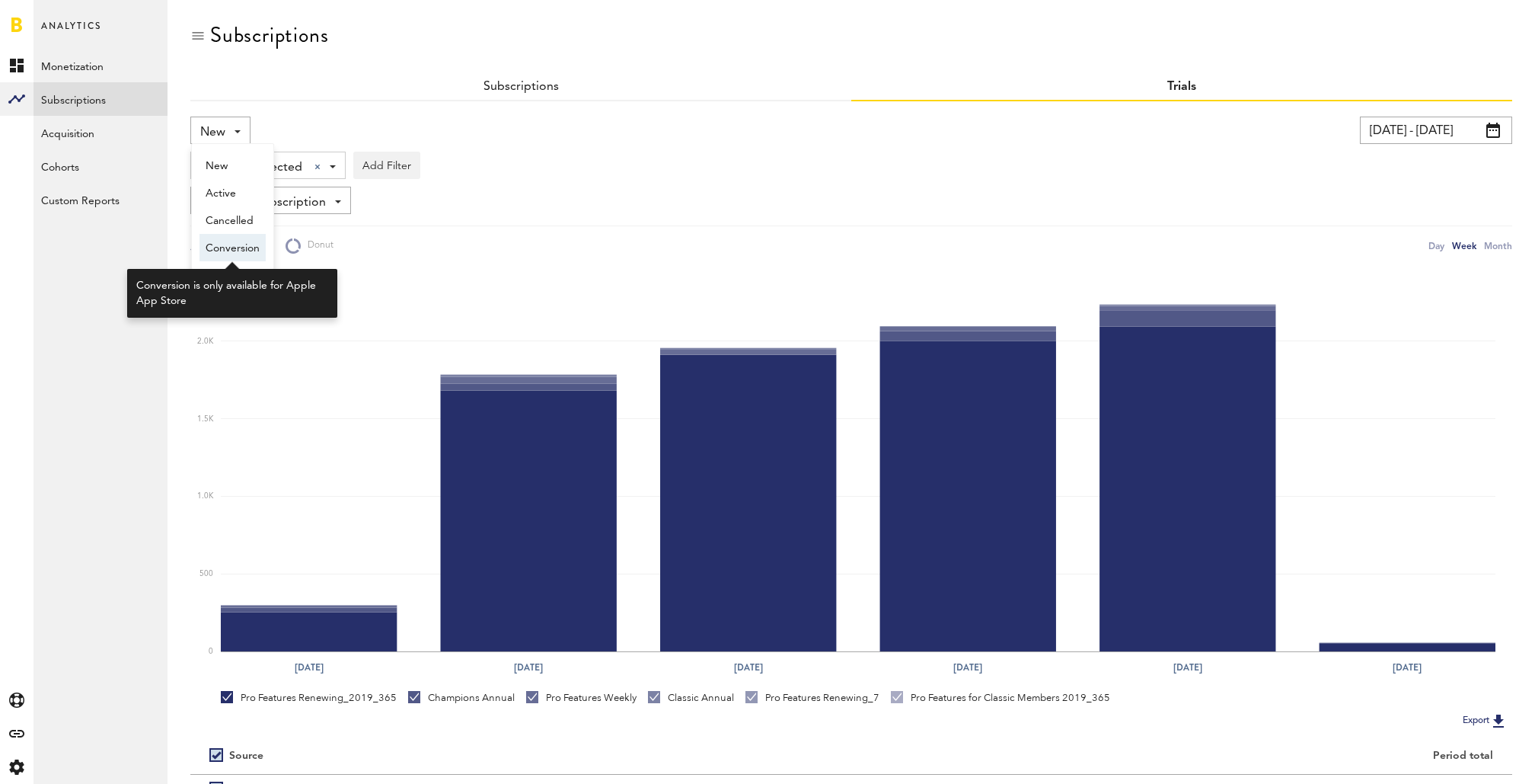
click at [230, 243] on span "Conversion" at bounding box center [232, 248] width 54 height 26
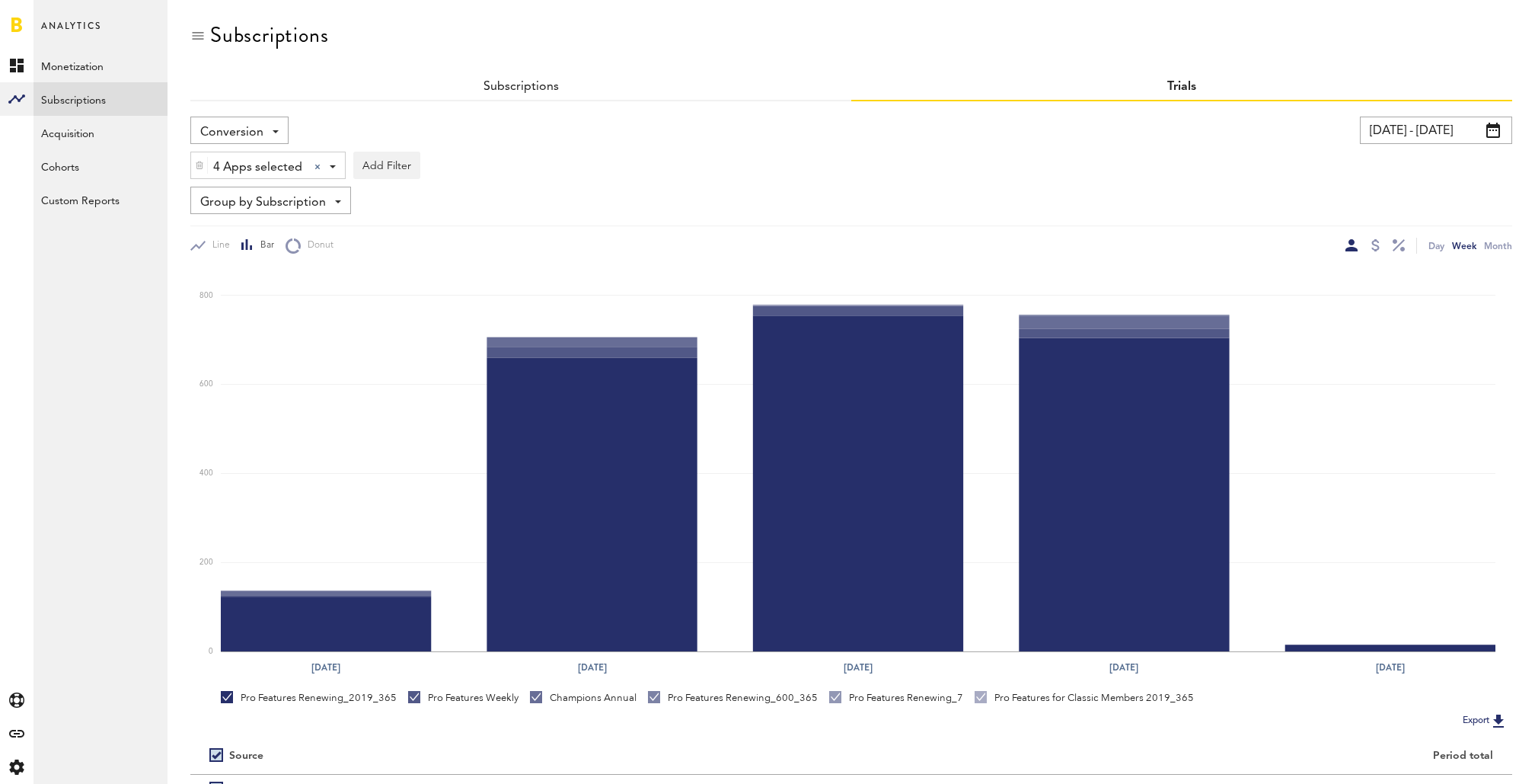
click at [237, 126] on span "Conversion" at bounding box center [232, 132] width 63 height 26
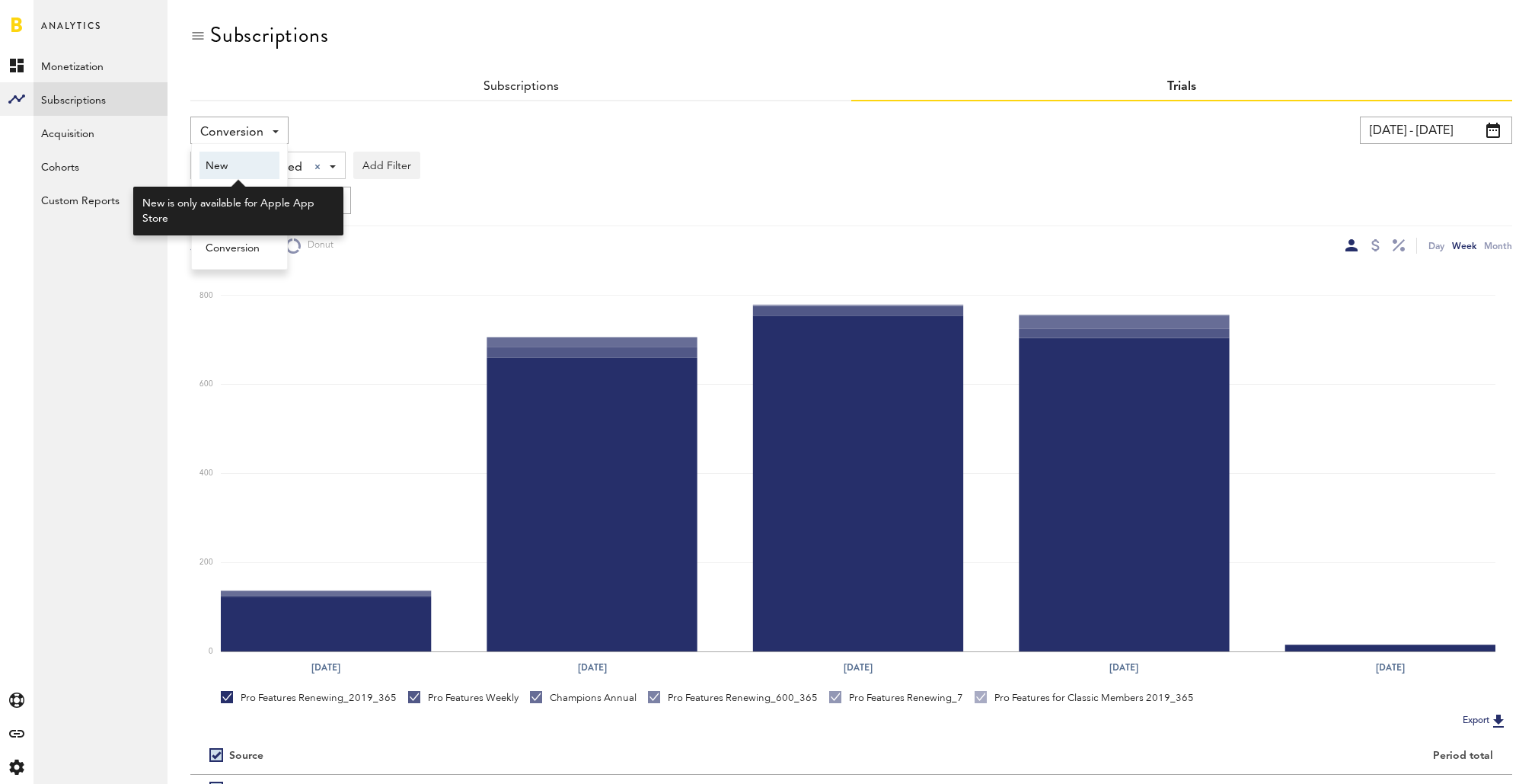
click at [259, 165] on span "New" at bounding box center [240, 165] width 68 height 26
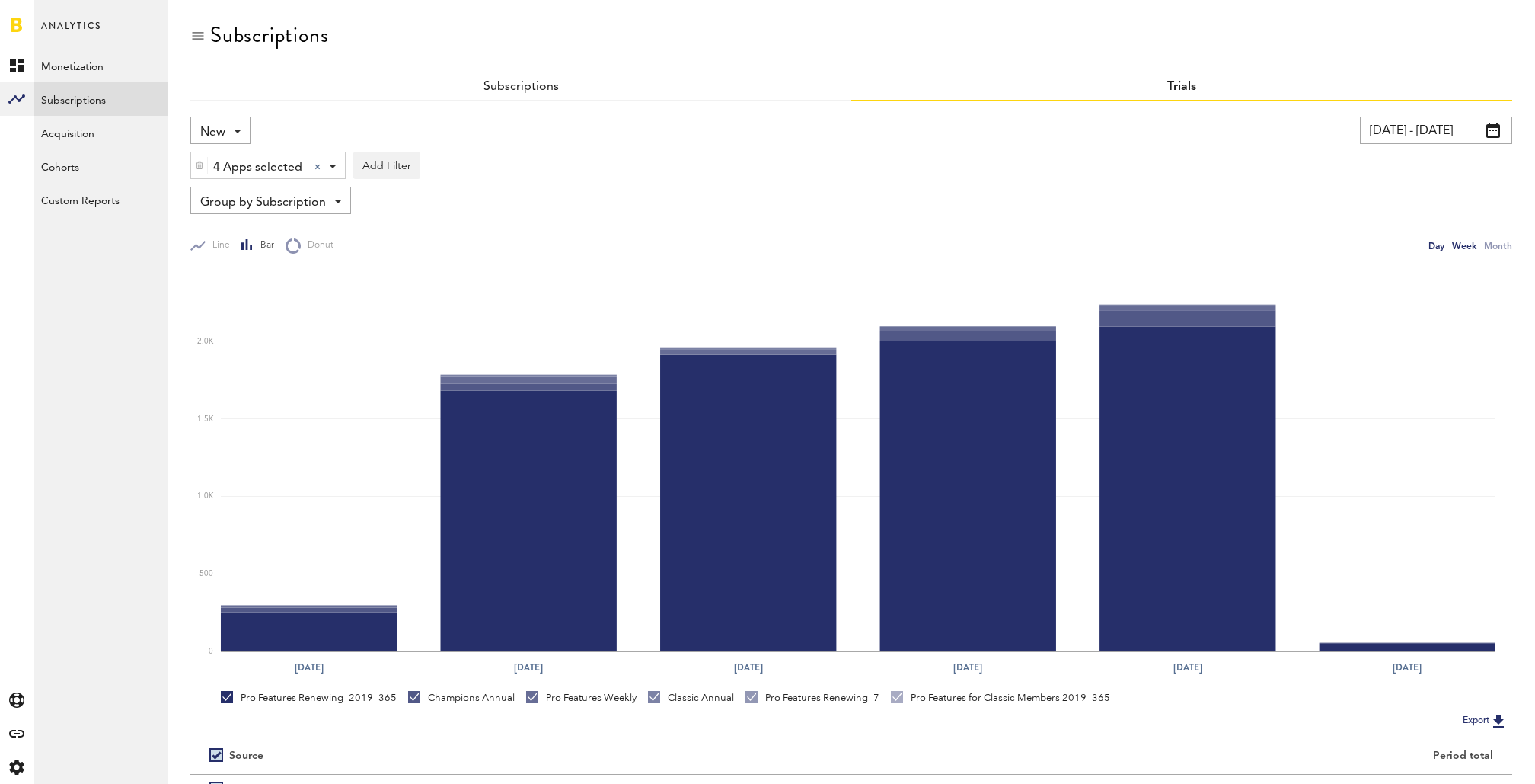
click at [1436, 246] on div "Day" at bounding box center [1436, 245] width 16 height 16
